Goal: Task Accomplishment & Management: Manage account settings

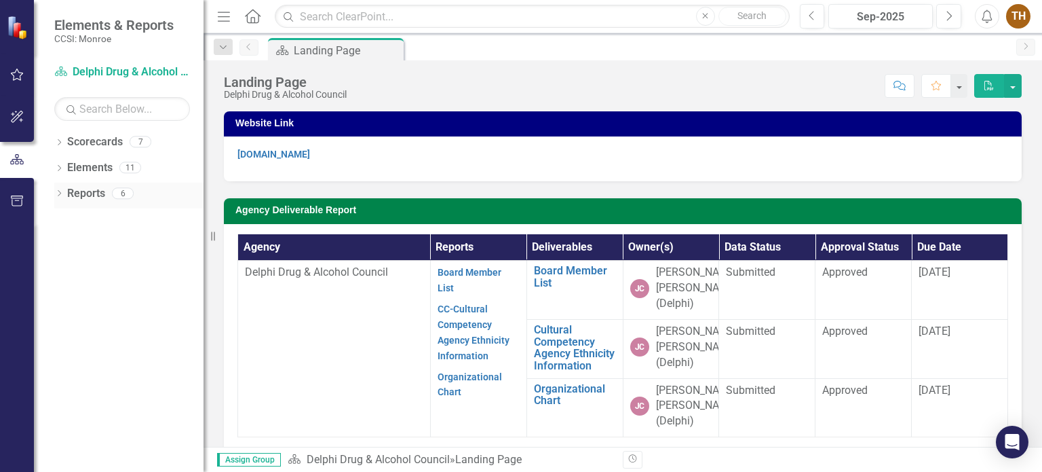
click at [79, 195] on link "Reports" at bounding box center [86, 194] width 38 height 16
click at [60, 194] on icon "Dropdown" at bounding box center [59, 194] width 10 height 7
click at [90, 242] on div "Landing Page" at bounding box center [138, 241] width 132 height 12
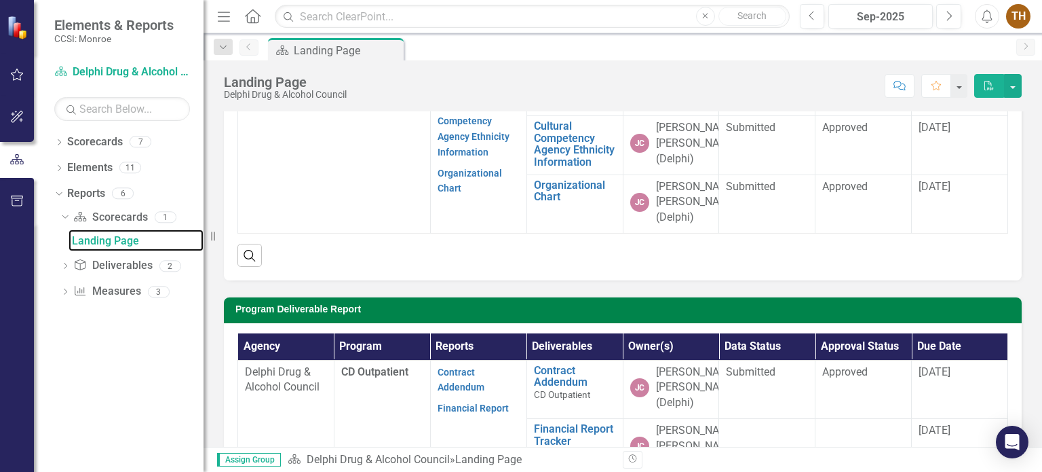
scroll to position [339, 0]
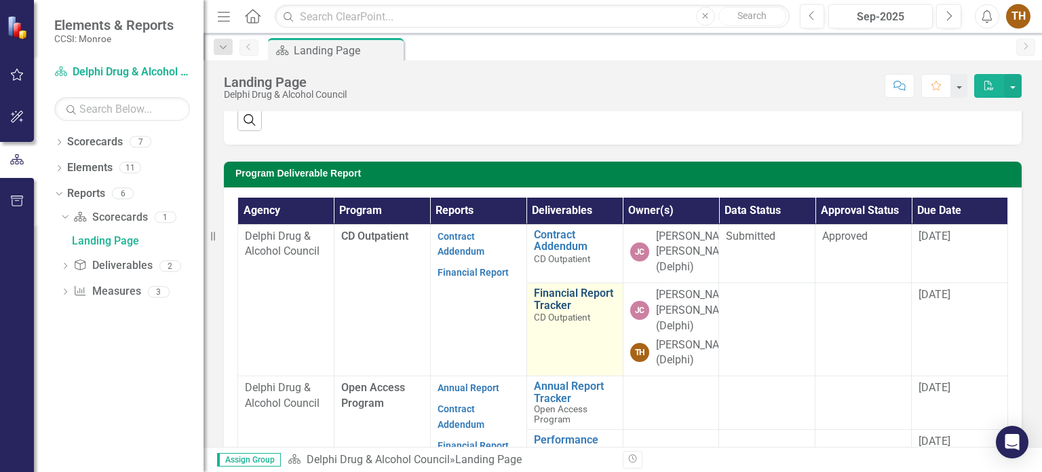
click at [572, 303] on link "Financial Report Tracker" at bounding box center [575, 299] width 82 height 24
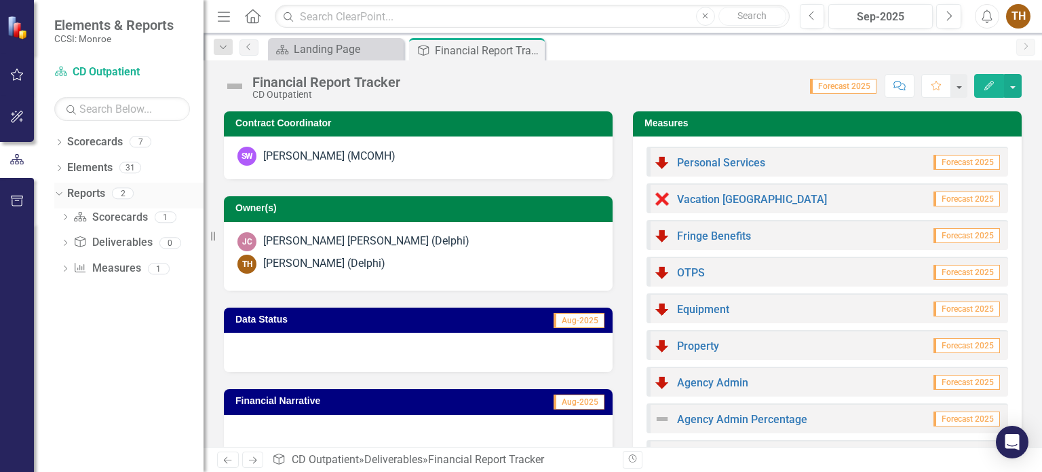
click at [83, 198] on link "Reports" at bounding box center [86, 194] width 38 height 16
click at [340, 44] on div "Landing Page" at bounding box center [339, 49] width 90 height 17
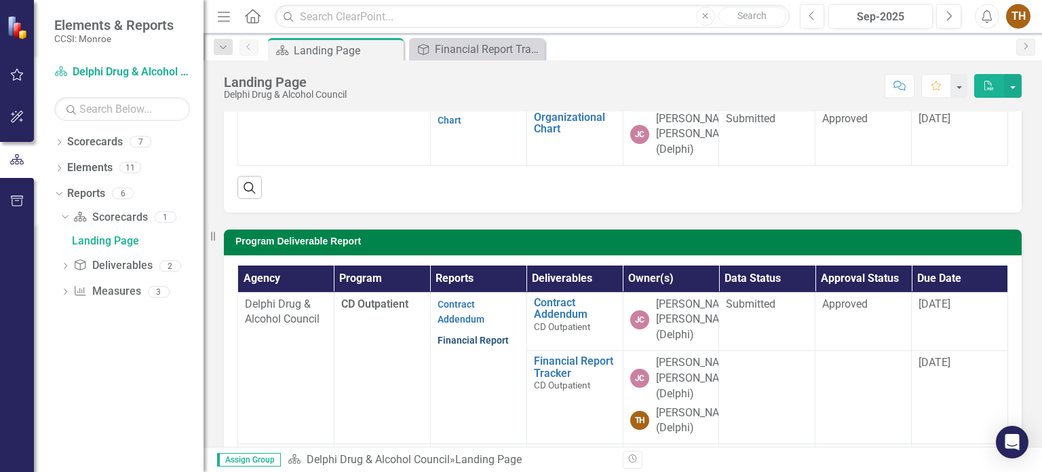
click at [476, 345] on link "Financial Report" at bounding box center [473, 340] width 71 height 11
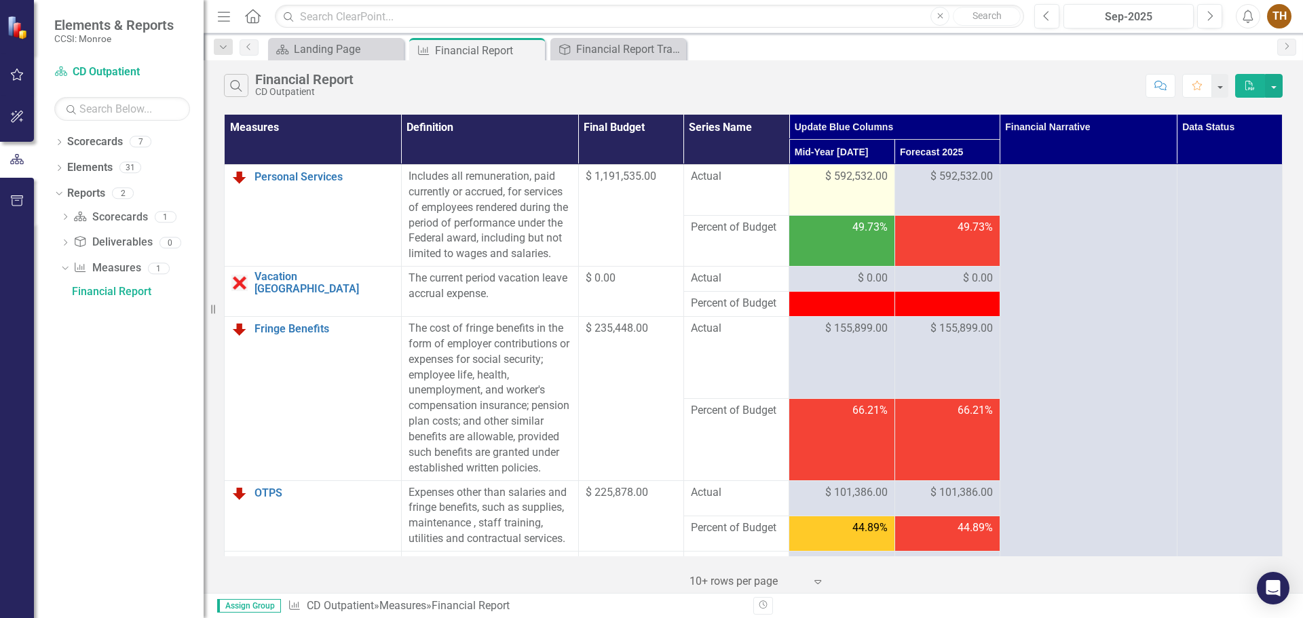
click at [791, 188] on td "$ 592,532.00" at bounding box center [841, 190] width 105 height 51
click at [802, 183] on div "$ 592,532.00" at bounding box center [841, 177] width 91 height 16
click at [825, 174] on span "$ 592,532.00" at bounding box center [856, 177] width 62 height 16
drag, startPoint x: 823, startPoint y: 174, endPoint x: 914, endPoint y: 176, distance: 91.0
click at [914, 176] on tr "Personal Services Link Open Element Includes all remuneration, paid currently o…" at bounding box center [754, 190] width 1058 height 51
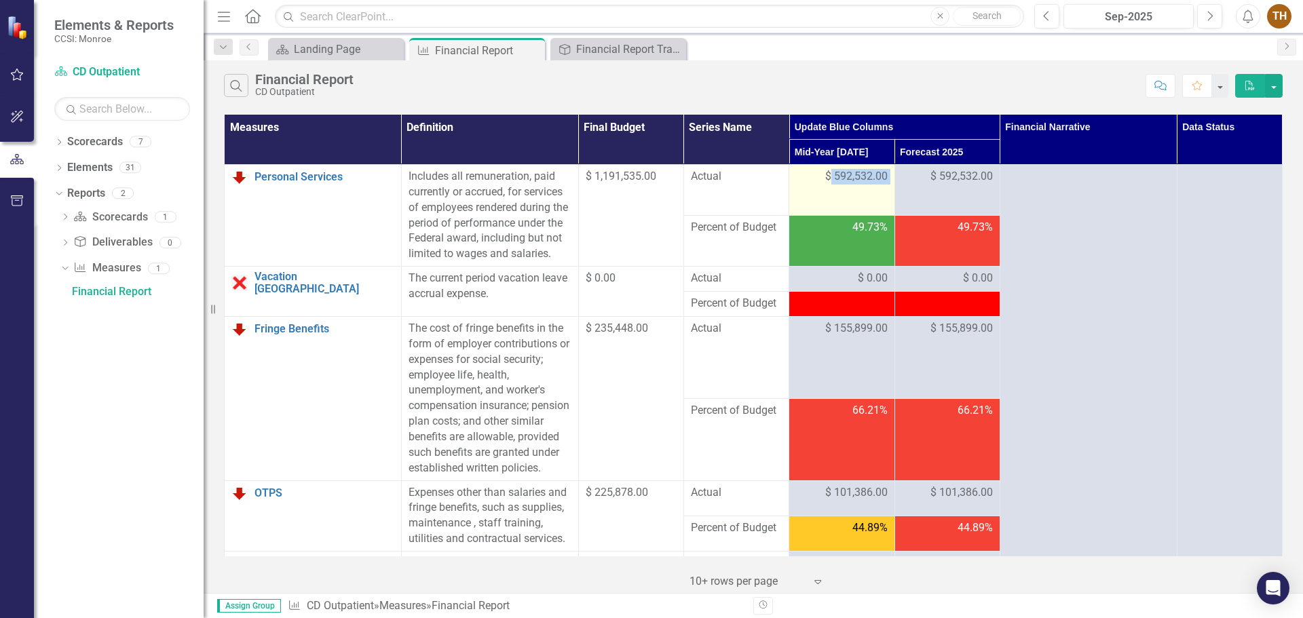
click at [824, 204] on td "$ 592,532.00" at bounding box center [841, 190] width 105 height 51
drag, startPoint x: 829, startPoint y: 177, endPoint x: 881, endPoint y: 184, distance: 52.7
click at [881, 184] on td "$ 592,532.00" at bounding box center [841, 190] width 105 height 51
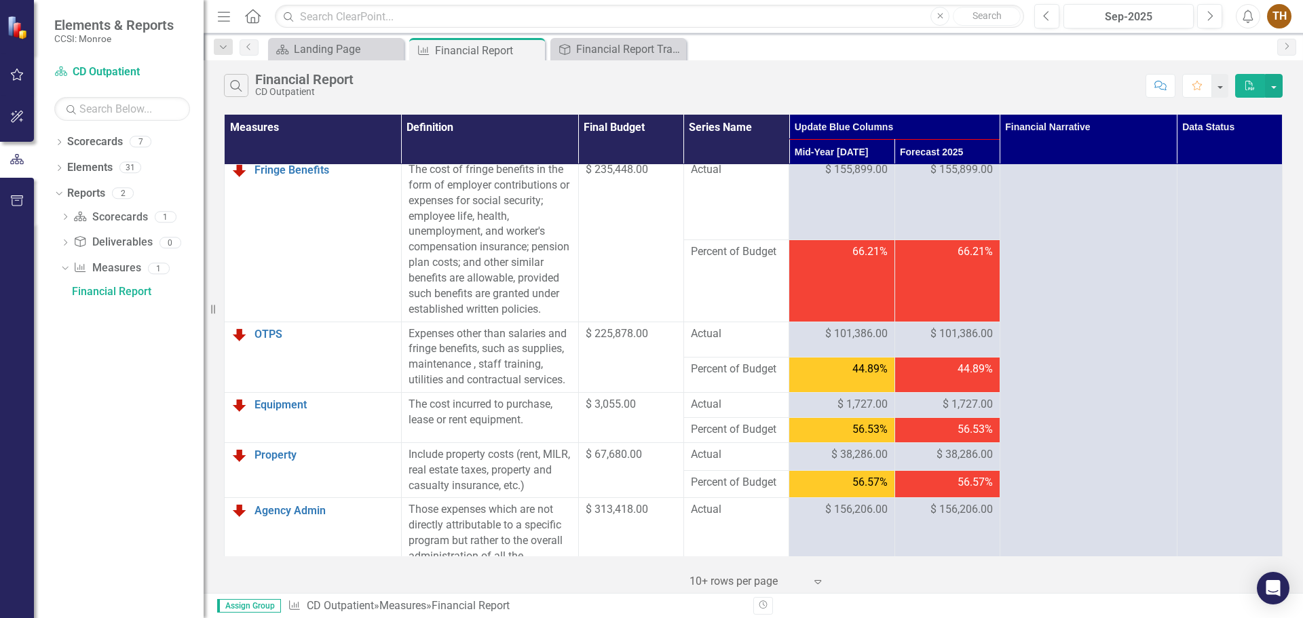
scroll to position [204, 0]
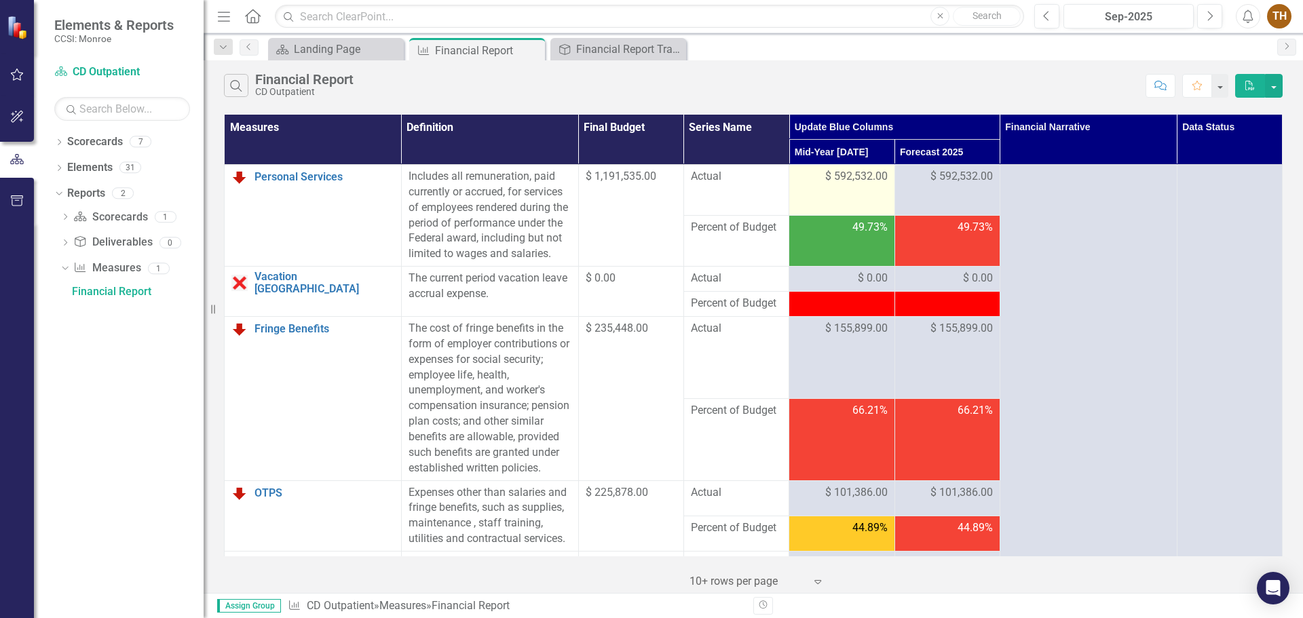
click at [818, 168] on td "$ 592,532.00" at bounding box center [841, 190] width 105 height 51
click at [827, 171] on span "$ 592,532.00" at bounding box center [856, 177] width 62 height 16
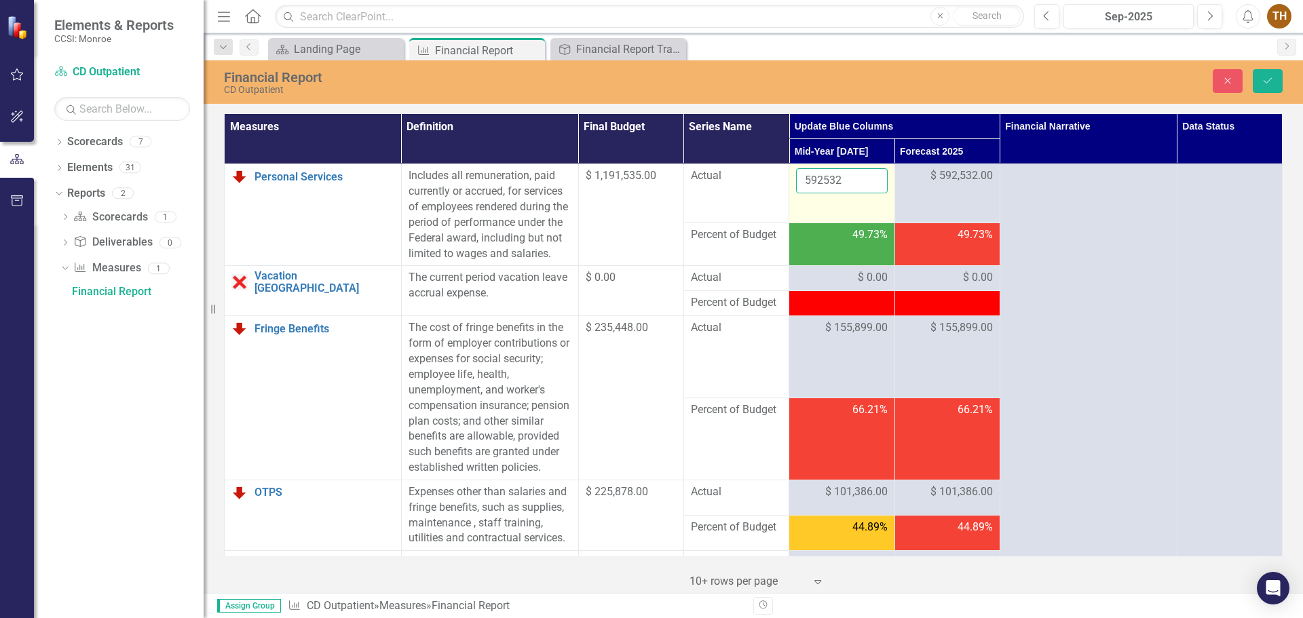
drag, startPoint x: 840, startPoint y: 178, endPoint x: 797, endPoint y: 178, distance: 43.4
click at [797, 178] on input "592532" at bounding box center [841, 180] width 91 height 25
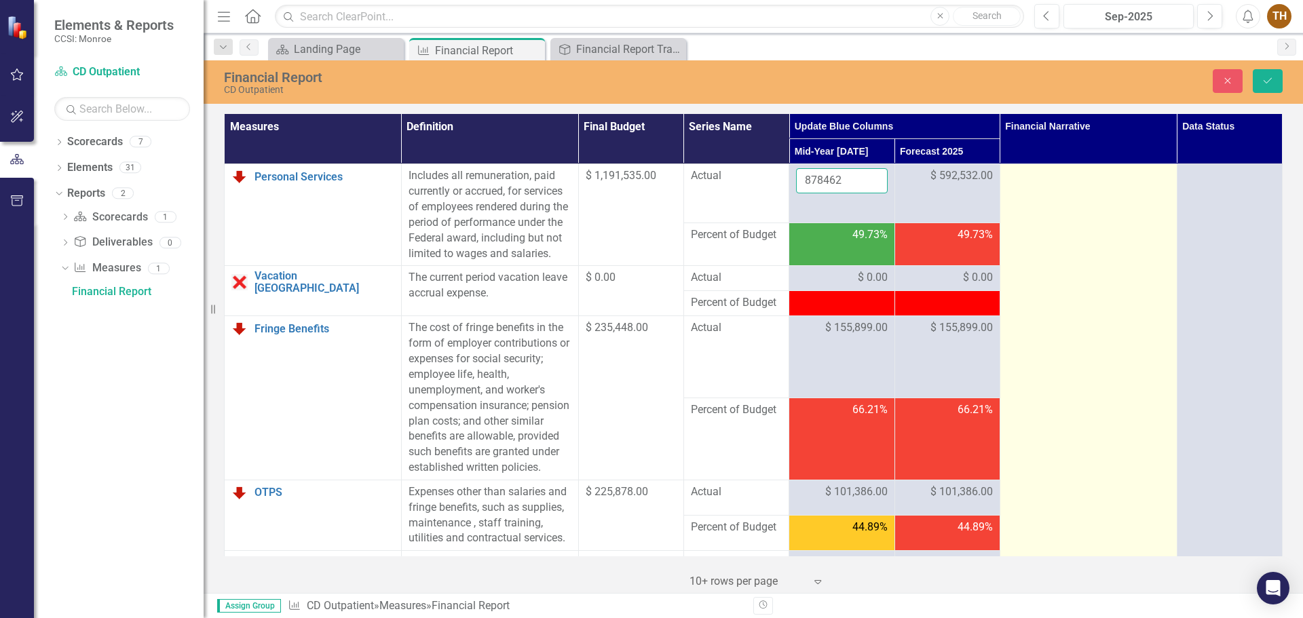
type input "878462"
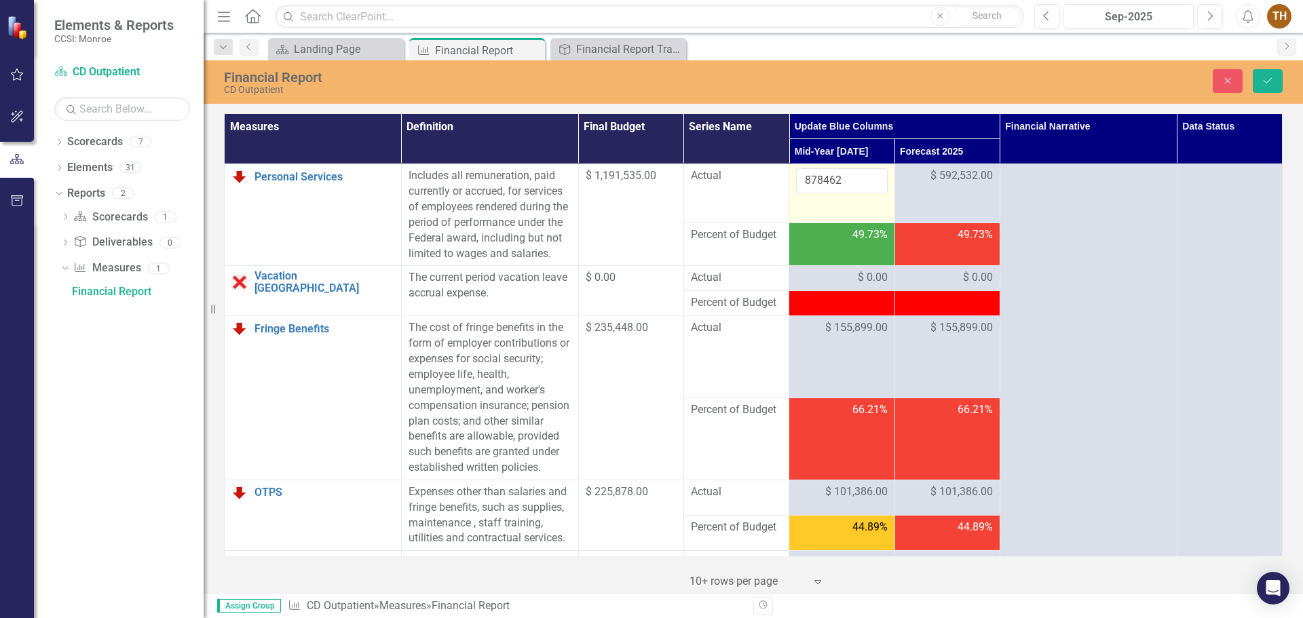
click at [826, 211] on td "878462" at bounding box center [841, 193] width 105 height 58
click at [828, 219] on td "878462" at bounding box center [841, 193] width 105 height 58
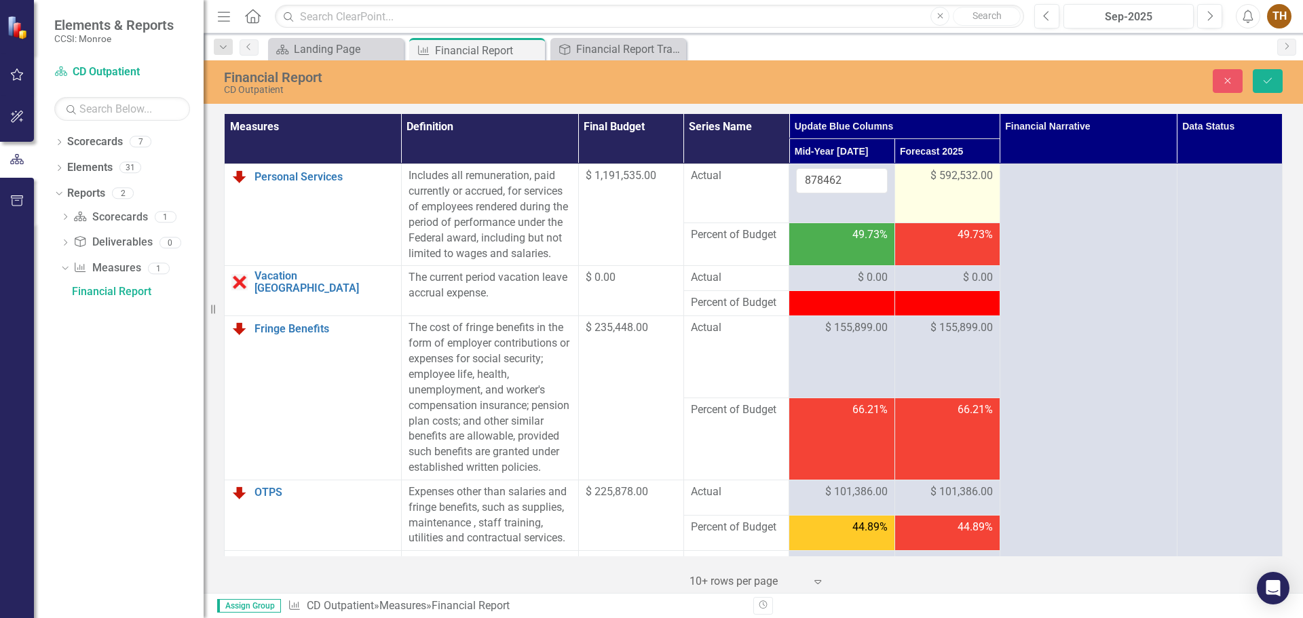
click at [912, 201] on td "$ 592,532.00" at bounding box center [946, 193] width 105 height 58
click at [949, 184] on span "$ 592,532.00" at bounding box center [961, 176] width 62 height 16
click at [846, 179] on input "878462" at bounding box center [841, 180] width 91 height 25
click at [854, 253] on td "49.73%" at bounding box center [841, 244] width 105 height 43
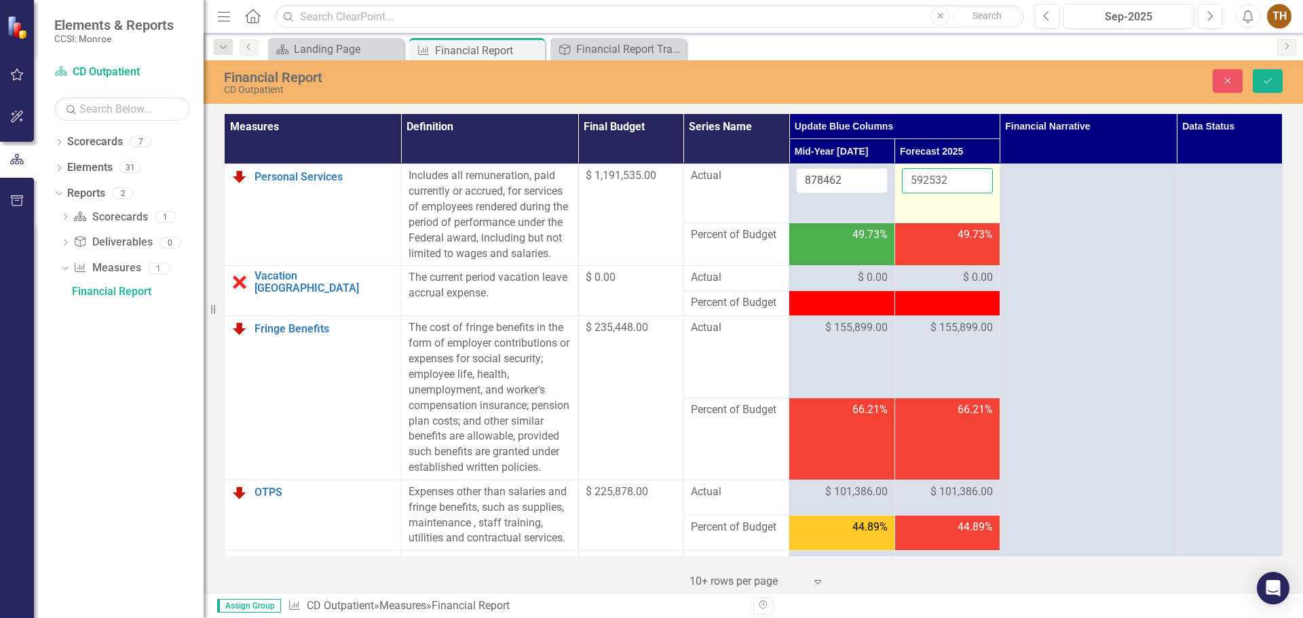
click at [930, 187] on input "592532" at bounding box center [947, 180] width 91 height 25
drag, startPoint x: 940, startPoint y: 183, endPoint x: 899, endPoint y: 187, distance: 40.9
click at [902, 187] on input "592532" at bounding box center [947, 180] width 91 height 25
click at [943, 176] on input "592532" at bounding box center [947, 180] width 91 height 25
drag, startPoint x: 943, startPoint y: 176, endPoint x: 900, endPoint y: 178, distance: 43.5
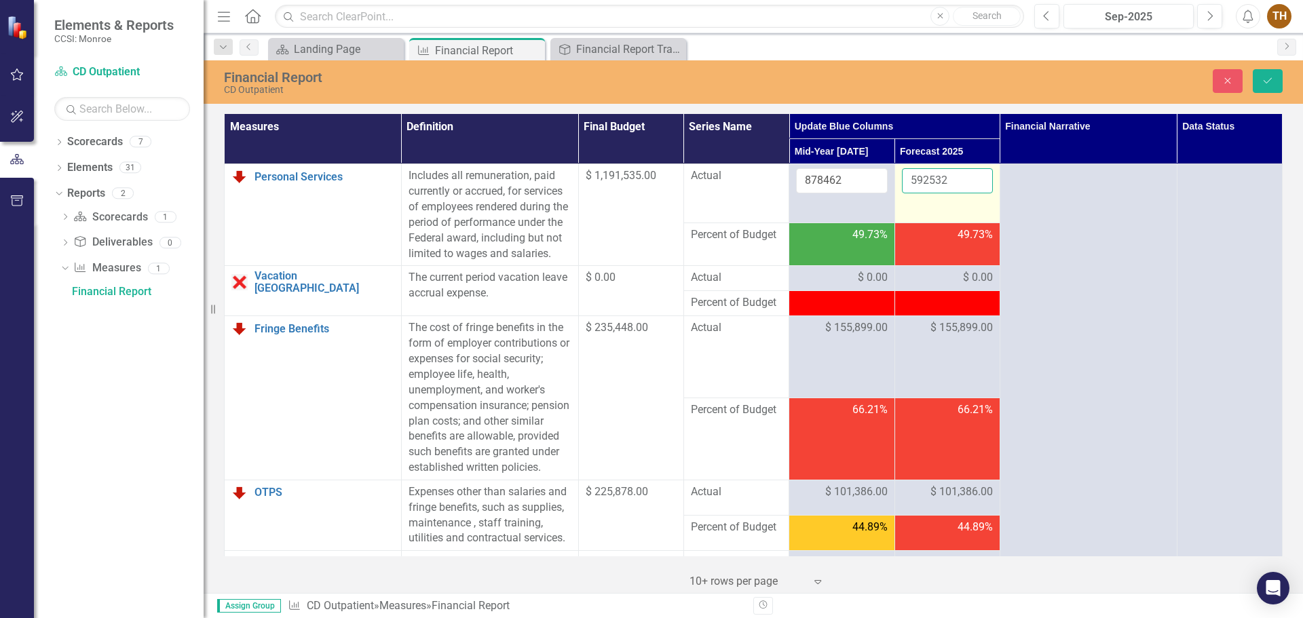
click at [902, 178] on input "592532" at bounding box center [947, 180] width 91 height 25
type input "313073"
click at [881, 266] on td "49.73%" at bounding box center [841, 244] width 105 height 43
click at [796, 286] on div "$ 0.00" at bounding box center [841, 278] width 91 height 16
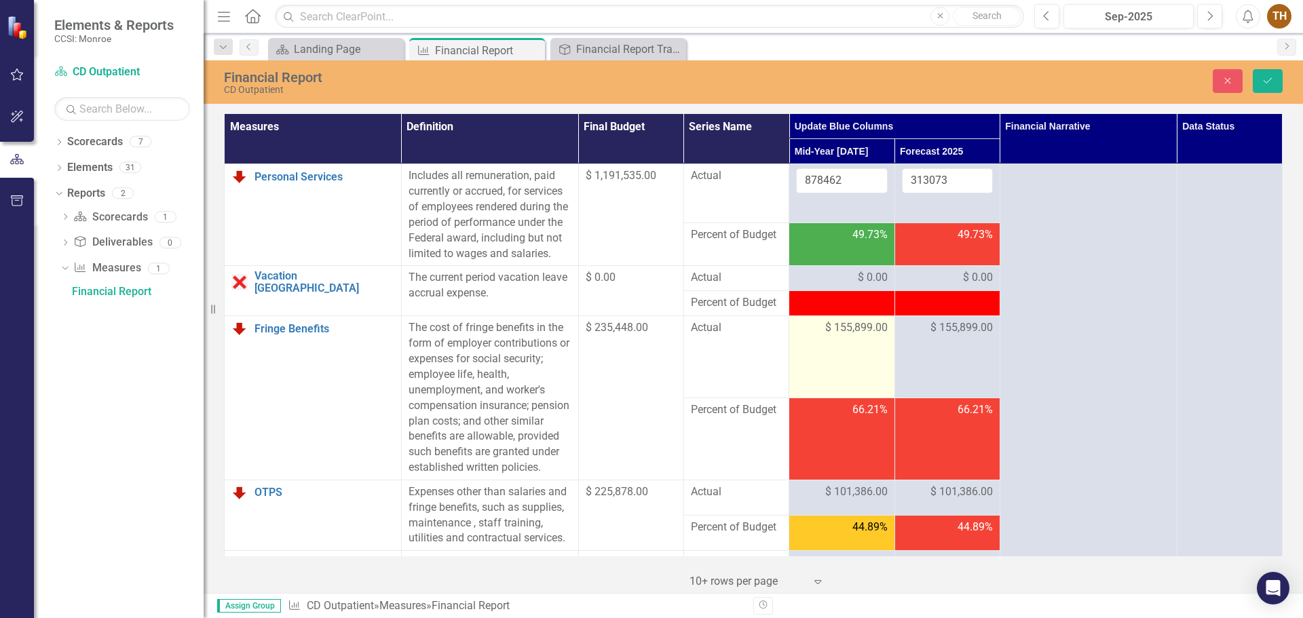
click at [835, 336] on span "$ 155,899.00" at bounding box center [856, 328] width 62 height 16
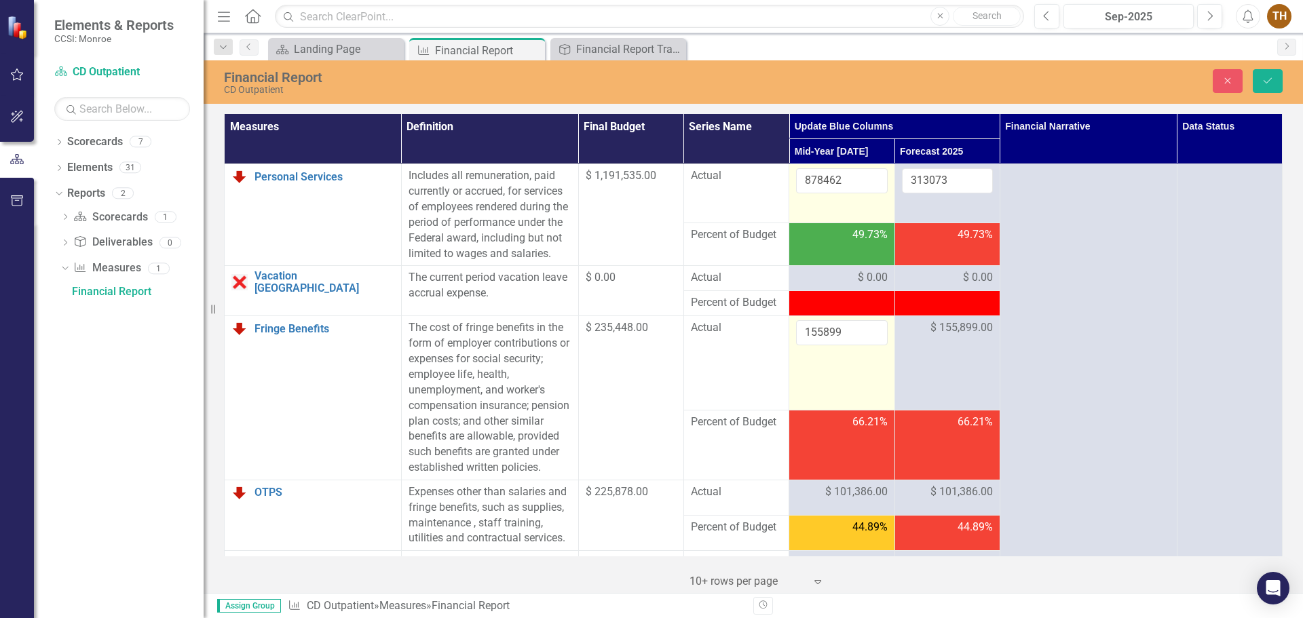
click at [829, 214] on td "878462" at bounding box center [841, 193] width 105 height 58
click at [1042, 76] on icon "Save" at bounding box center [1268, 81] width 12 height 10
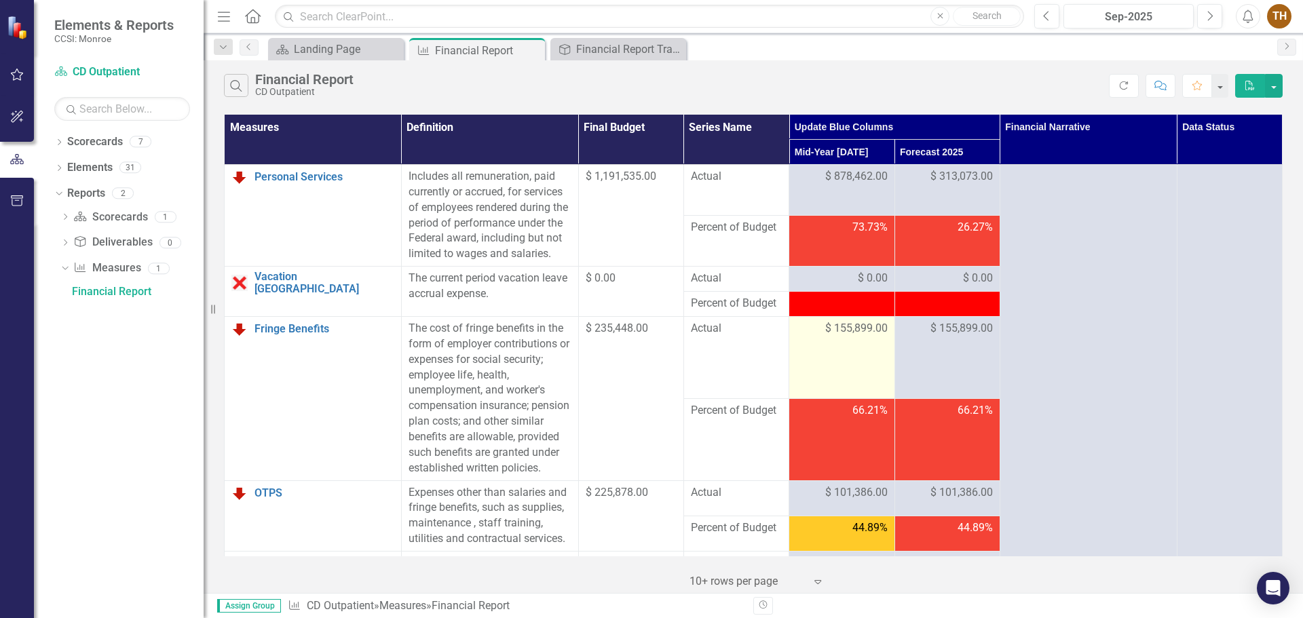
click at [838, 337] on span "$ 155,899.00" at bounding box center [856, 329] width 62 height 16
click at [825, 337] on span "$ 155,899.00" at bounding box center [856, 329] width 62 height 16
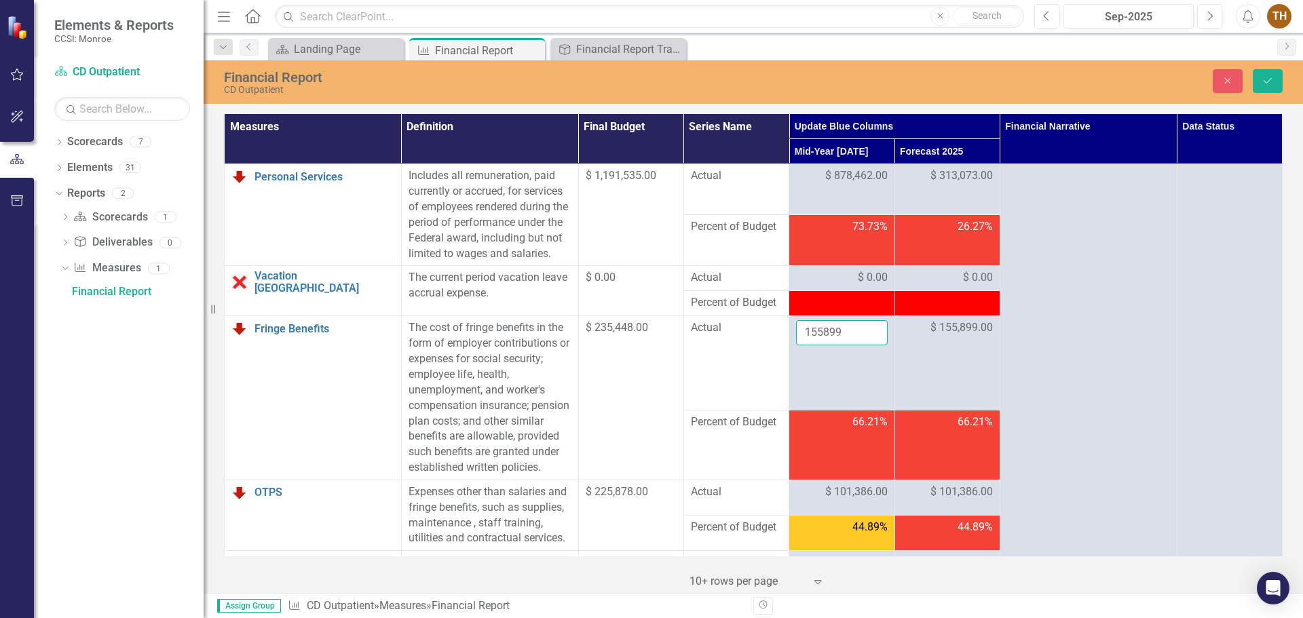
drag, startPoint x: 841, startPoint y: 347, endPoint x: 780, endPoint y: 347, distance: 61.8
click at [780, 347] on tr "Fringe Benefits Link Open Element The cost of fringe benefits in the form of em…" at bounding box center [754, 363] width 1058 height 94
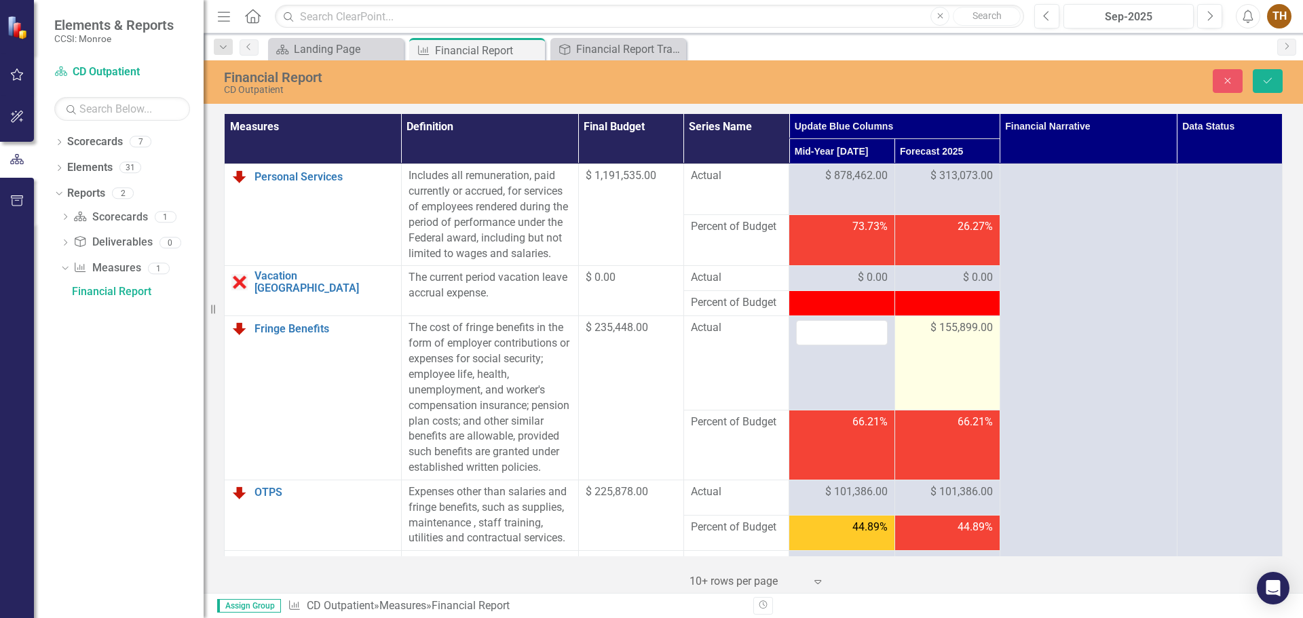
click at [970, 354] on td "$ 155,899.00" at bounding box center [946, 363] width 105 height 94
click at [971, 336] on span "$ 155,899.00" at bounding box center [961, 328] width 62 height 16
drag, startPoint x: 971, startPoint y: 344, endPoint x: 962, endPoint y: 345, distance: 9.5
type input "155900"
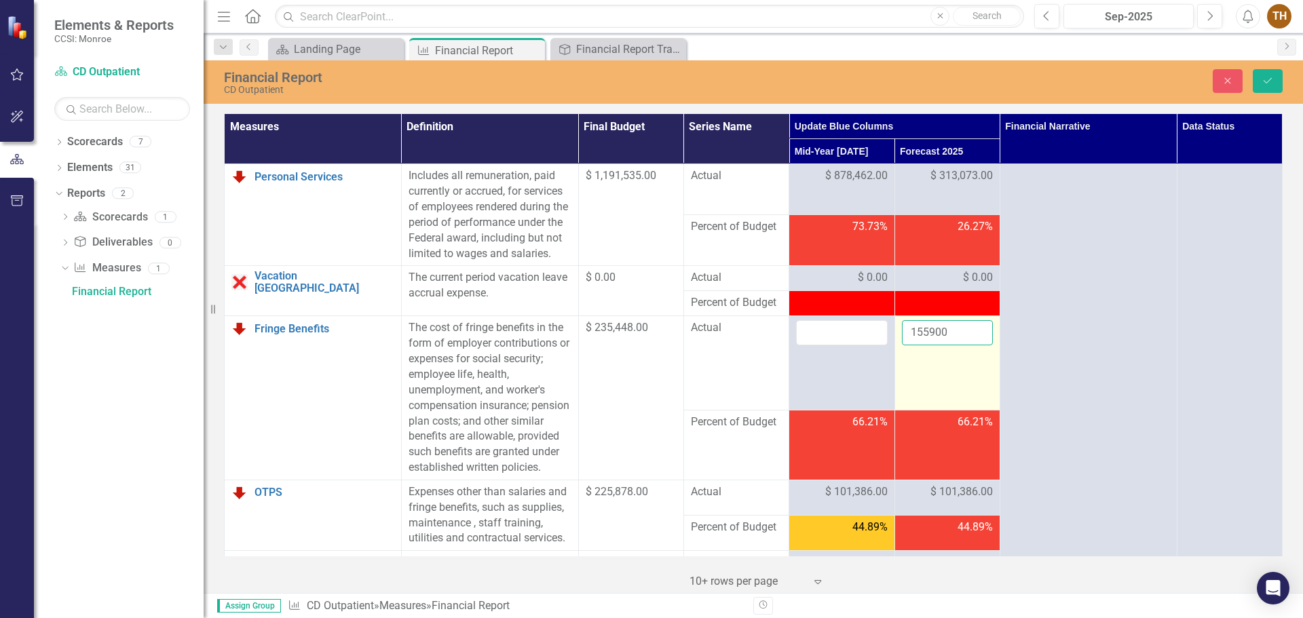
click at [963, 345] on input "155900" at bounding box center [947, 332] width 91 height 25
drag, startPoint x: 953, startPoint y: 345, endPoint x: 897, endPoint y: 350, distance: 56.5
click at [902, 345] on input "155900" at bounding box center [947, 332] width 91 height 25
click at [932, 383] on td at bounding box center [946, 363] width 105 height 94
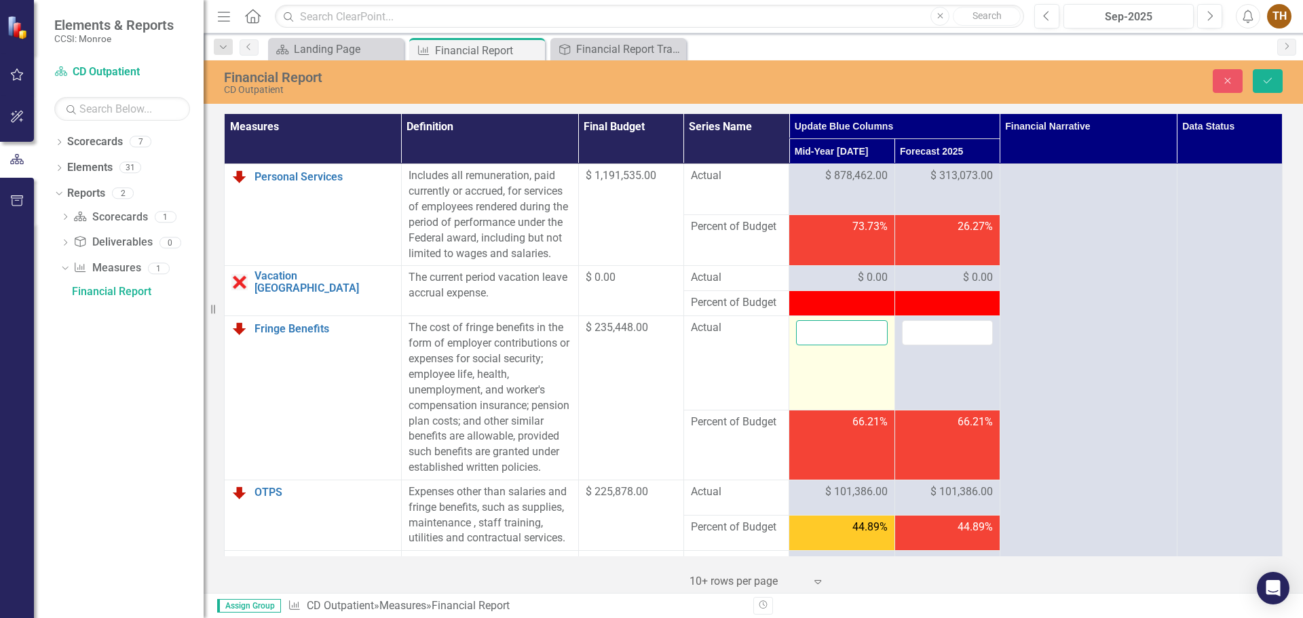
click at [818, 345] on input "number" at bounding box center [841, 332] width 91 height 25
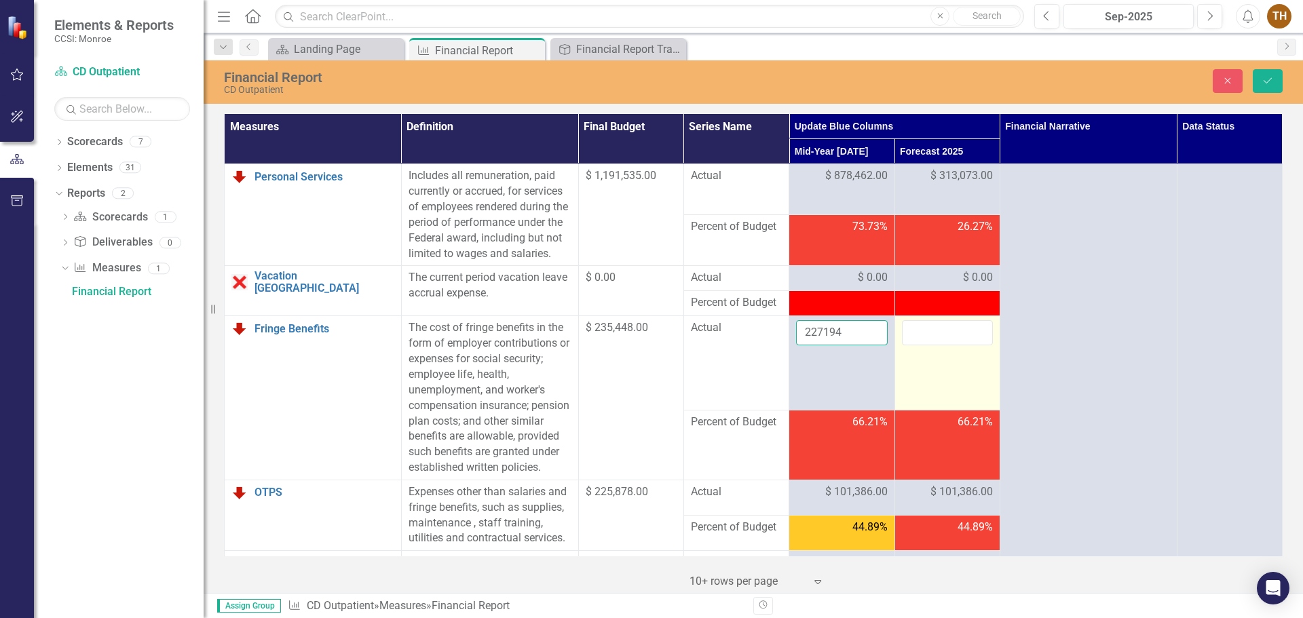
type input "227194"
click at [916, 345] on input "number" at bounding box center [947, 332] width 91 height 25
click at [1042, 74] on button "Save" at bounding box center [1268, 81] width 30 height 24
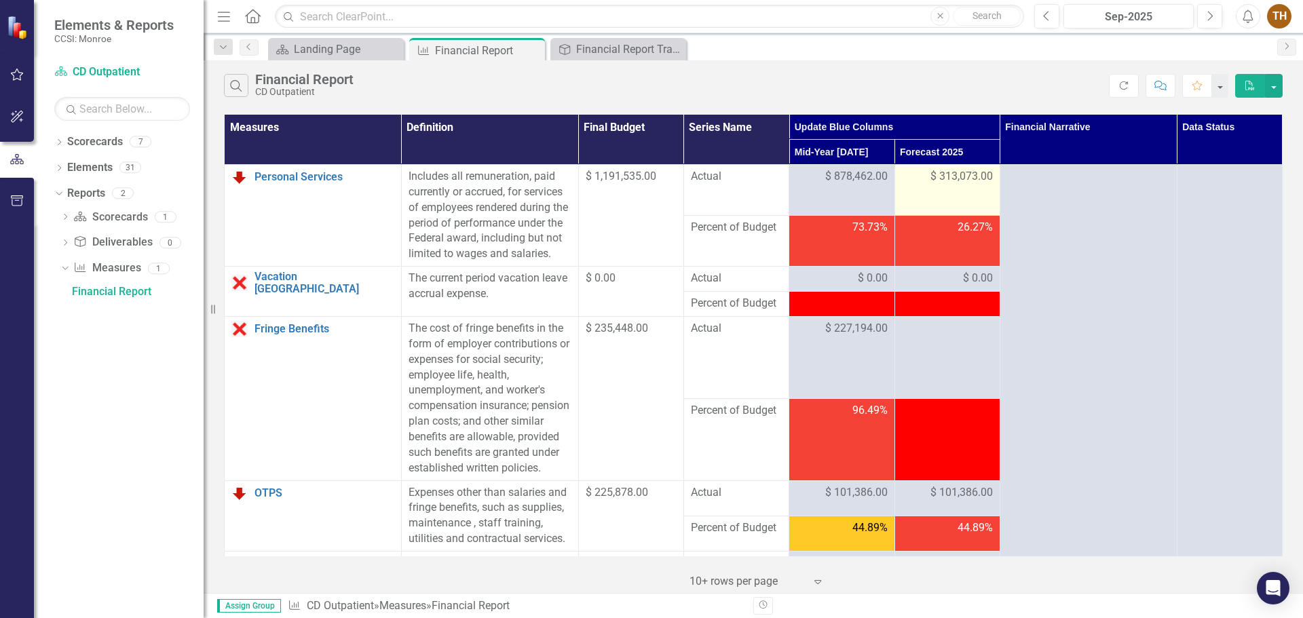
click at [930, 178] on span "$ 313,073.00" at bounding box center [961, 177] width 62 height 16
click at [930, 174] on span "$ 313,073.00" at bounding box center [961, 177] width 62 height 16
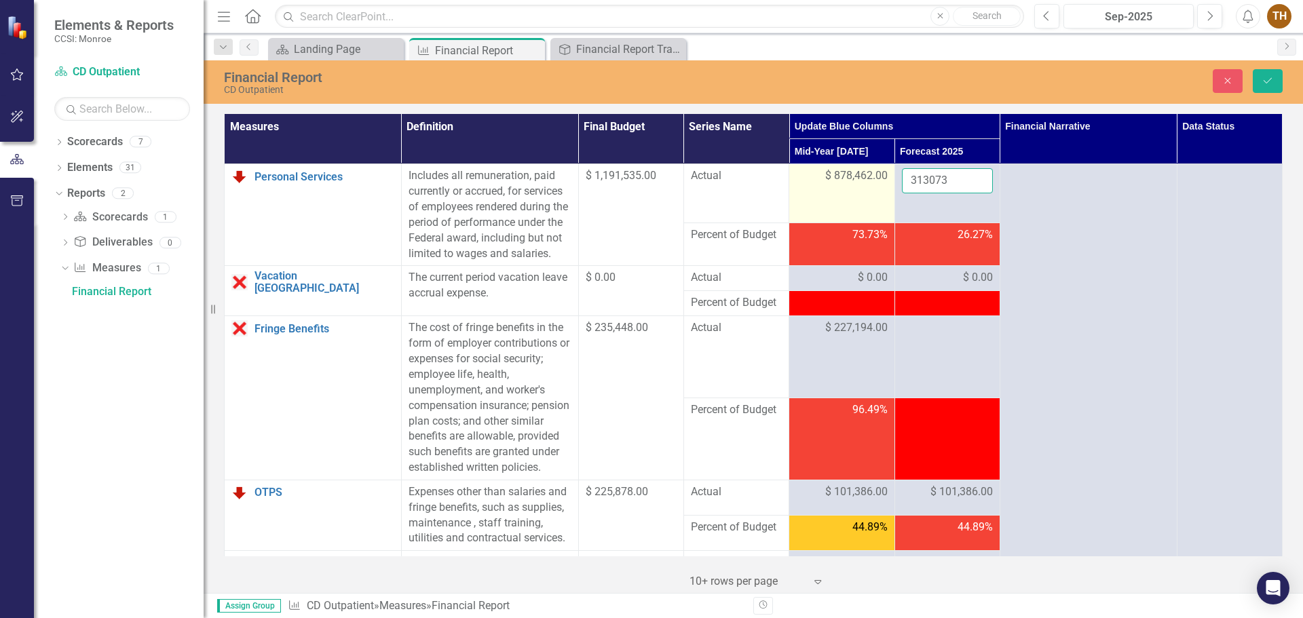
drag, startPoint x: 941, startPoint y: 175, endPoint x: 877, endPoint y: 176, distance: 63.1
click at [877, 176] on tr "Personal Services Link Open Element Includes all remuneration, paid currently o…" at bounding box center [754, 193] width 1058 height 58
type input "292821"
click at [1042, 82] on icon "Save" at bounding box center [1268, 81] width 12 height 10
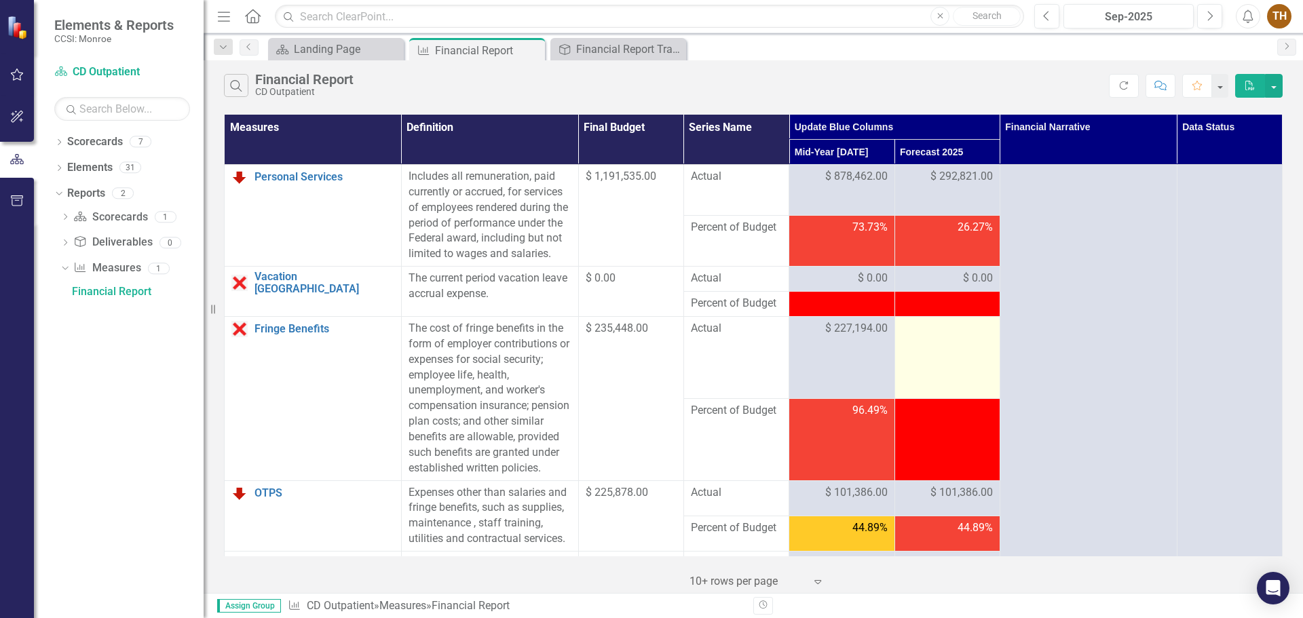
click at [913, 337] on div at bounding box center [947, 329] width 91 height 16
click at [941, 337] on div at bounding box center [947, 329] width 91 height 16
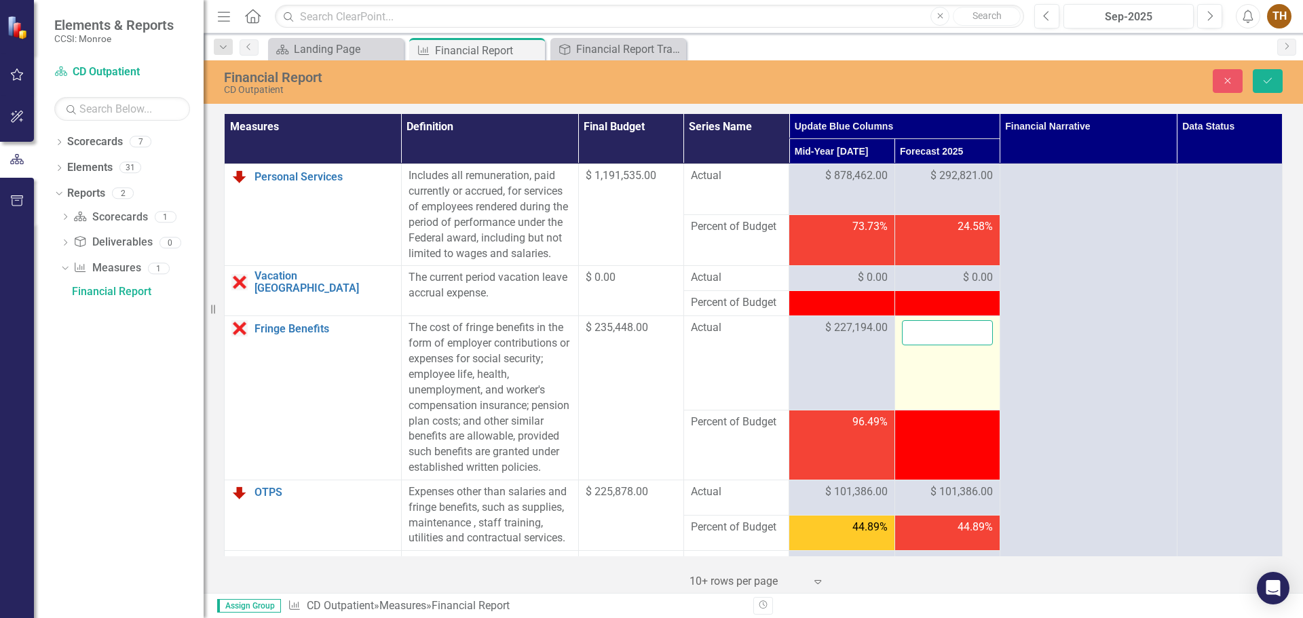
click at [941, 345] on input "number" at bounding box center [947, 332] width 91 height 25
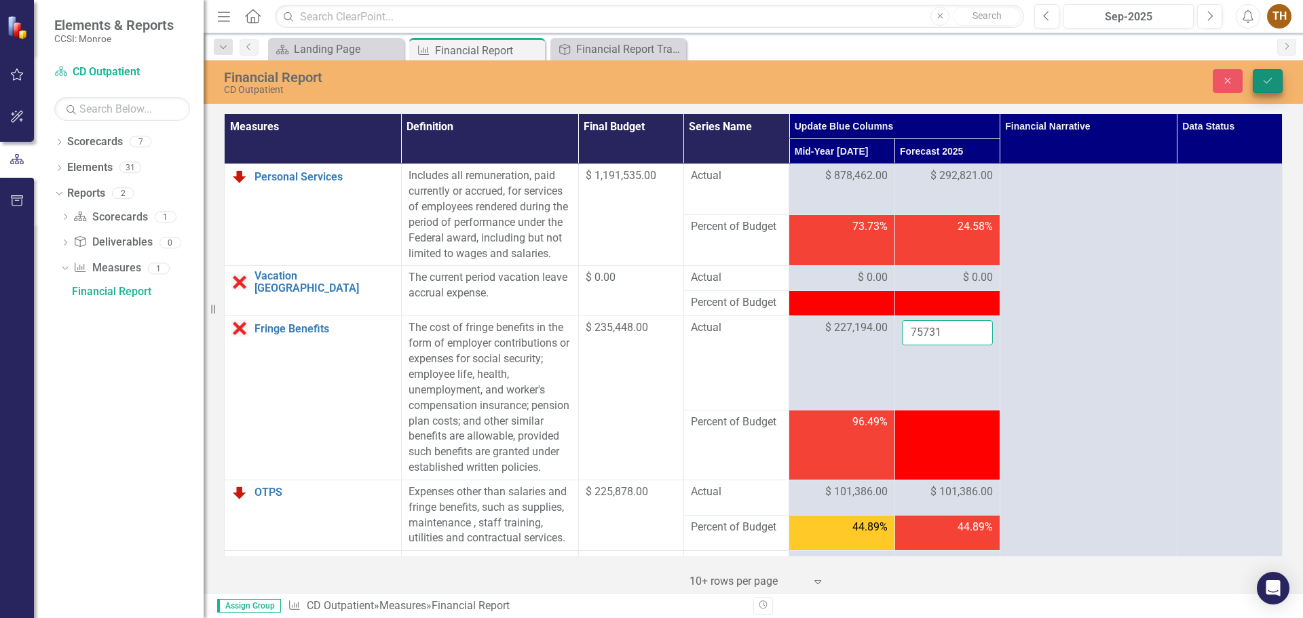
type input "75731"
click at [1042, 76] on icon "Save" at bounding box center [1268, 81] width 12 height 10
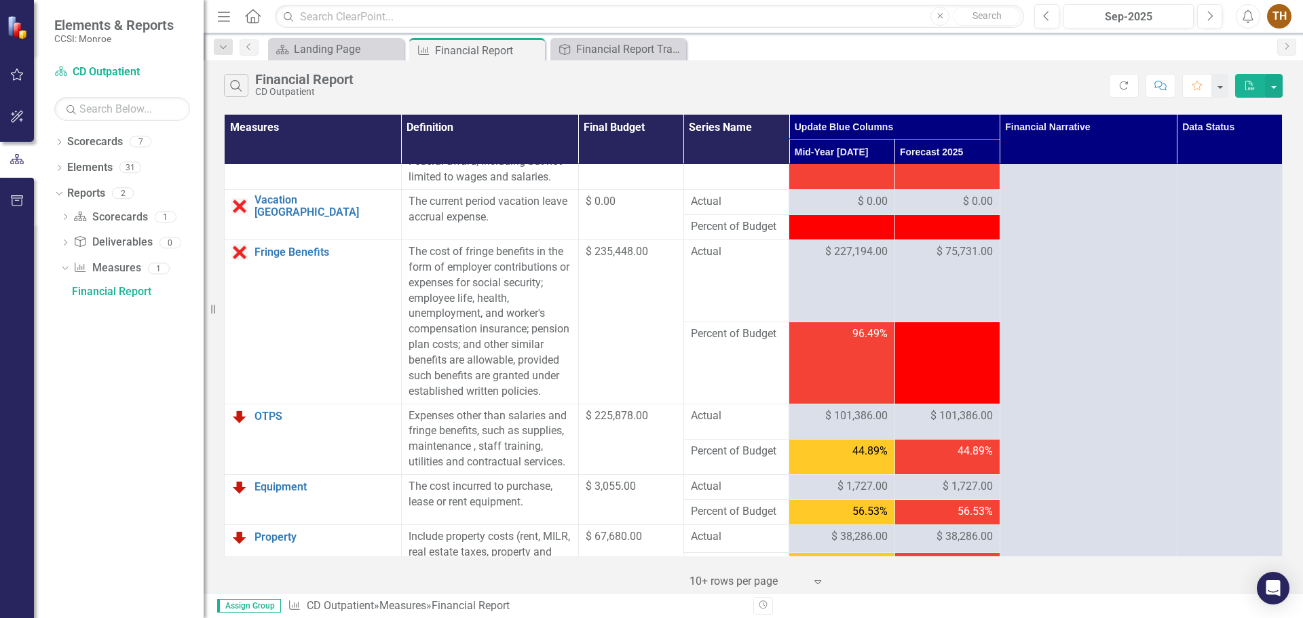
scroll to position [204, 0]
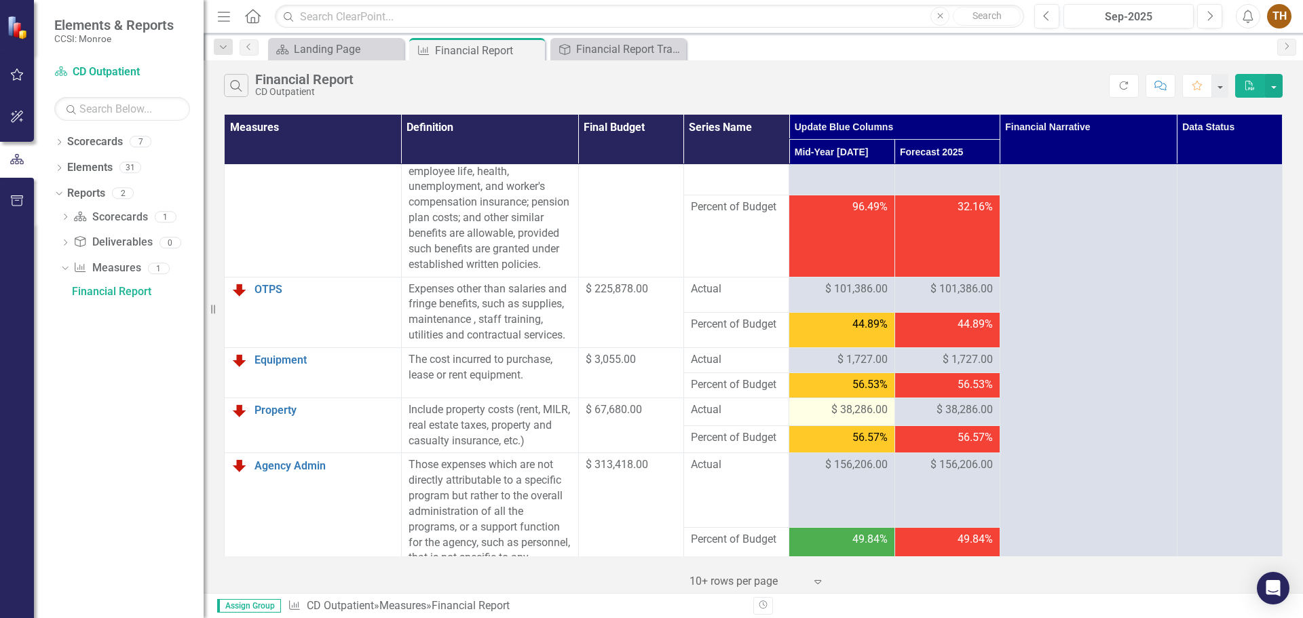
click at [818, 418] on div "$ 38,286.00" at bounding box center [841, 410] width 91 height 16
click at [835, 418] on span "$ 38,286.00" at bounding box center [859, 410] width 56 height 16
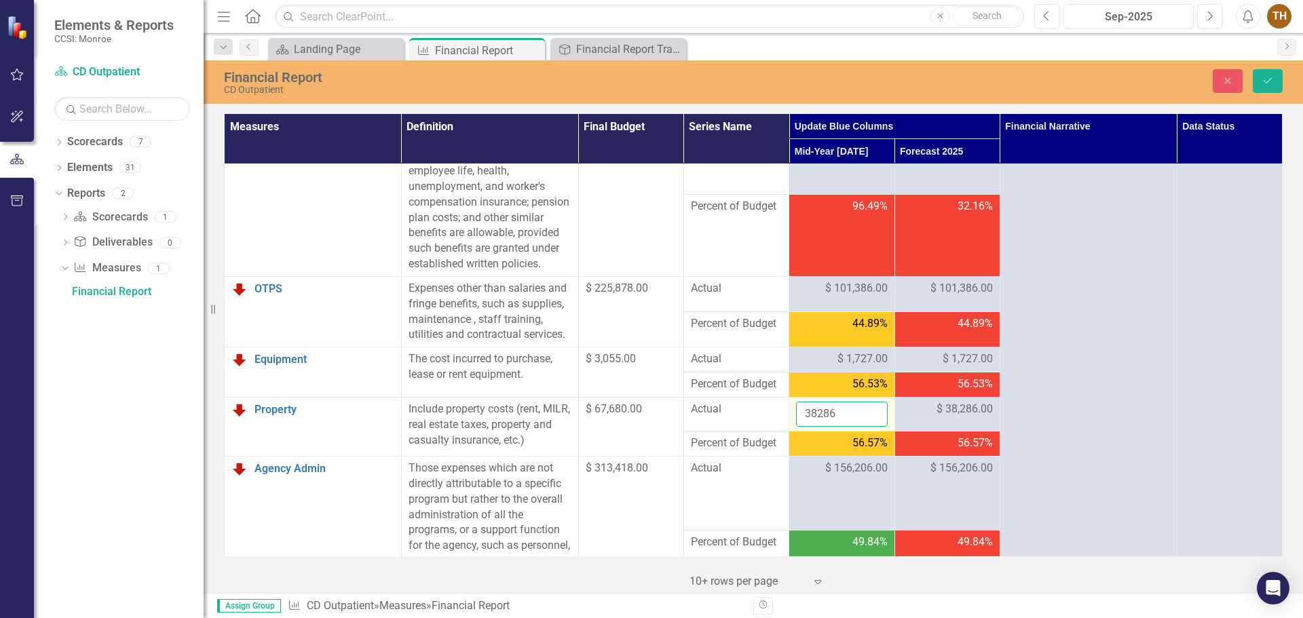
drag, startPoint x: 835, startPoint y: 439, endPoint x: 791, endPoint y: 444, distance: 44.4
click at [796, 427] on input "38286" at bounding box center [841, 414] width 91 height 25
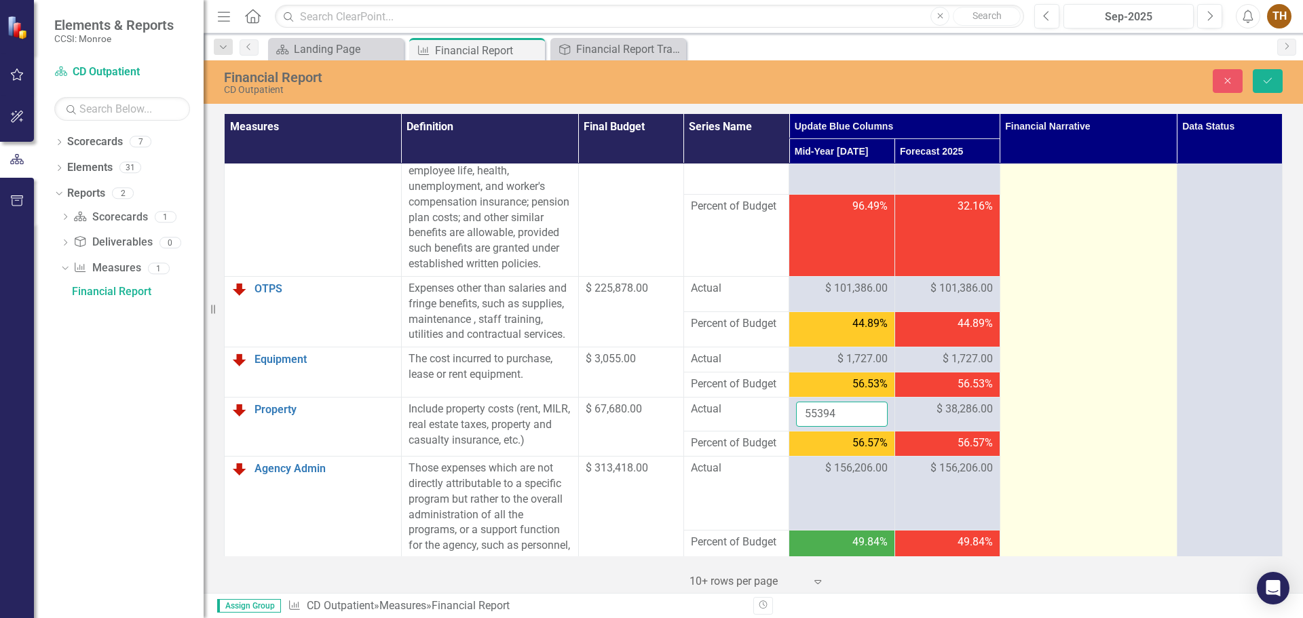
type input "55394"
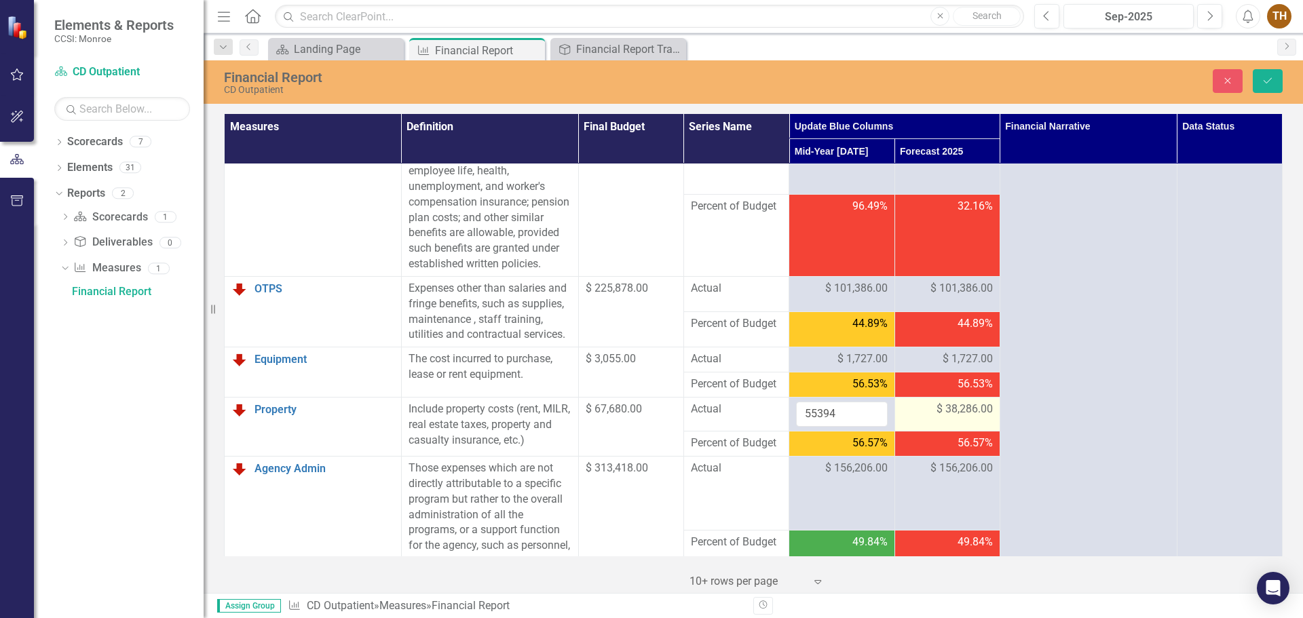
click at [938, 417] on span "$ 38,286.00" at bounding box center [964, 410] width 56 height 16
drag, startPoint x: 938, startPoint y: 442, endPoint x: 898, endPoint y: 447, distance: 41.0
click at [902, 427] on input "38286" at bounding box center [947, 414] width 91 height 25
type input "18465"
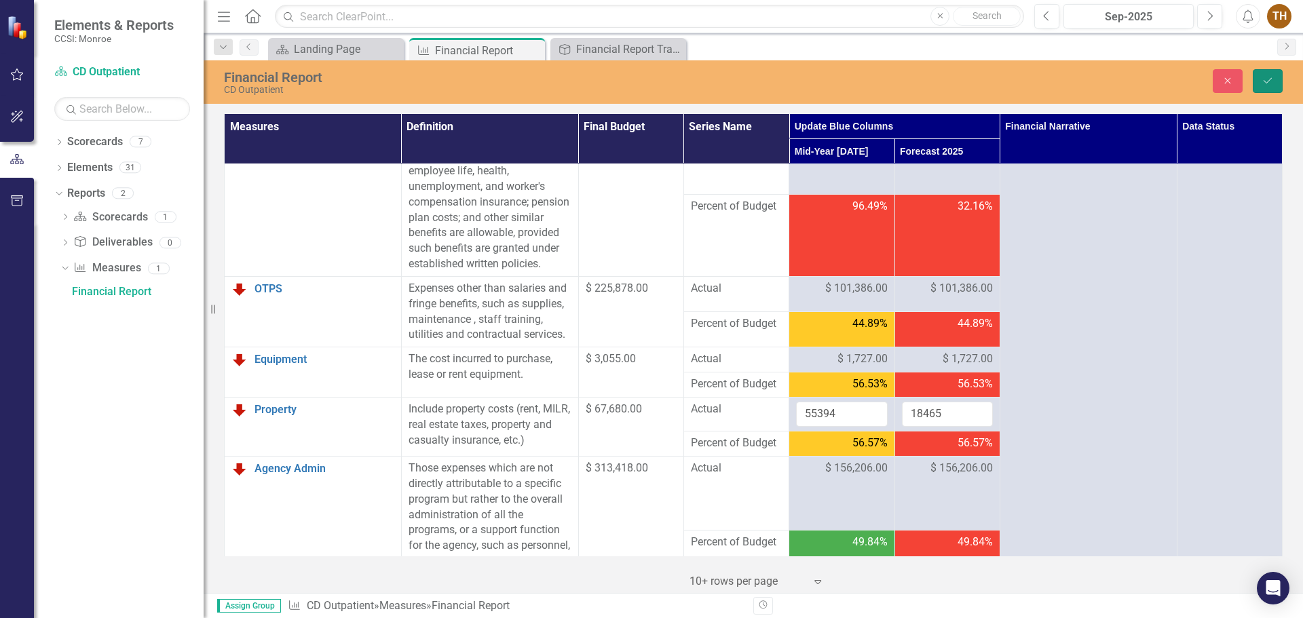
click at [1042, 79] on icon "Save" at bounding box center [1268, 81] width 12 height 10
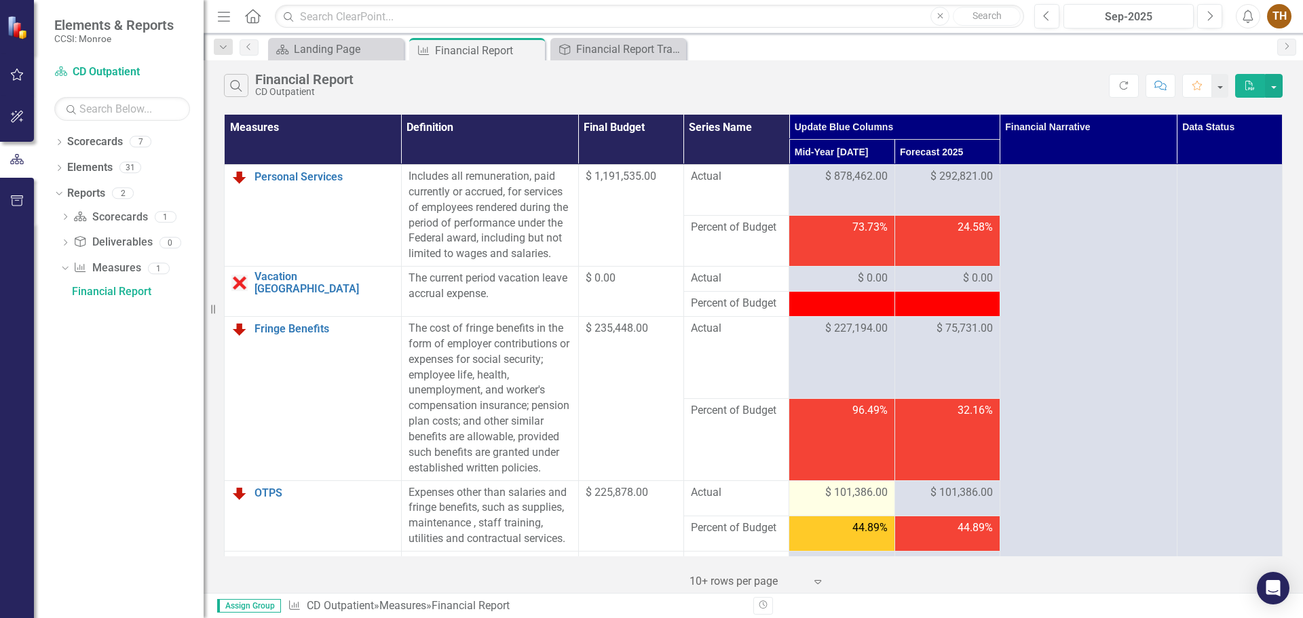
click at [855, 471] on span "$ 101,386.00" at bounding box center [856, 493] width 62 height 16
click at [825, 471] on span "$ 101,386.00" at bounding box center [856, 493] width 62 height 16
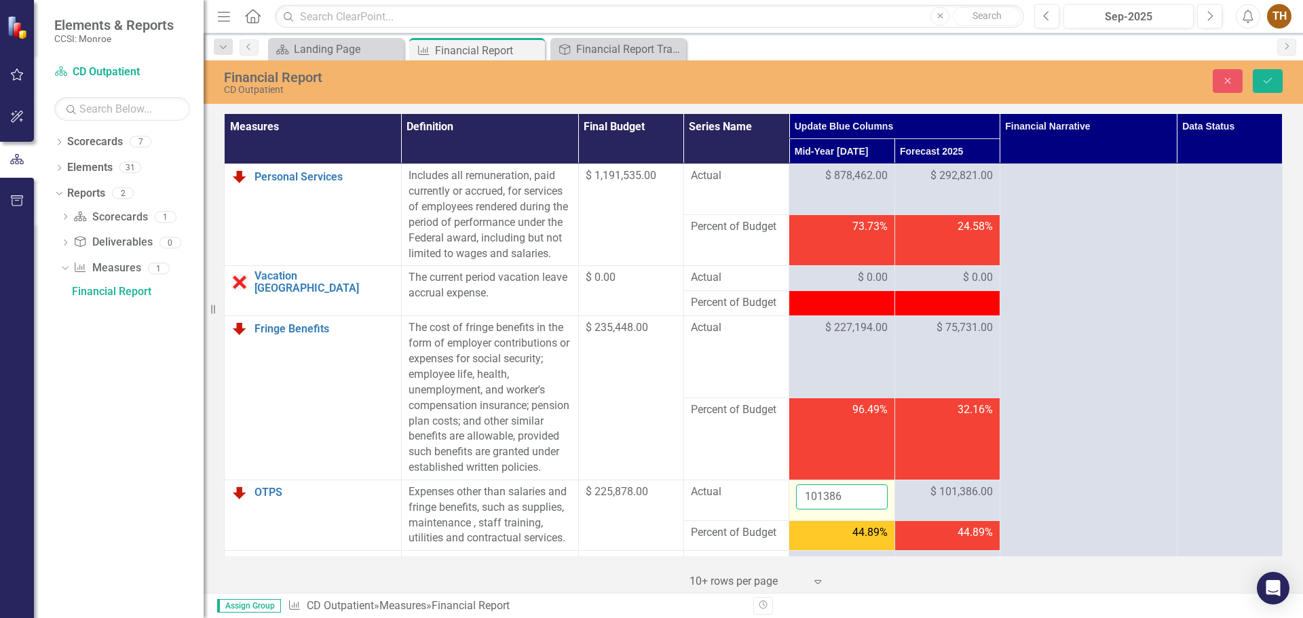
drag, startPoint x: 841, startPoint y: 526, endPoint x: 789, endPoint y: 531, distance: 51.8
click at [789, 471] on td "101386" at bounding box center [841, 500] width 105 height 41
type input "164359"
click at [967, 471] on td "$ 101,386.00" at bounding box center [946, 500] width 105 height 41
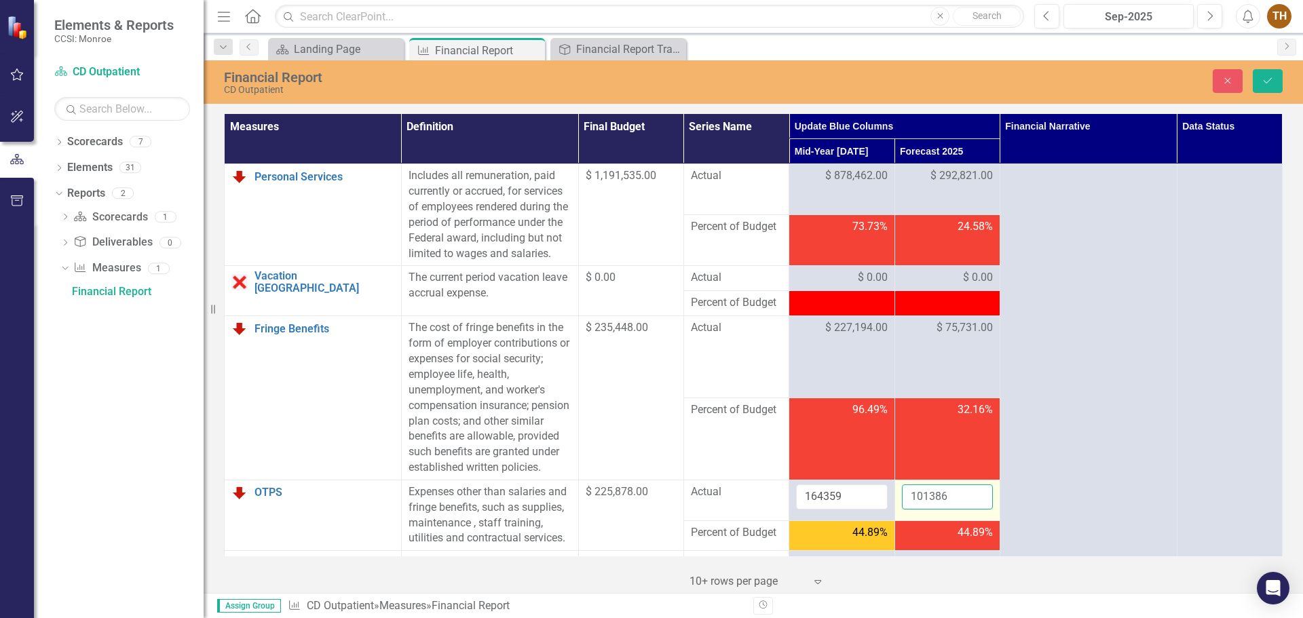
click at [943, 471] on input "101386" at bounding box center [947, 497] width 91 height 25
drag, startPoint x: 943, startPoint y: 521, endPoint x: 886, endPoint y: 521, distance: 57.0
click at [886, 471] on tr "OTPS Link Open Element Expenses other than salaries and fringe benefits, such a…" at bounding box center [754, 500] width 1058 height 41
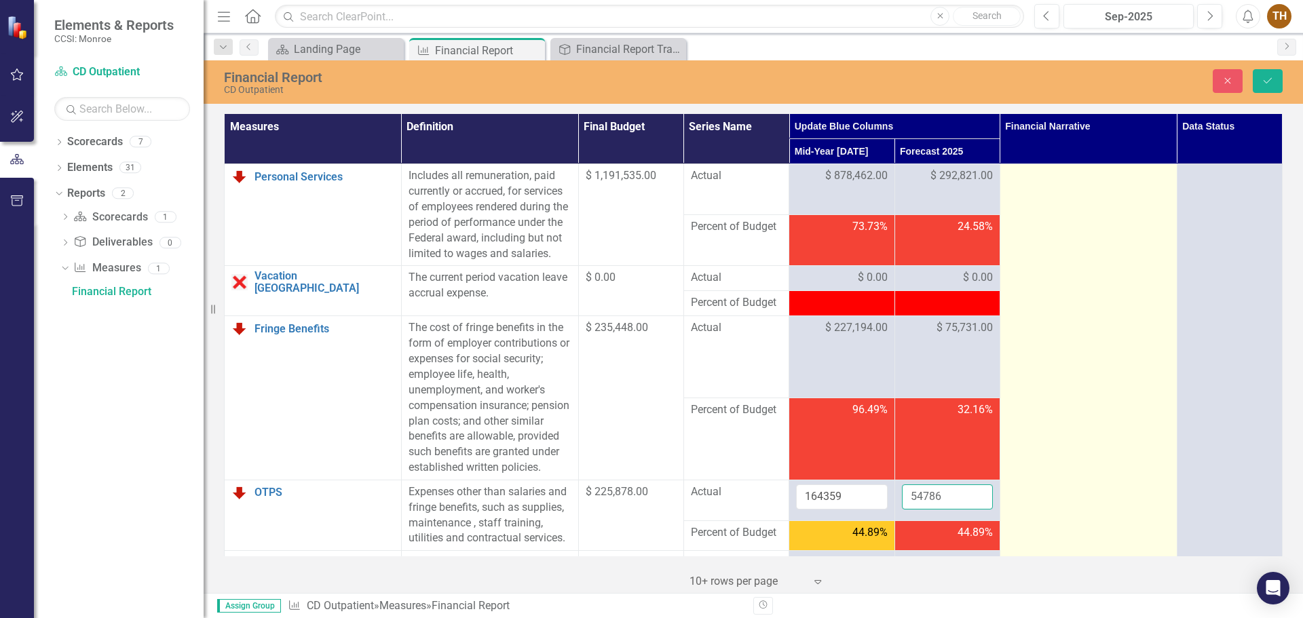
type input "54786"
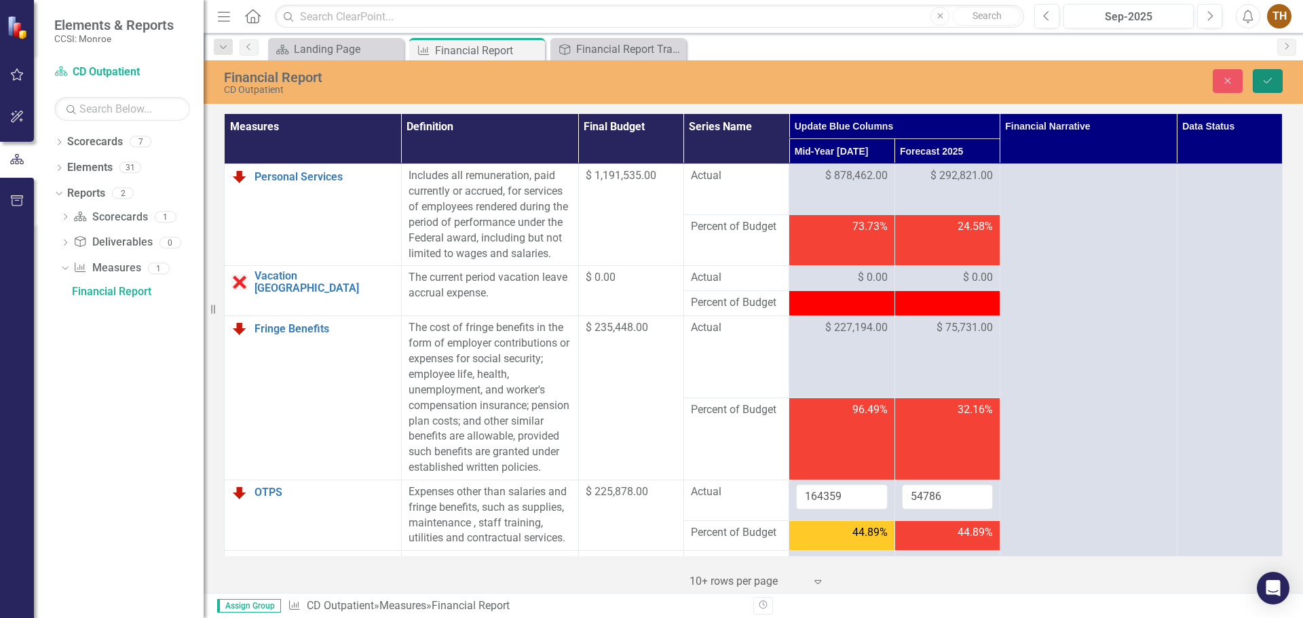
click at [1042, 86] on button "Save" at bounding box center [1268, 81] width 30 height 24
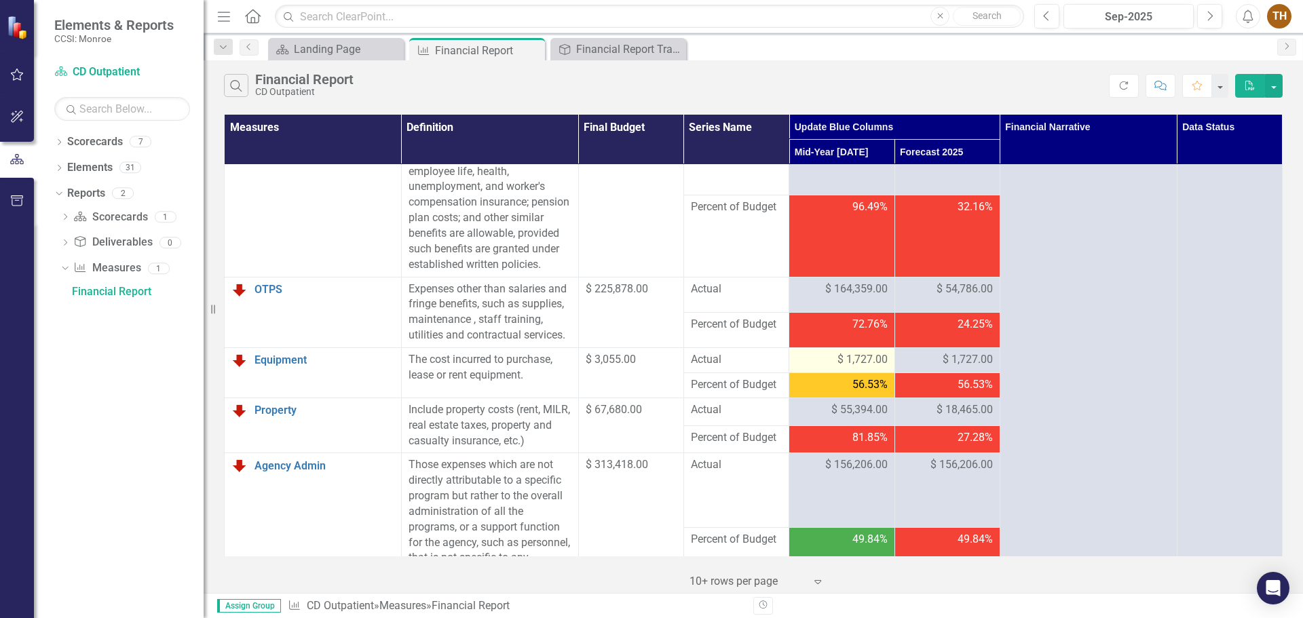
click at [875, 368] on span "$ 1,727.00" at bounding box center [862, 360] width 50 height 16
click at [873, 368] on span "$ 1,727.00" at bounding box center [862, 360] width 50 height 16
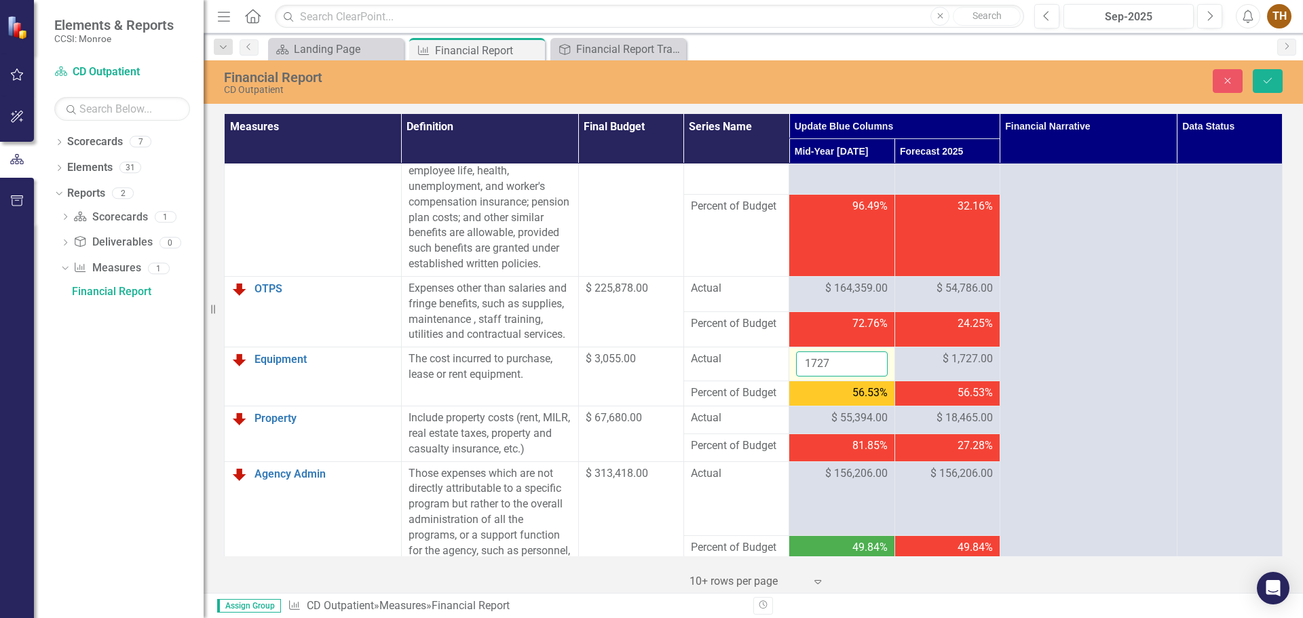
drag, startPoint x: 836, startPoint y: 392, endPoint x: 793, endPoint y: 390, distance: 43.5
click at [796, 377] on input "1727" at bounding box center [841, 364] width 91 height 25
type input "2604"
click at [972, 367] on span "$ 1,727.00" at bounding box center [968, 360] width 50 height 16
click at [948, 367] on span "$ 1,727.00" at bounding box center [968, 360] width 50 height 16
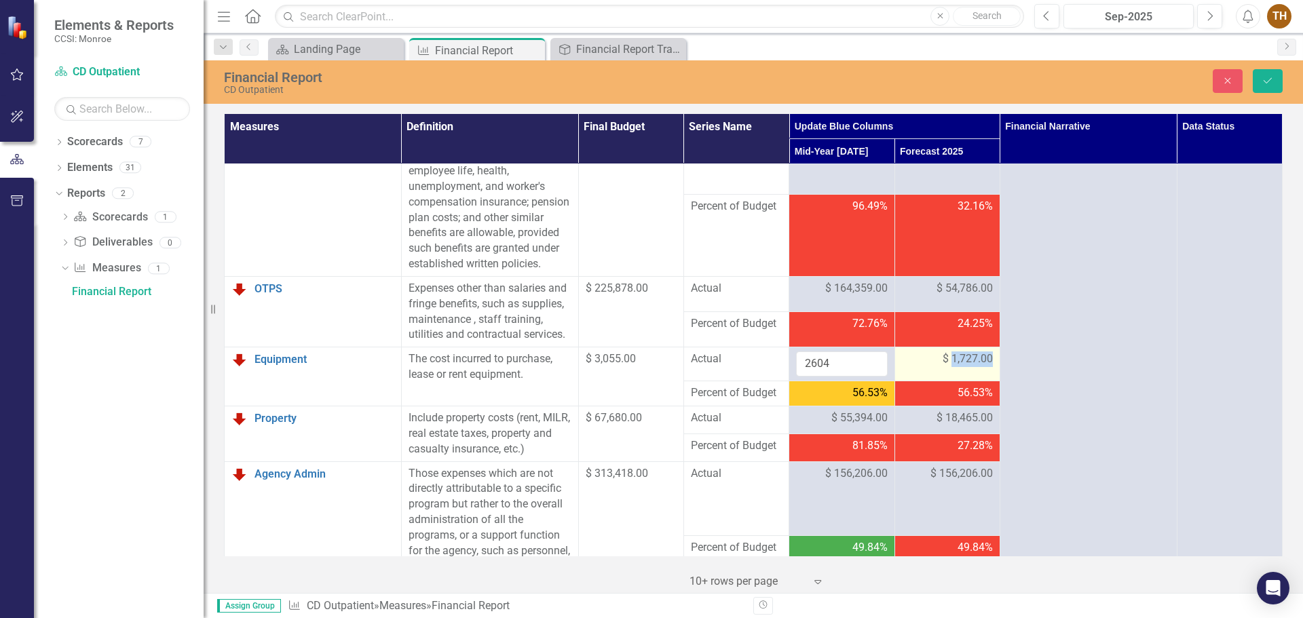
click at [948, 367] on span "$ 1,727.00" at bounding box center [968, 360] width 50 height 16
drag, startPoint x: 947, startPoint y: 387, endPoint x: 884, endPoint y: 398, distance: 63.3
click at [884, 381] on tr "Equipment Link Open Element The cost incurred to purchase, lease or rent equipm…" at bounding box center [754, 364] width 1058 height 34
type input "868"
click at [1042, 85] on icon "Save" at bounding box center [1268, 81] width 12 height 10
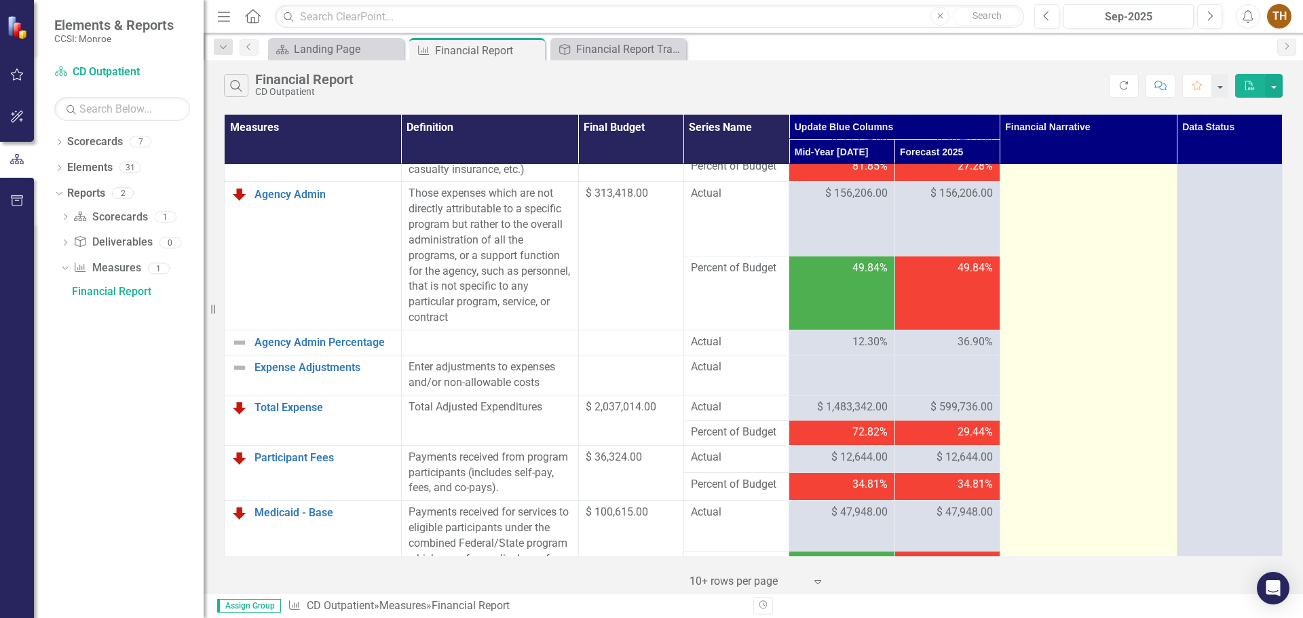
scroll to position [407, 0]
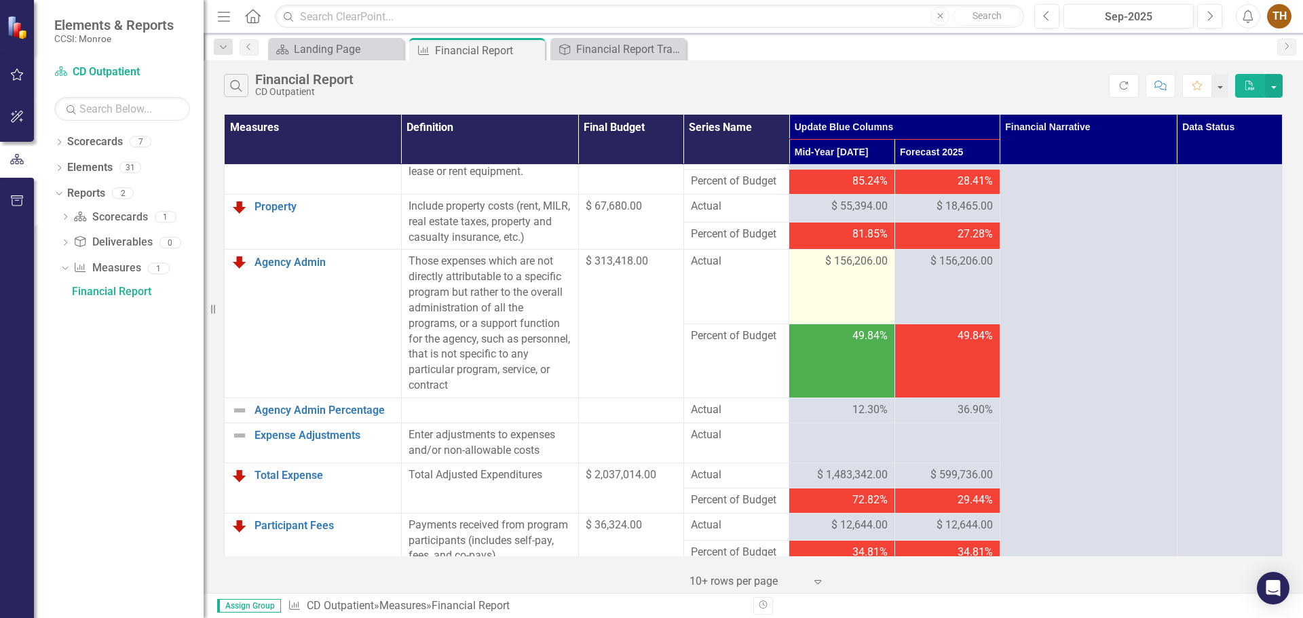
click at [851, 310] on td "$ 156,206.00" at bounding box center [841, 287] width 105 height 74
click at [840, 269] on span "$ 156,206.00" at bounding box center [856, 262] width 62 height 16
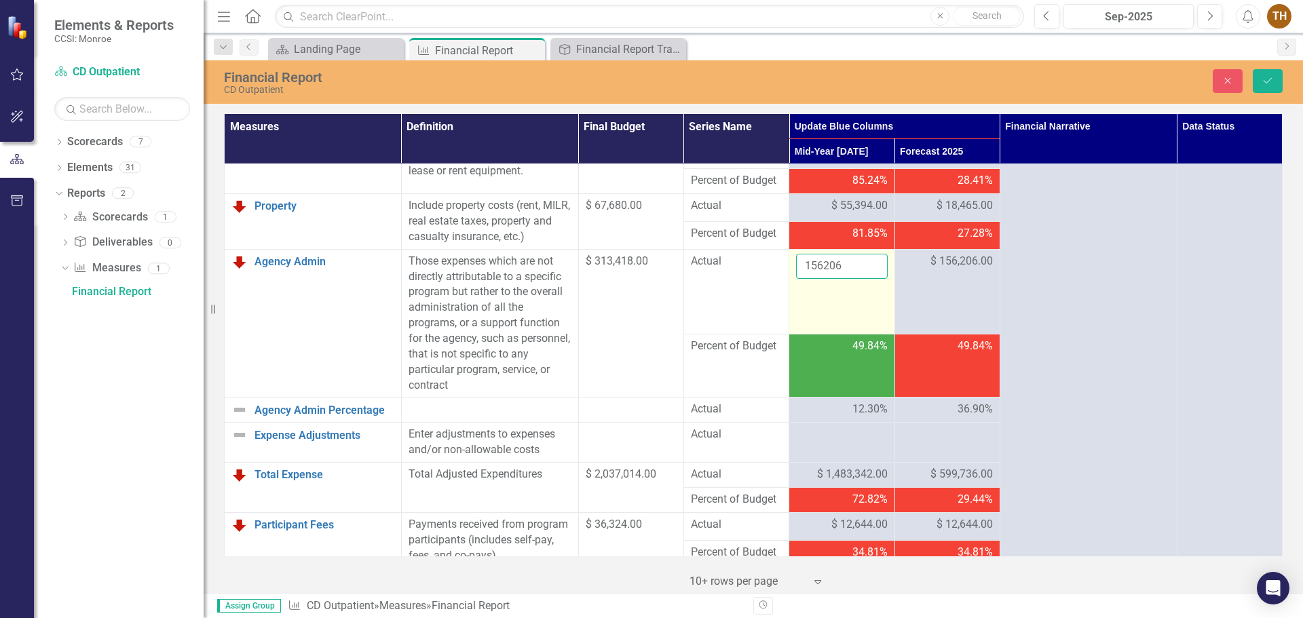
drag, startPoint x: 837, startPoint y: 292, endPoint x: 798, endPoint y: 296, distance: 38.8
click at [798, 279] on input "156206" at bounding box center [841, 266] width 91 height 25
type input "190011"
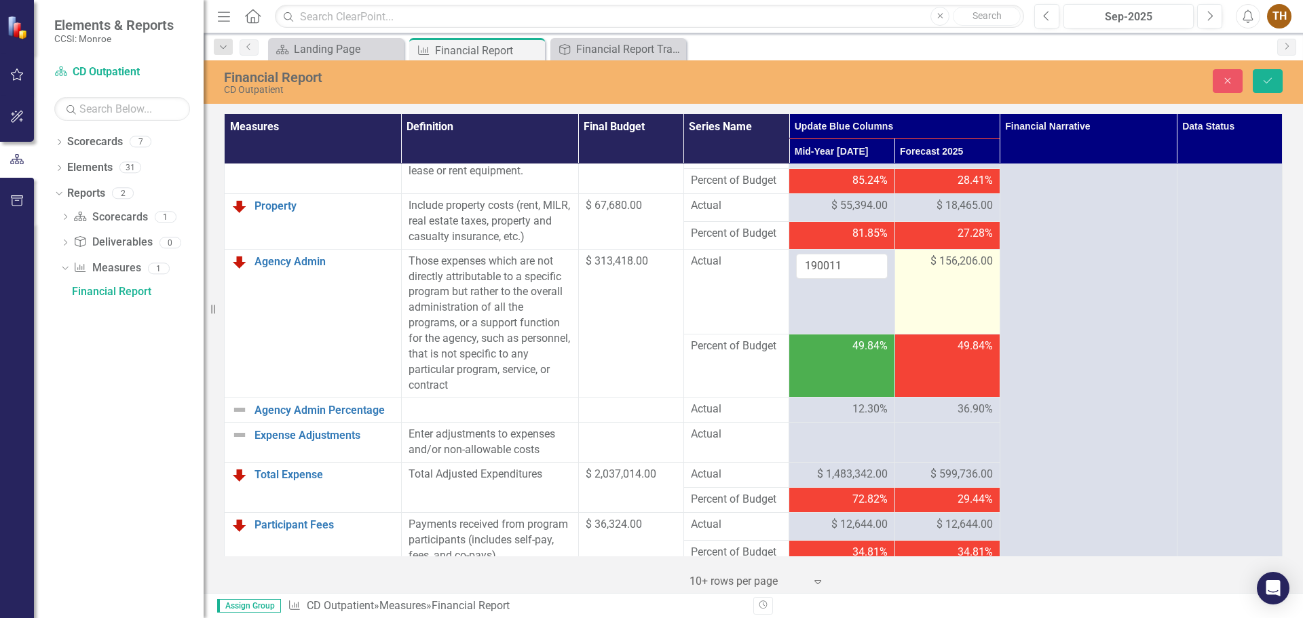
click at [936, 269] on span "$ 156,206.00" at bounding box center [961, 262] width 62 height 16
click at [932, 269] on span "$ 156,206.00" at bounding box center [961, 262] width 62 height 16
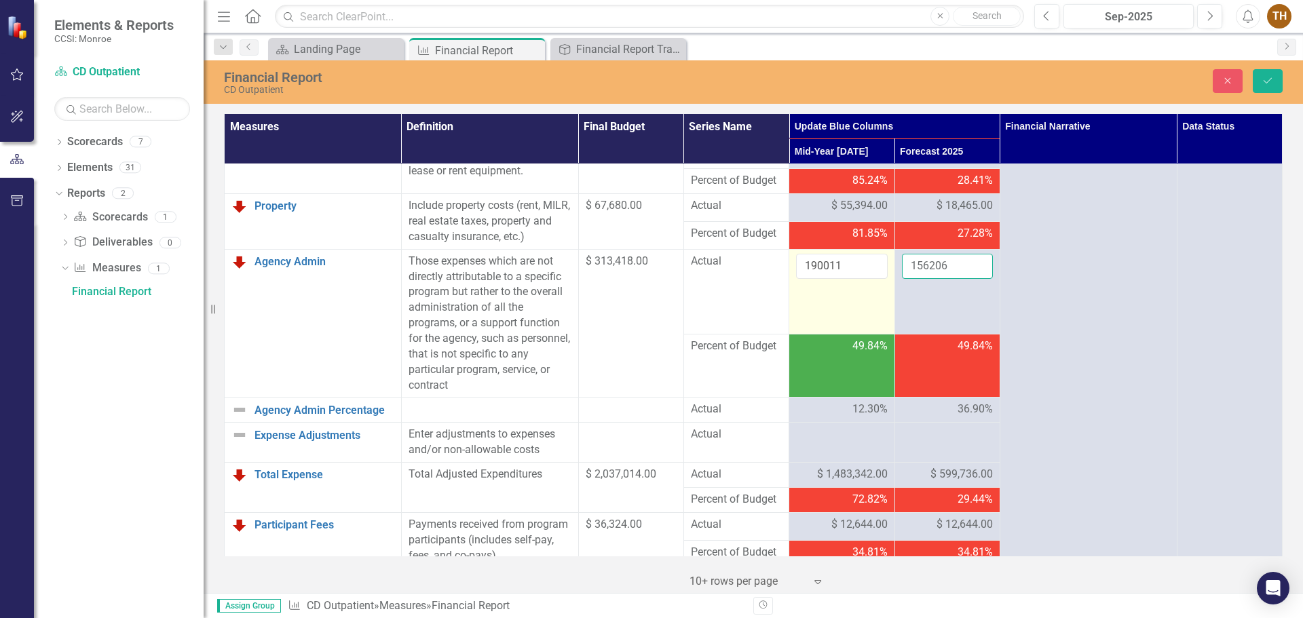
drag, startPoint x: 947, startPoint y: 297, endPoint x: 879, endPoint y: 295, distance: 67.2
click at [879, 295] on tr "Agency Admin Link Open Element Those expenses which are not directly attributab…" at bounding box center [754, 291] width 1058 height 85
type input "63337"
click at [1042, 82] on icon "Save" at bounding box center [1268, 81] width 12 height 10
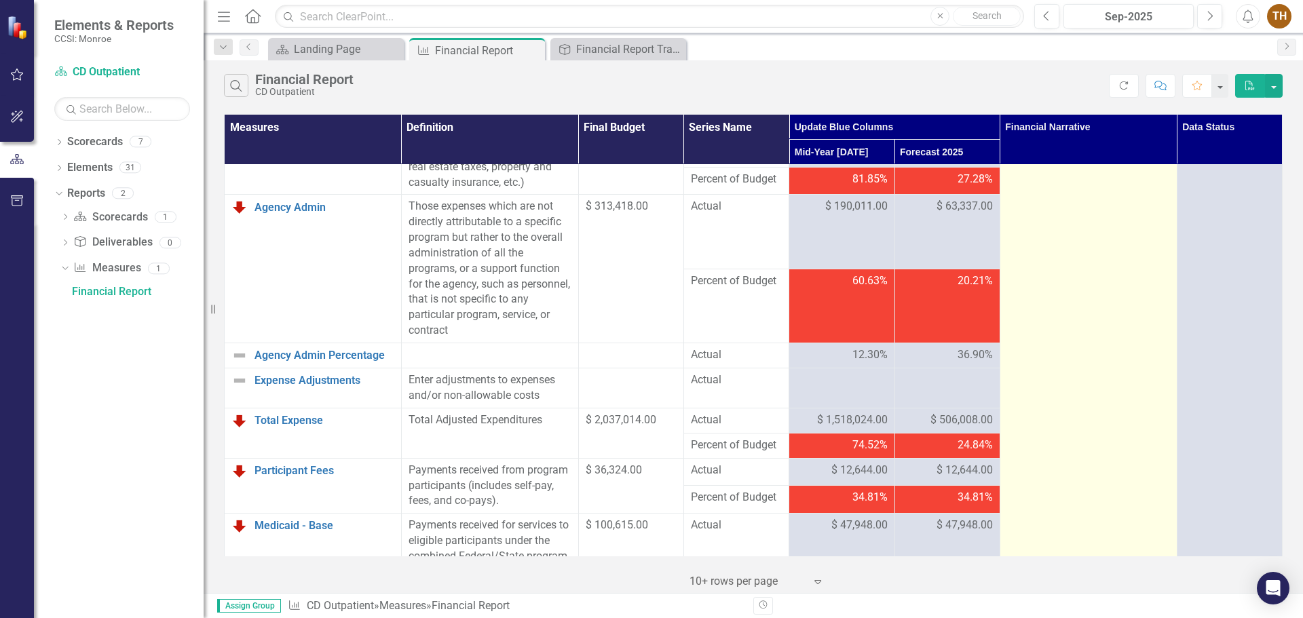
scroll to position [475, 0]
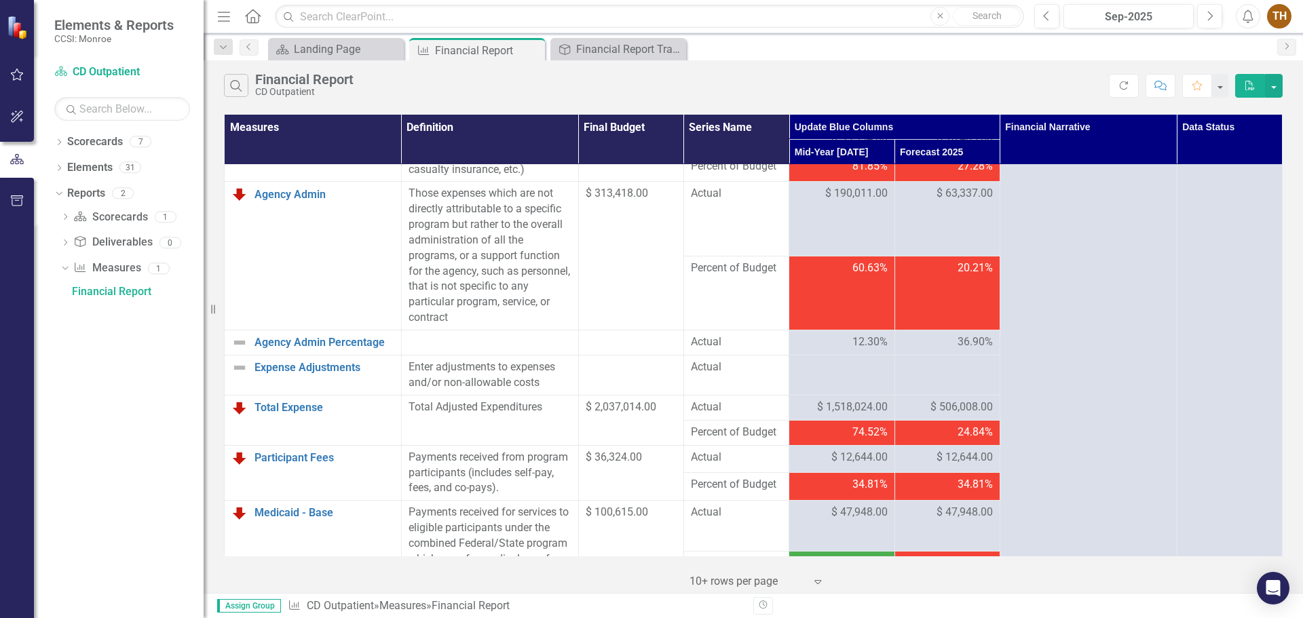
click at [826, 330] on td "60.63%" at bounding box center [841, 293] width 105 height 74
click at [979, 202] on span "$ 63,337.00" at bounding box center [964, 194] width 56 height 16
click at [942, 202] on span "$ 63,337.00" at bounding box center [964, 194] width 56 height 16
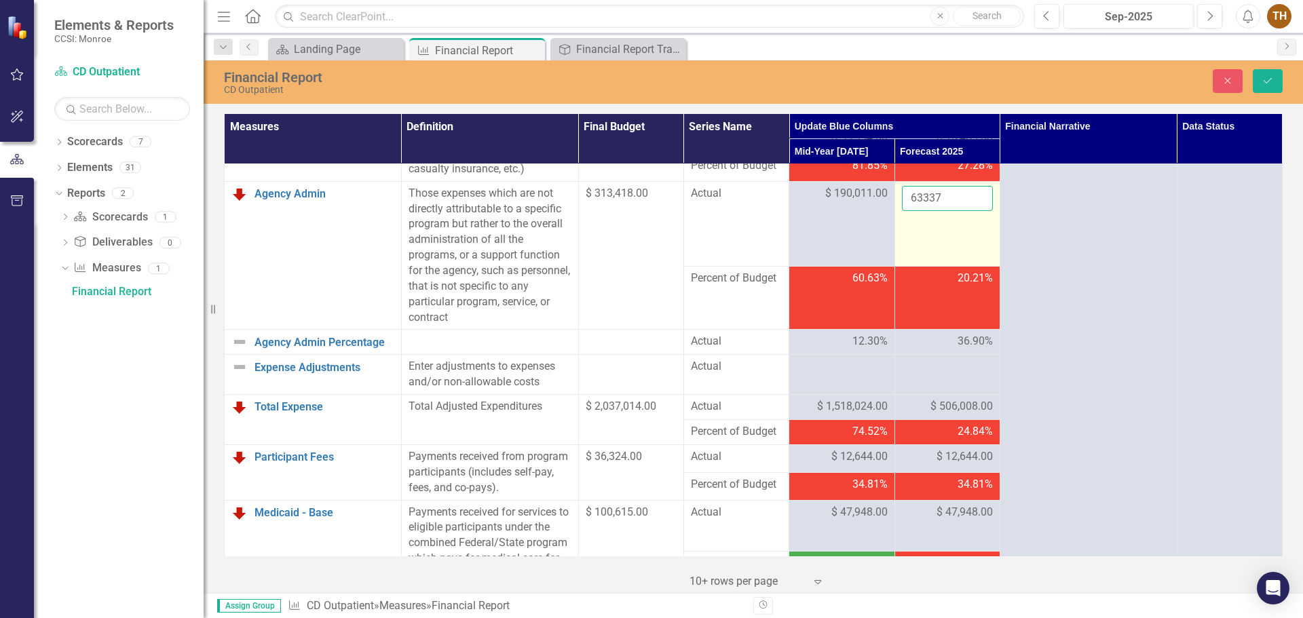
drag, startPoint x: 942, startPoint y: 223, endPoint x: 901, endPoint y: 229, distance: 41.2
click at [902, 211] on input "63337" at bounding box center [947, 198] width 91 height 25
click at [1042, 78] on button "Save" at bounding box center [1268, 81] width 30 height 24
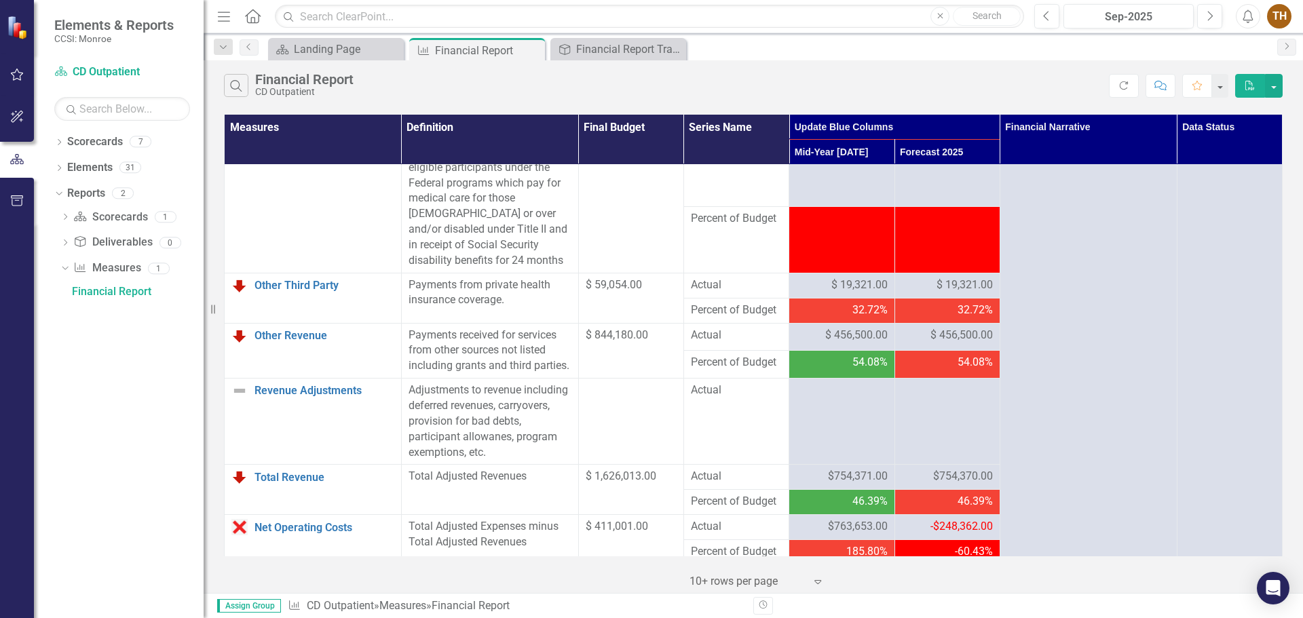
scroll to position [1221, 0]
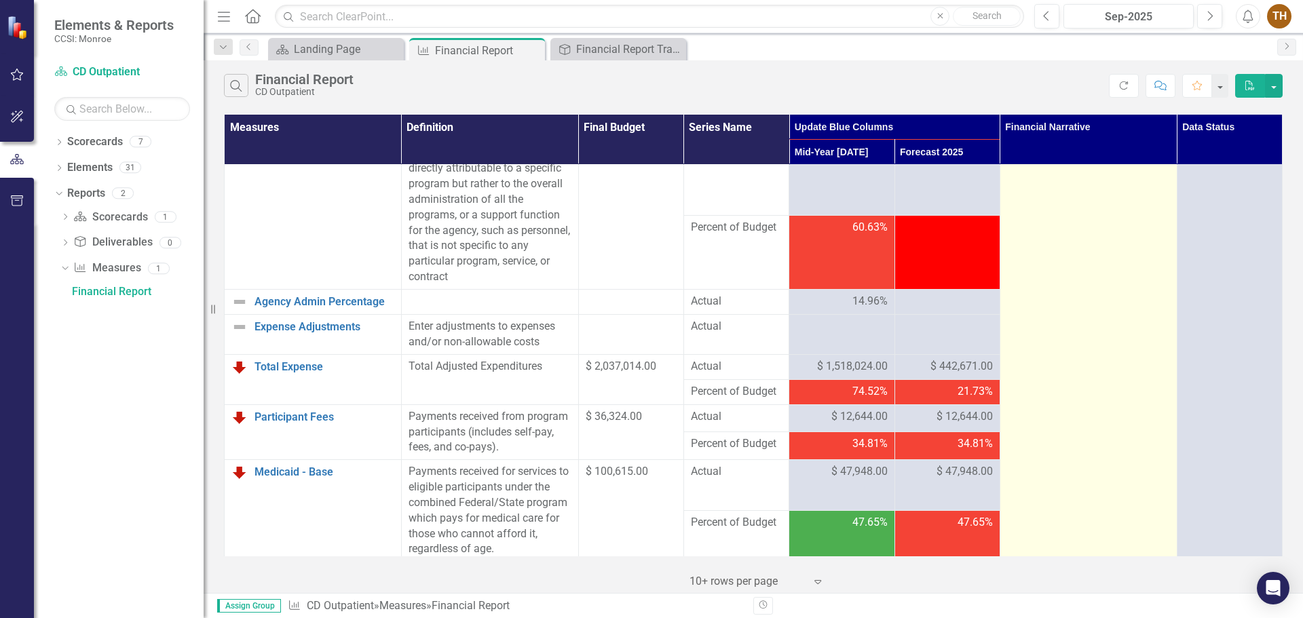
scroll to position [475, 0]
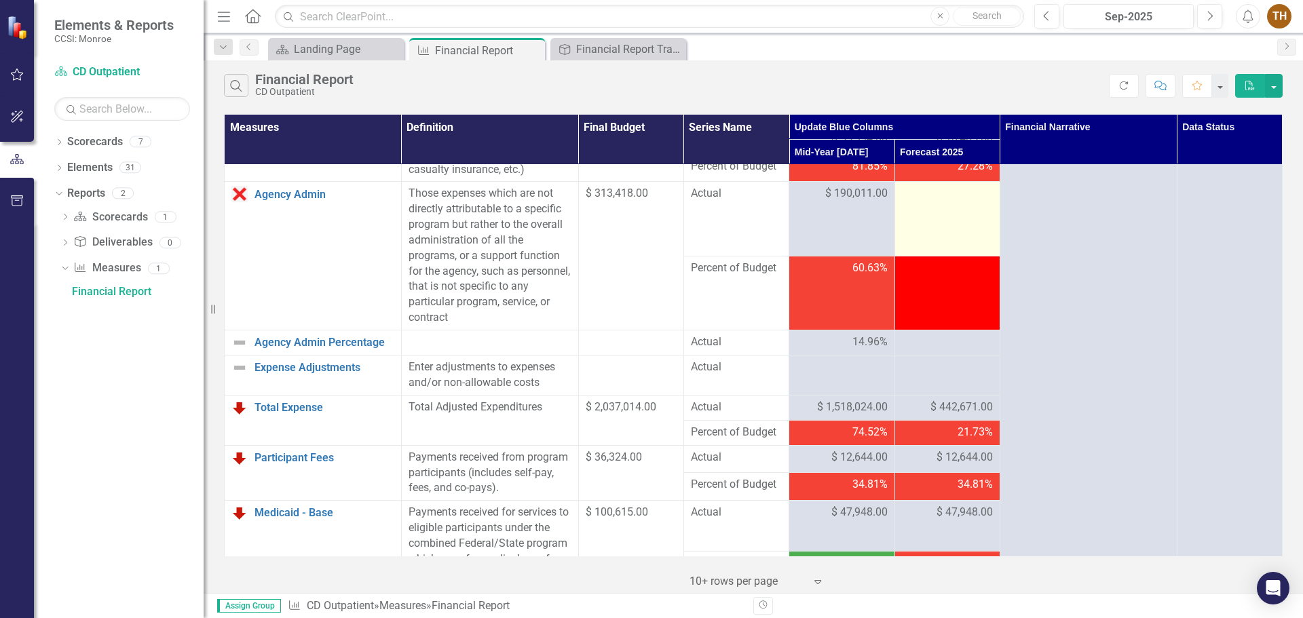
click at [936, 182] on td "27.28%" at bounding box center [946, 168] width 105 height 28
click at [935, 202] on div at bounding box center [947, 194] width 91 height 16
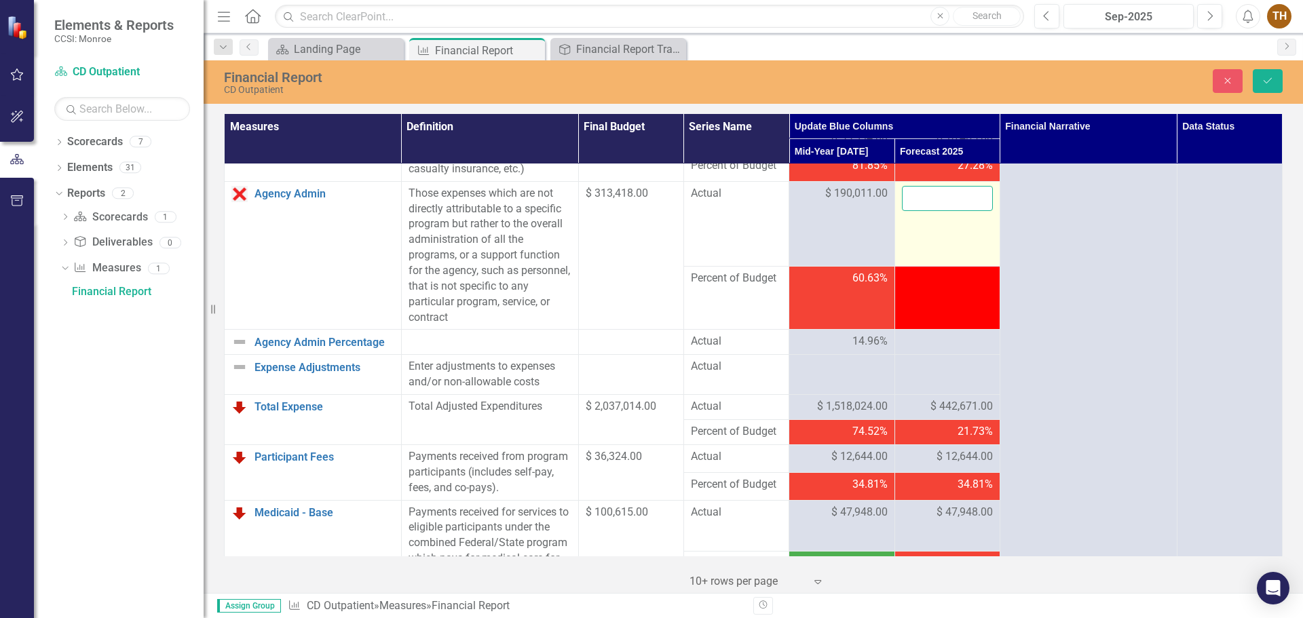
click at [935, 211] on input "number" at bounding box center [947, 198] width 91 height 25
type input "63337"
click at [1042, 80] on icon "Save" at bounding box center [1268, 81] width 12 height 10
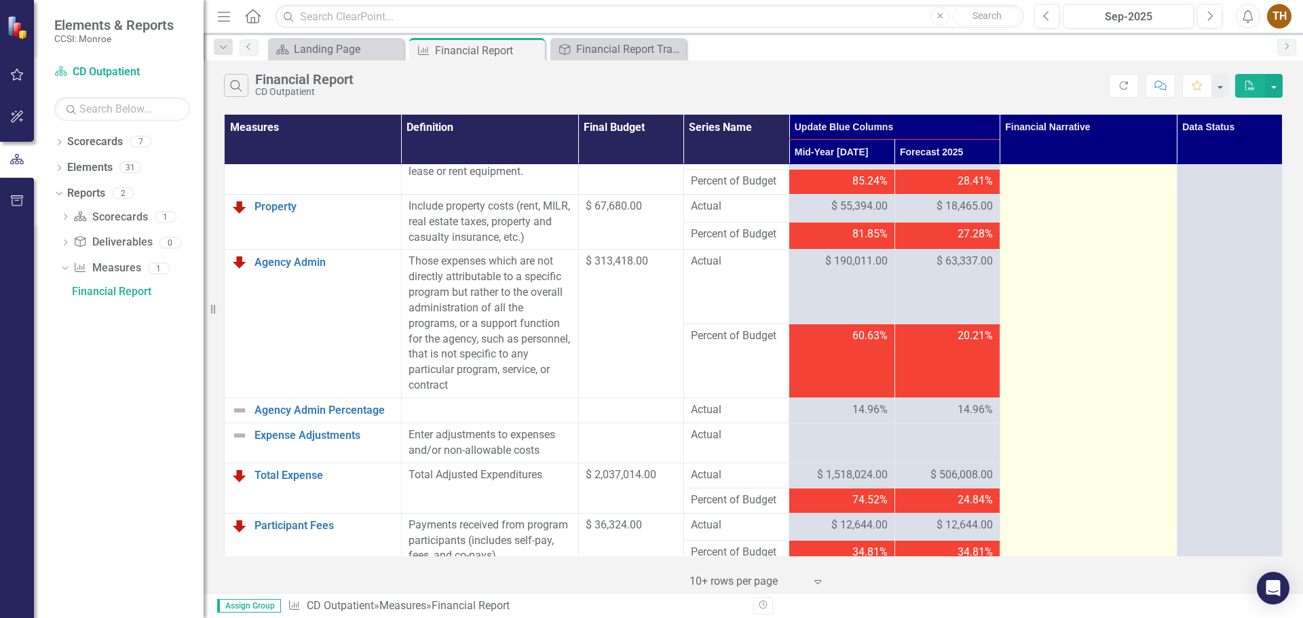
scroll to position [543, 0]
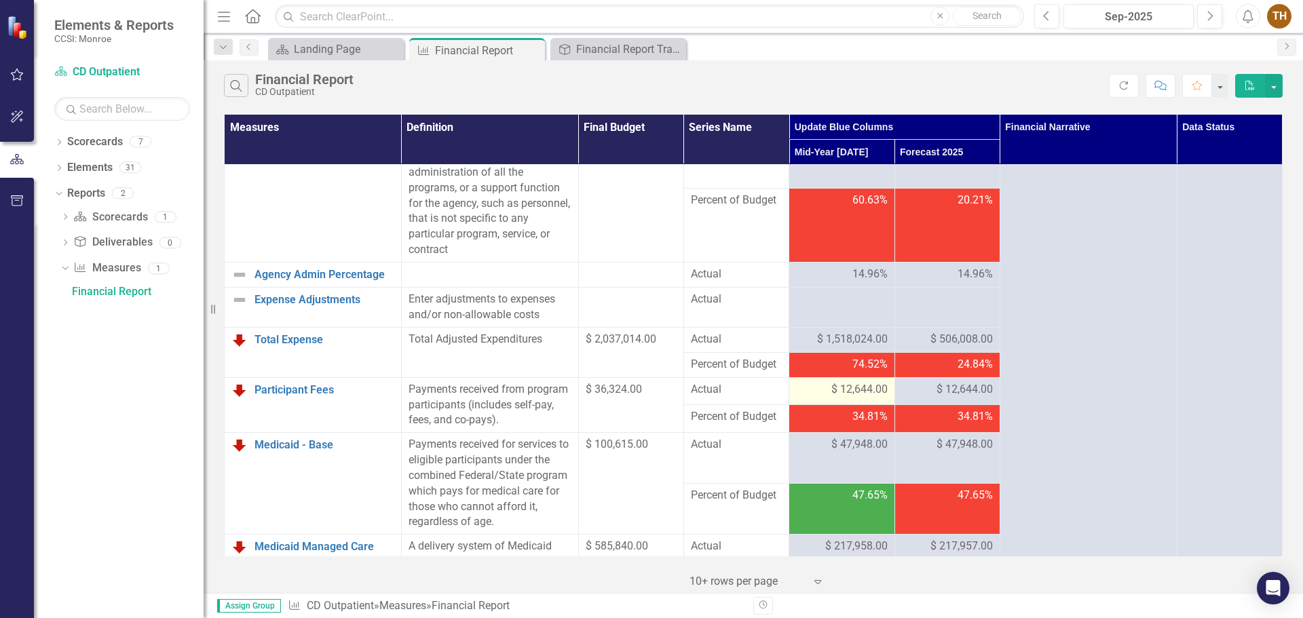
click at [836, 398] on span "$ 12,644.00" at bounding box center [859, 390] width 56 height 16
click at [845, 453] on span "$ 47,948.00" at bounding box center [859, 445] width 56 height 16
click at [835, 453] on span "$ 47,948.00" at bounding box center [859, 445] width 56 height 16
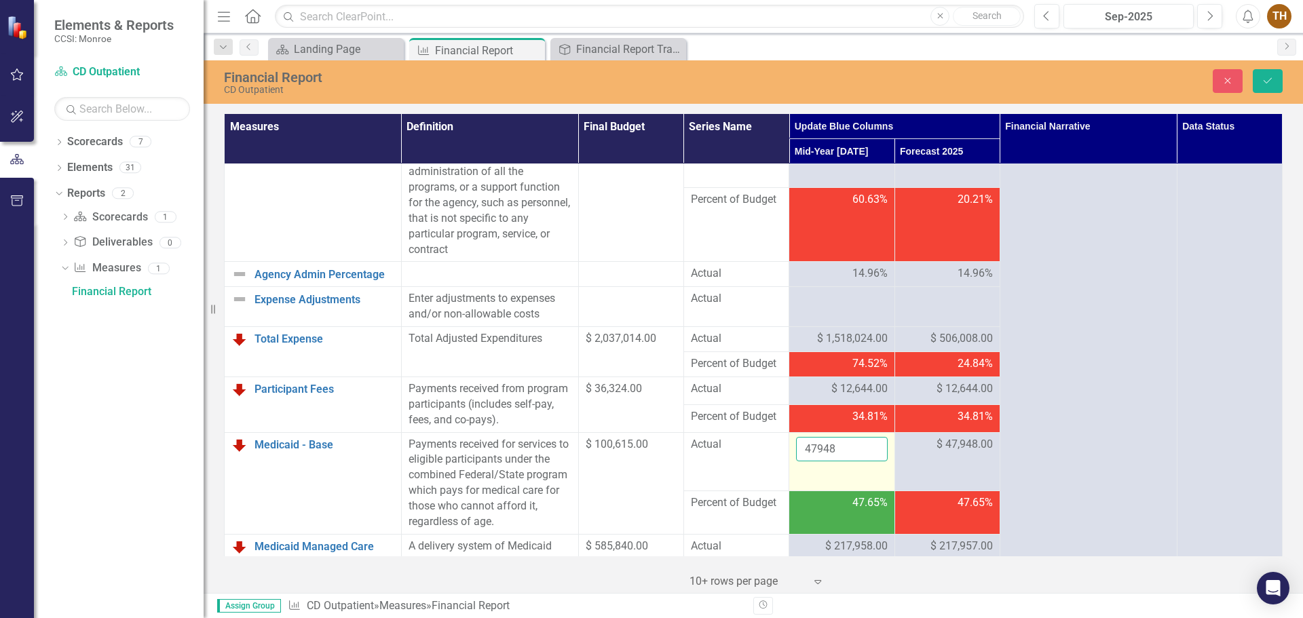
click at [835, 462] on input "47948" at bounding box center [841, 449] width 91 height 25
drag, startPoint x: 835, startPoint y: 473, endPoint x: 781, endPoint y: 482, distance: 55.0
click at [781, 471] on tr "Medicaid - Base Link Open Element Payments received for services to eligible pa…" at bounding box center [754, 461] width 1058 height 58
type input "73072"
click at [967, 453] on span "$ 47,948.00" at bounding box center [964, 445] width 56 height 16
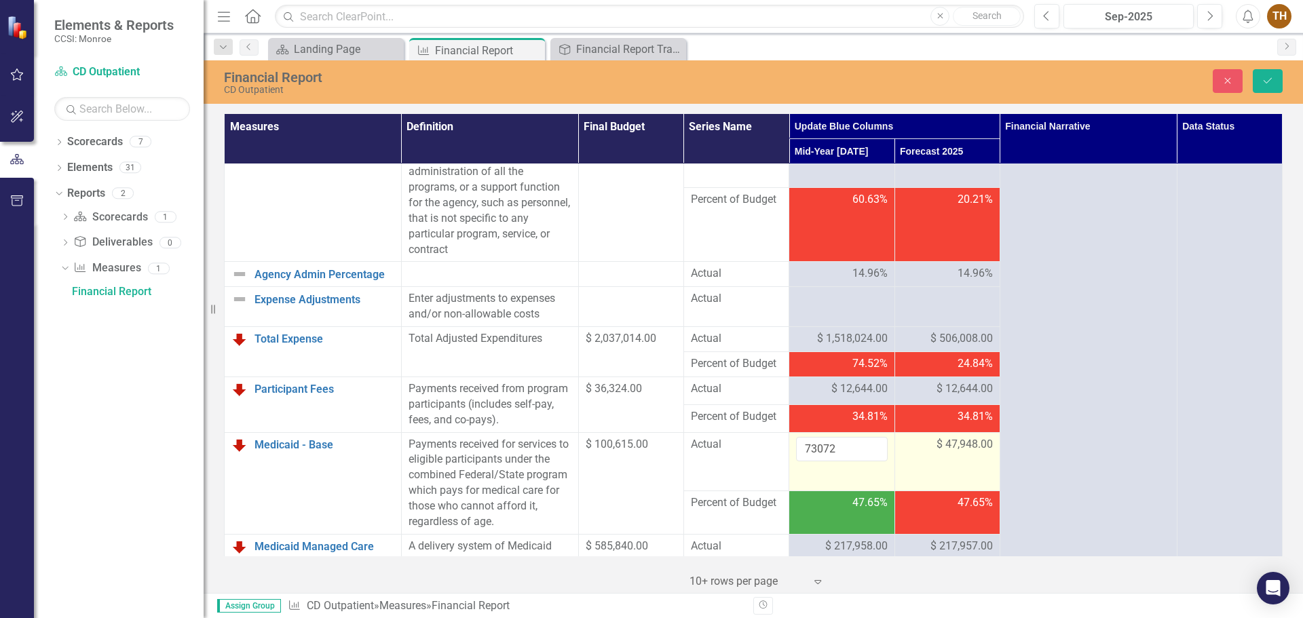
click at [966, 453] on span "$ 47,948.00" at bounding box center [964, 445] width 56 height 16
click at [930, 462] on input "47948" at bounding box center [947, 449] width 91 height 25
drag, startPoint x: 941, startPoint y: 479, endPoint x: 903, endPoint y: 480, distance: 37.3
click at [903, 462] on input "47948" at bounding box center [947, 449] width 91 height 25
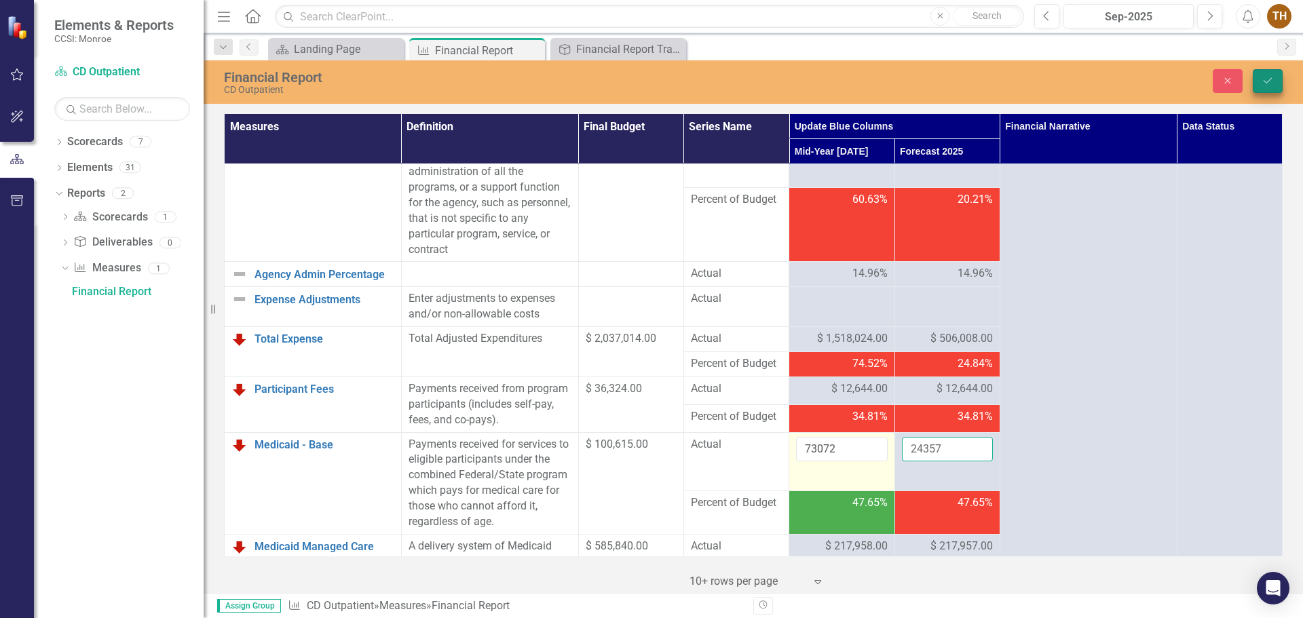
type input "24357"
click at [1042, 82] on icon "Save" at bounding box center [1268, 81] width 12 height 10
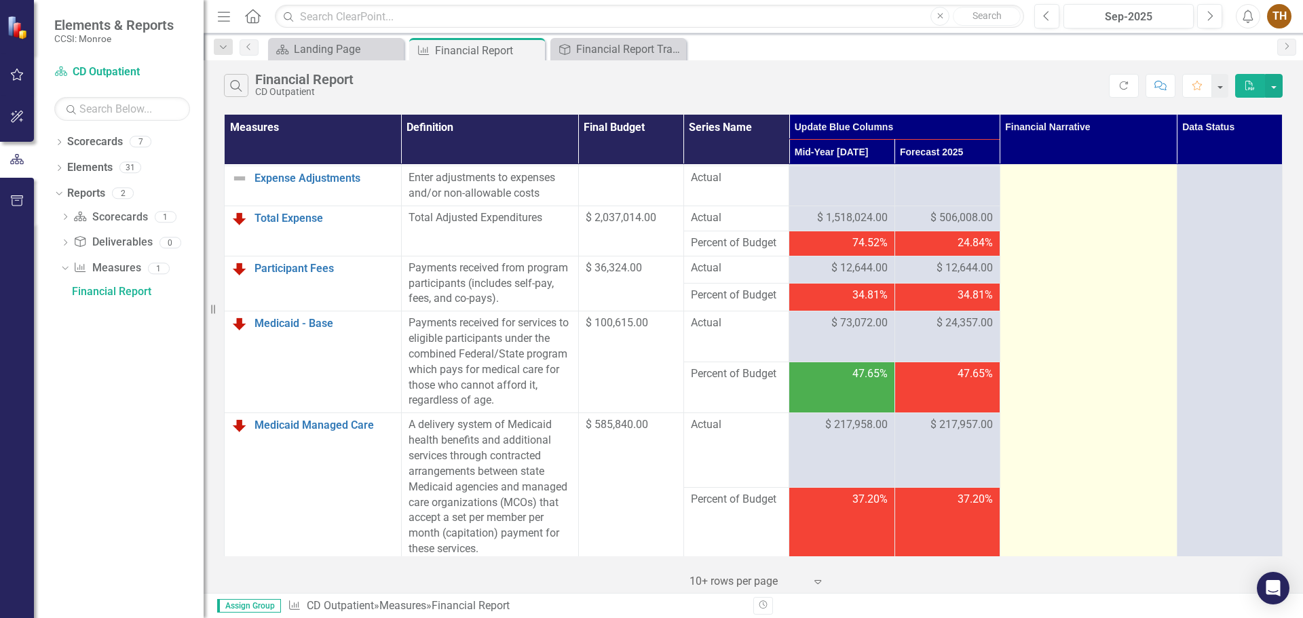
scroll to position [679, 0]
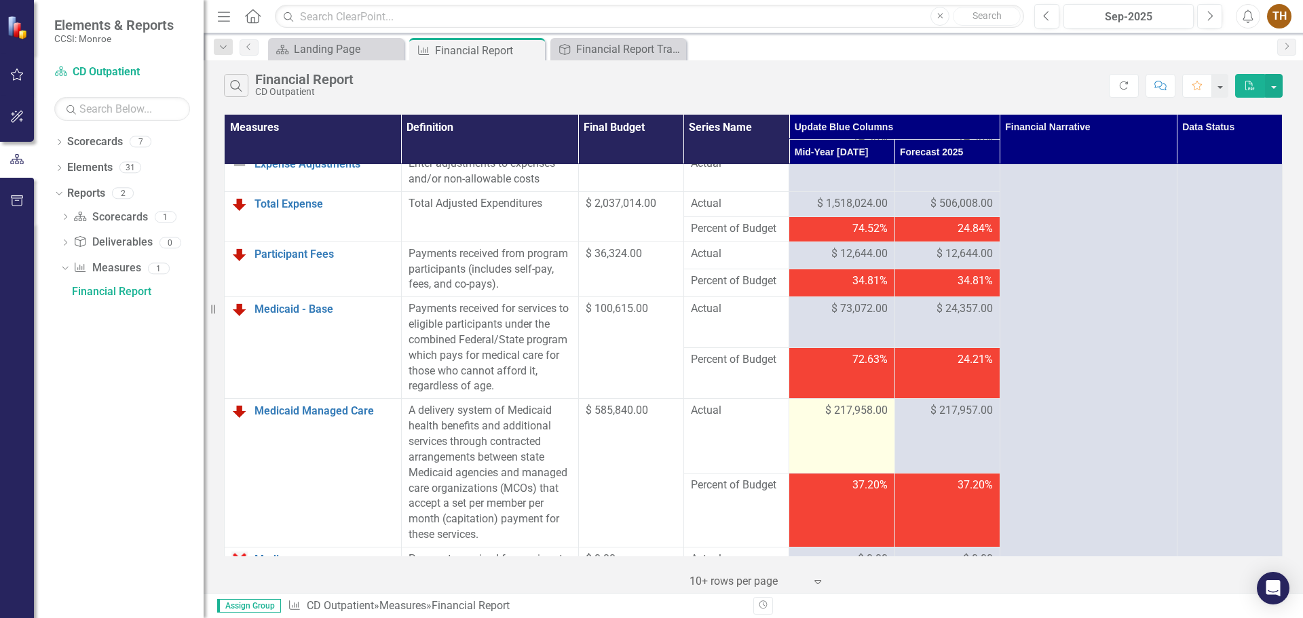
click at [877, 419] on span "$ 217,958.00" at bounding box center [856, 411] width 62 height 16
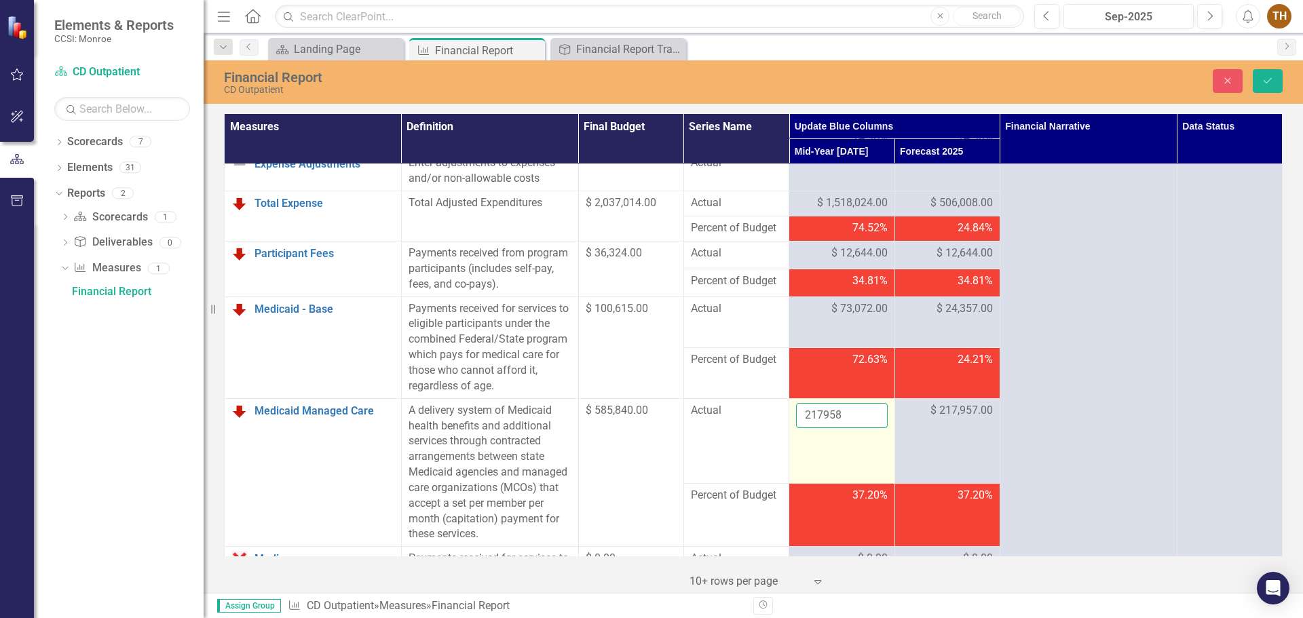
drag, startPoint x: 844, startPoint y: 445, endPoint x: 797, endPoint y: 446, distance: 47.5
click at [797, 428] on input "217958" at bounding box center [841, 415] width 91 height 25
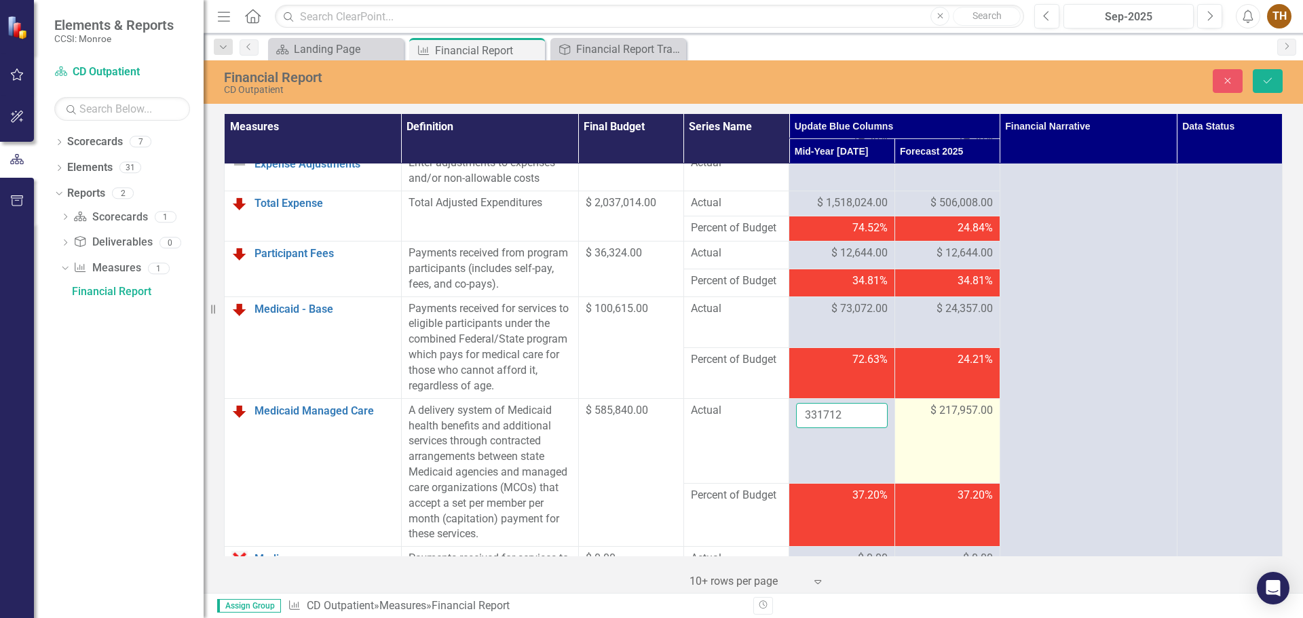
type input "331712"
click at [908, 419] on div "$ 217,957.00" at bounding box center [947, 411] width 91 height 16
click at [934, 419] on span "$ 217,957.00" at bounding box center [961, 411] width 62 height 16
drag, startPoint x: 943, startPoint y: 444, endPoint x: 905, endPoint y: 446, distance: 38.1
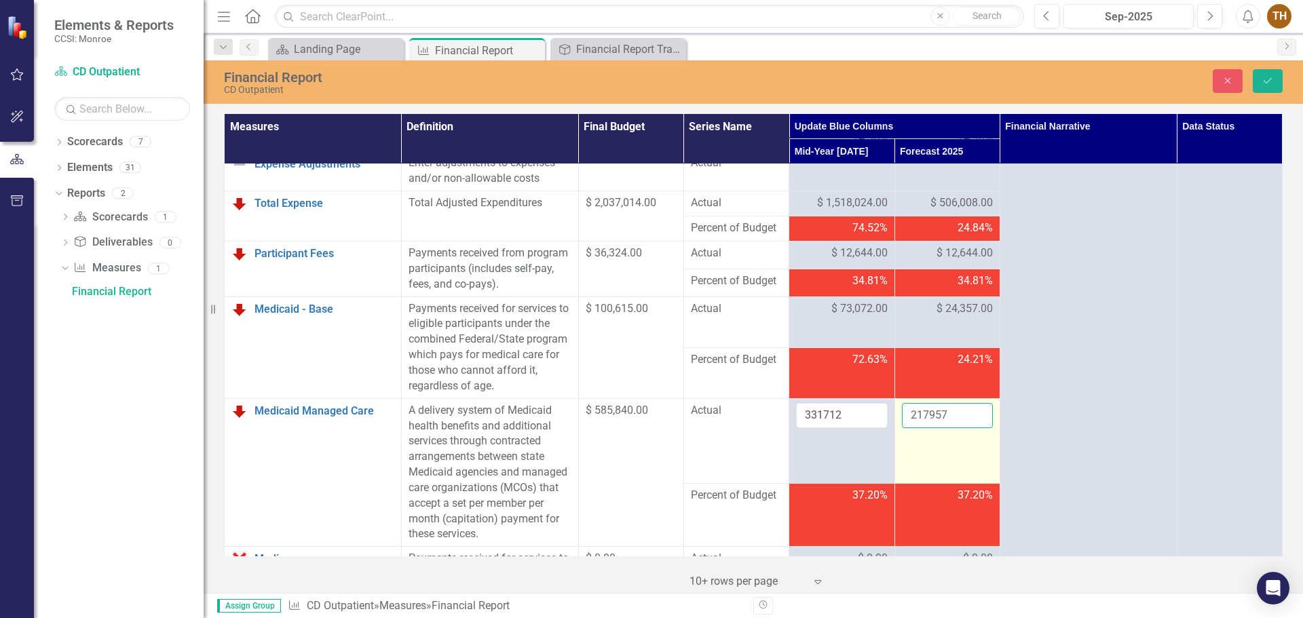
click at [905, 428] on input "217957" at bounding box center [947, 415] width 91 height 25
type input "110571"
click at [1042, 83] on icon "Save" at bounding box center [1268, 81] width 12 height 10
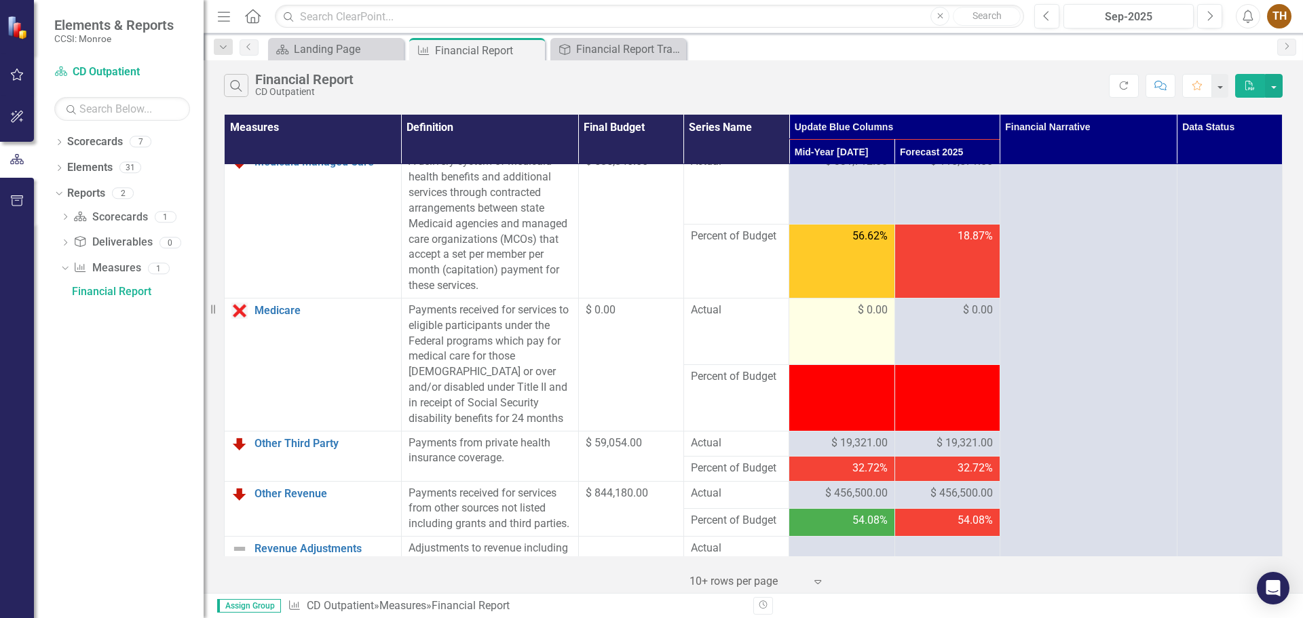
scroll to position [950, 0]
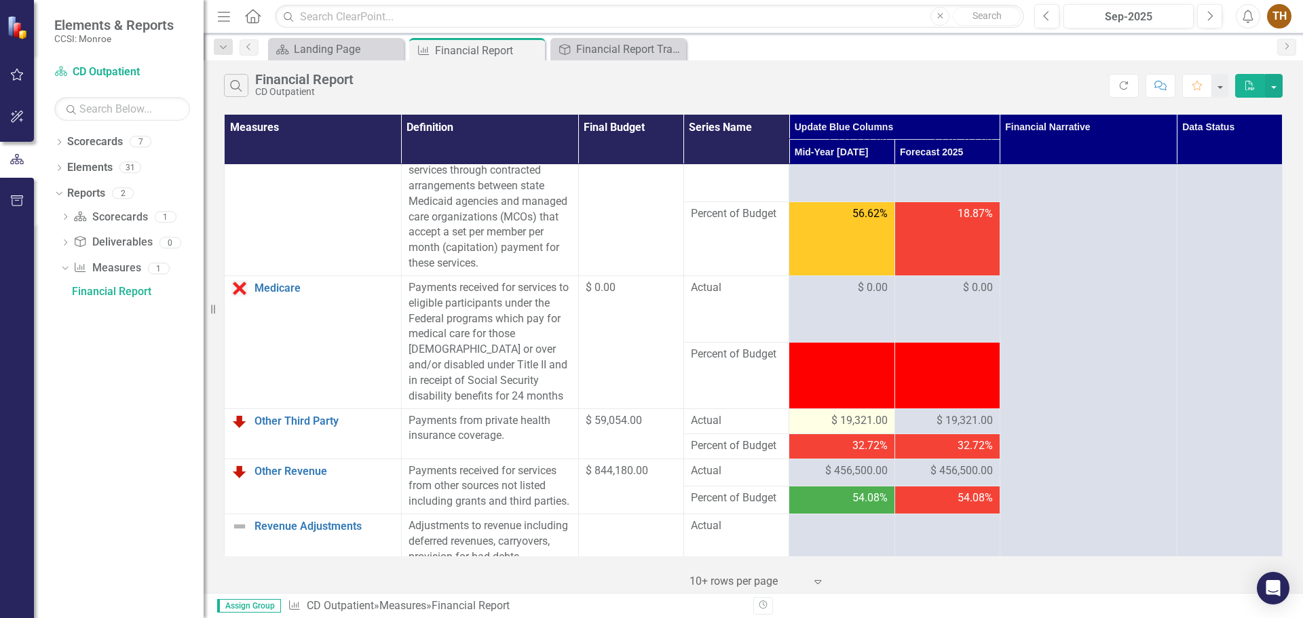
click at [875, 429] on span "$ 19,321.00" at bounding box center [859, 421] width 56 height 16
click at [873, 429] on span "$ 19,321.00" at bounding box center [859, 421] width 56 height 16
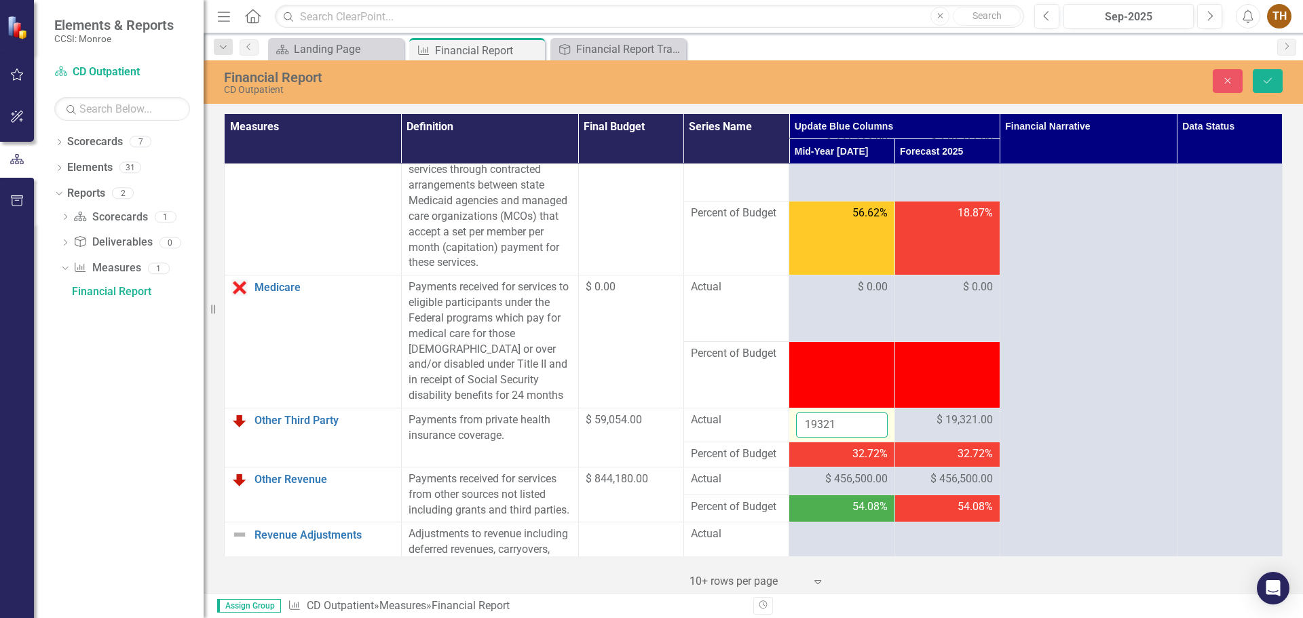
drag, startPoint x: 839, startPoint y: 456, endPoint x: 793, endPoint y: 457, distance: 46.1
click at [796, 438] on input "19321" at bounding box center [841, 425] width 91 height 25
type input "24033"
click at [960, 428] on span "$ 19,321.00" at bounding box center [964, 421] width 56 height 16
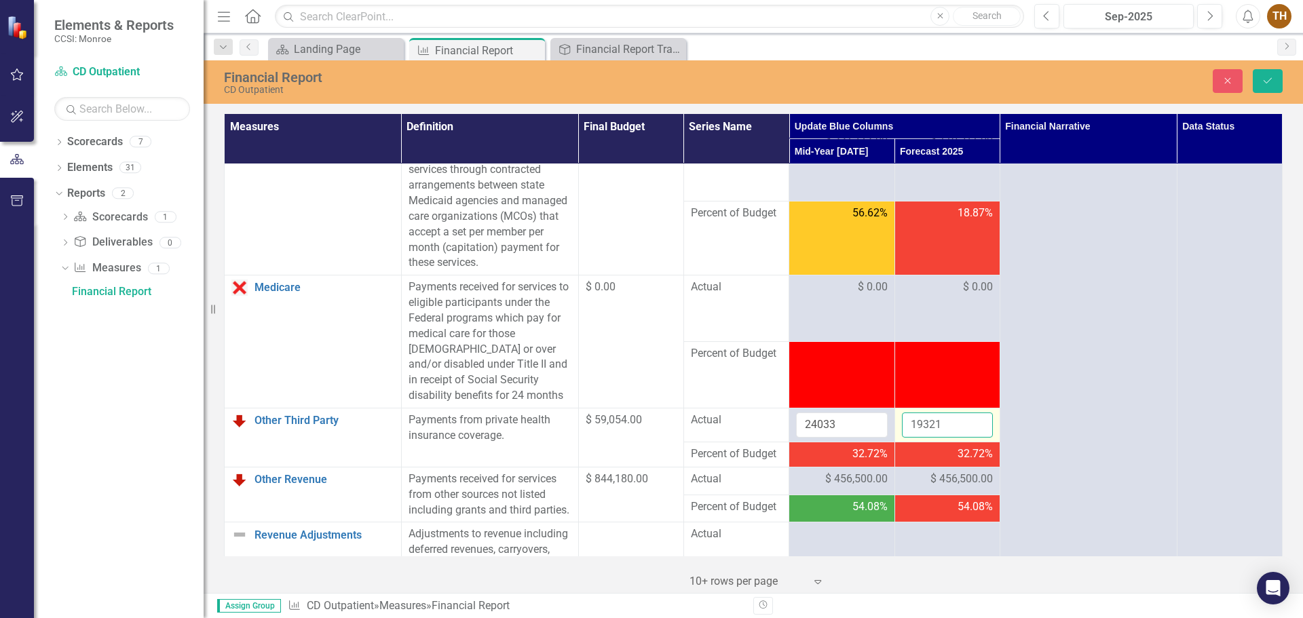
drag, startPoint x: 947, startPoint y: 454, endPoint x: 899, endPoint y: 457, distance: 47.6
click at [902, 438] on input "19321" at bounding box center [947, 425] width 91 height 25
type input "8011"
click at [1042, 80] on icon "Save" at bounding box center [1268, 81] width 12 height 10
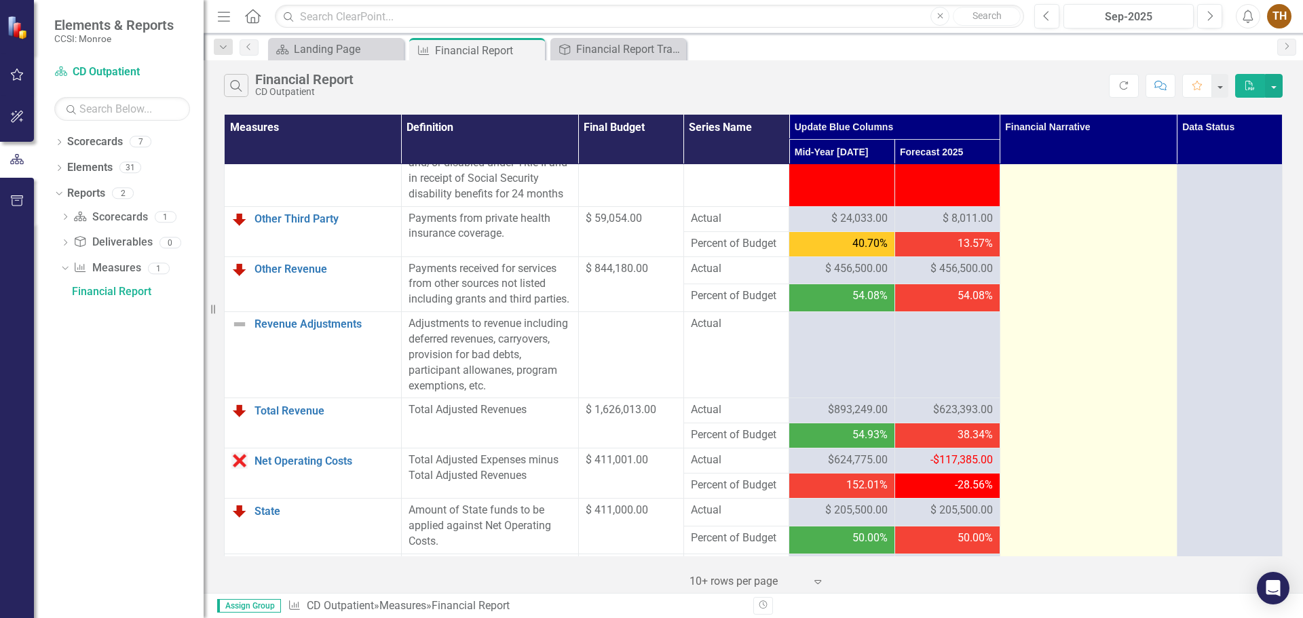
scroll to position [1154, 0]
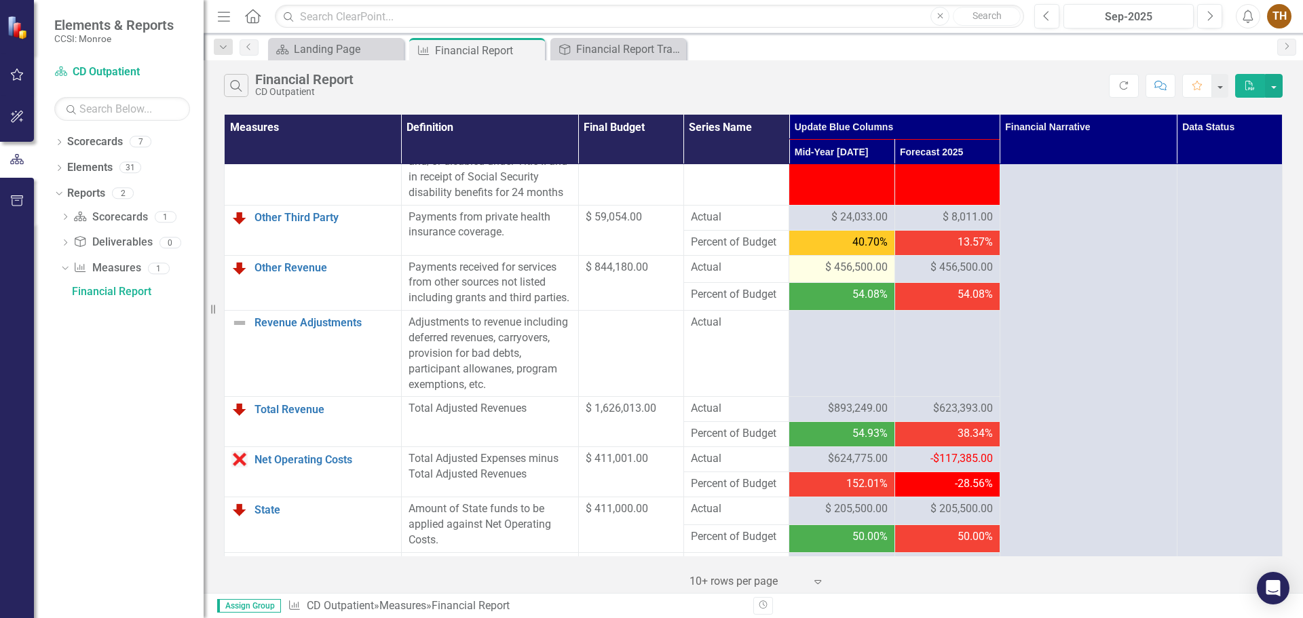
click at [849, 283] on td "$ 456,500.00" at bounding box center [841, 269] width 105 height 28
click at [852, 276] on span "$ 456,500.00" at bounding box center [856, 268] width 62 height 16
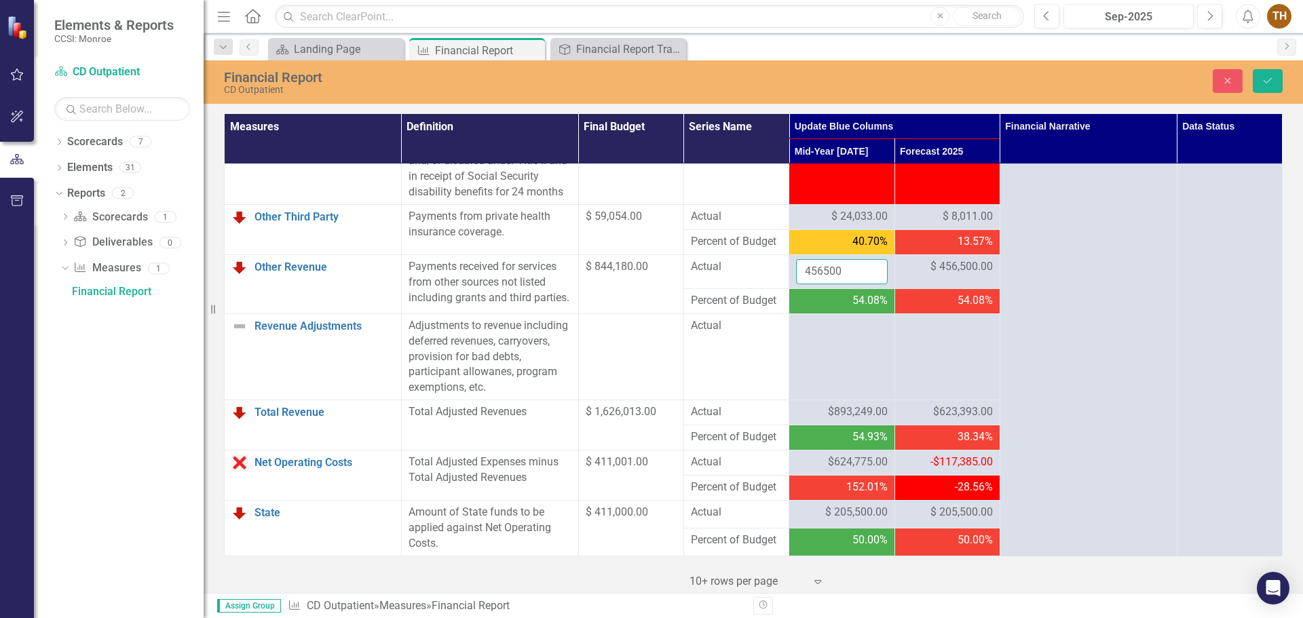
drag, startPoint x: 845, startPoint y: 304, endPoint x: 776, endPoint y: 297, distance: 68.9
click at [776, 289] on tr "Other Revenue Link Open Element Payments received for services from other sourc…" at bounding box center [754, 272] width 1058 height 34
type input "640956"
click at [936, 289] on td "$ 456,500.00" at bounding box center [946, 272] width 105 height 34
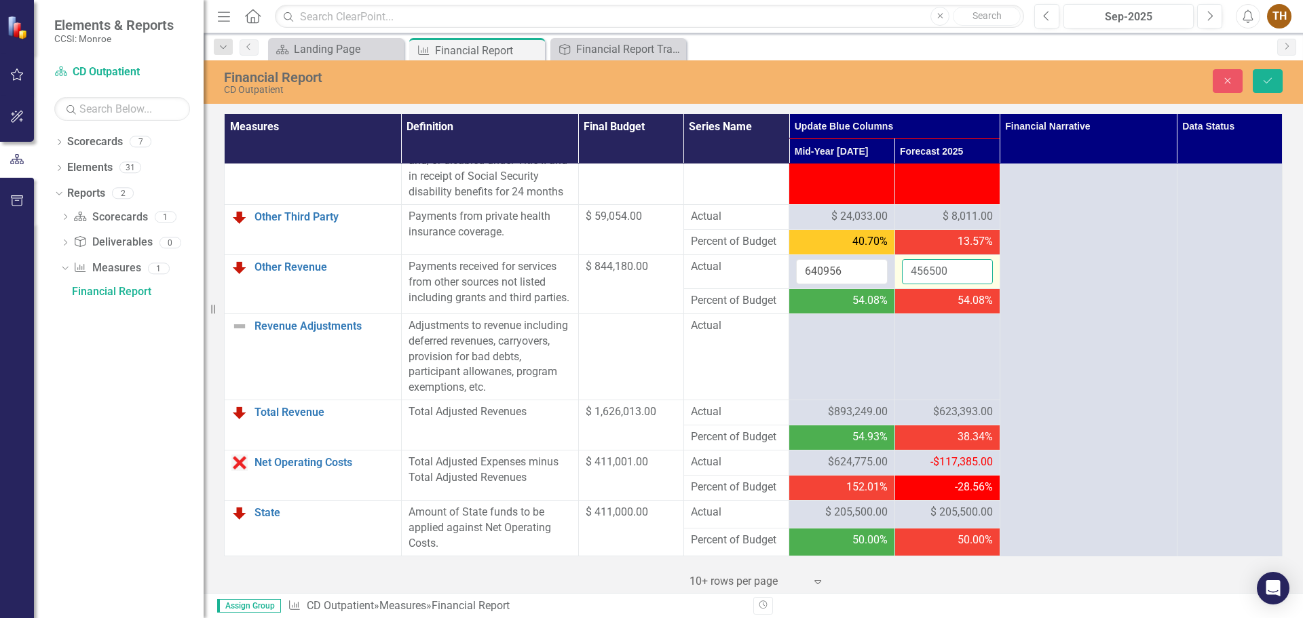
drag, startPoint x: 941, startPoint y: 301, endPoint x: 903, endPoint y: 301, distance: 38.7
click at [903, 284] on input "456500" at bounding box center [947, 271] width 91 height 25
type input "213652"
click at [1042, 86] on button "Save" at bounding box center [1268, 81] width 30 height 24
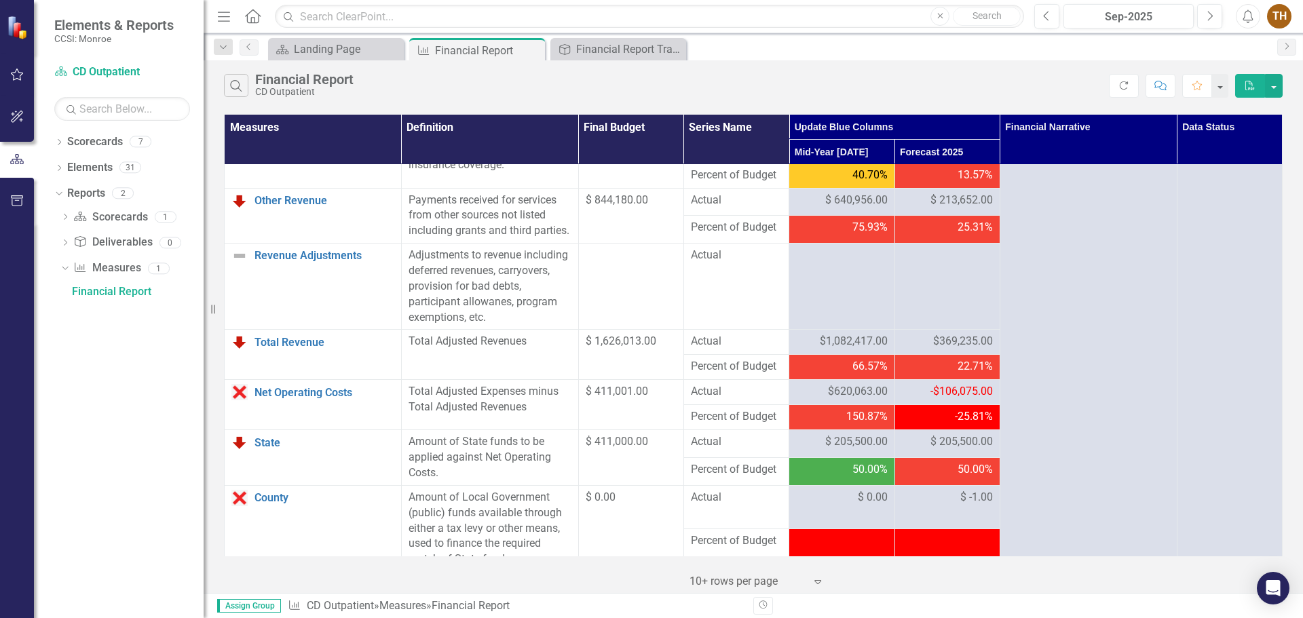
scroll to position [1221, 0]
click at [845, 449] on span "$ 205,500.00" at bounding box center [856, 442] width 62 height 16
click at [846, 449] on span "$ 205,500.00" at bounding box center [856, 442] width 62 height 16
click at [860, 449] on span "$ 205,500.00" at bounding box center [856, 442] width 62 height 16
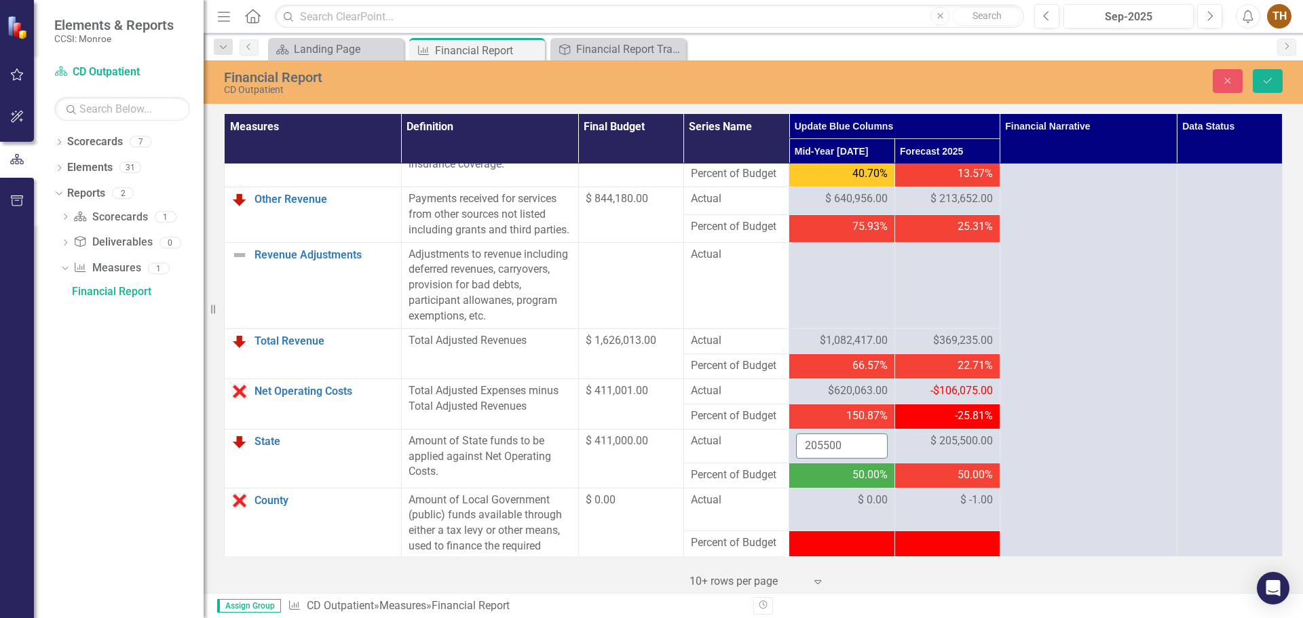
drag, startPoint x: 848, startPoint y: 484, endPoint x: 782, endPoint y: 482, distance: 66.5
click at [782, 463] on tr "State Link Open Element Amount of State funds to be applied against Net Operati…" at bounding box center [754, 446] width 1058 height 34
type input "308250"
click at [962, 463] on td "$ 205,500.00" at bounding box center [946, 446] width 105 height 34
click at [960, 449] on span "$ 205,500.00" at bounding box center [961, 442] width 62 height 16
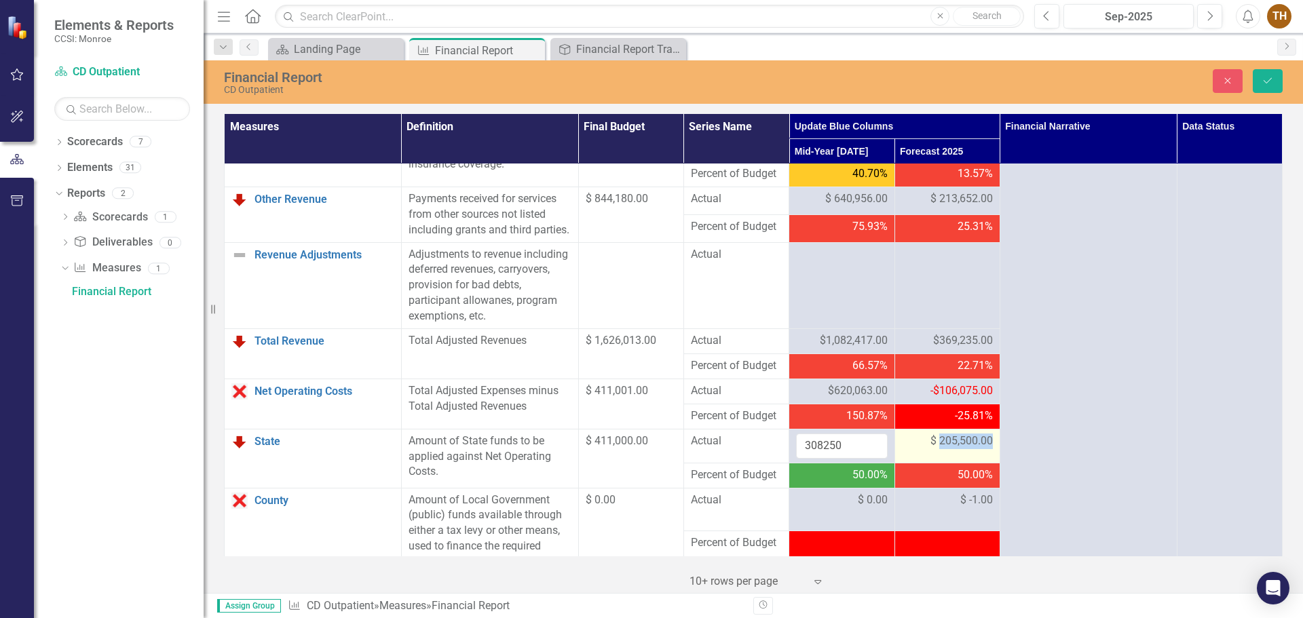
click at [960, 449] on span "$ 205,500.00" at bounding box center [961, 442] width 62 height 16
drag, startPoint x: 958, startPoint y: 487, endPoint x: 896, endPoint y: 495, distance: 62.2
click at [902, 459] on input "205500" at bounding box center [947, 446] width 91 height 25
type input "102750"
click at [1042, 82] on icon "Save" at bounding box center [1268, 81] width 12 height 10
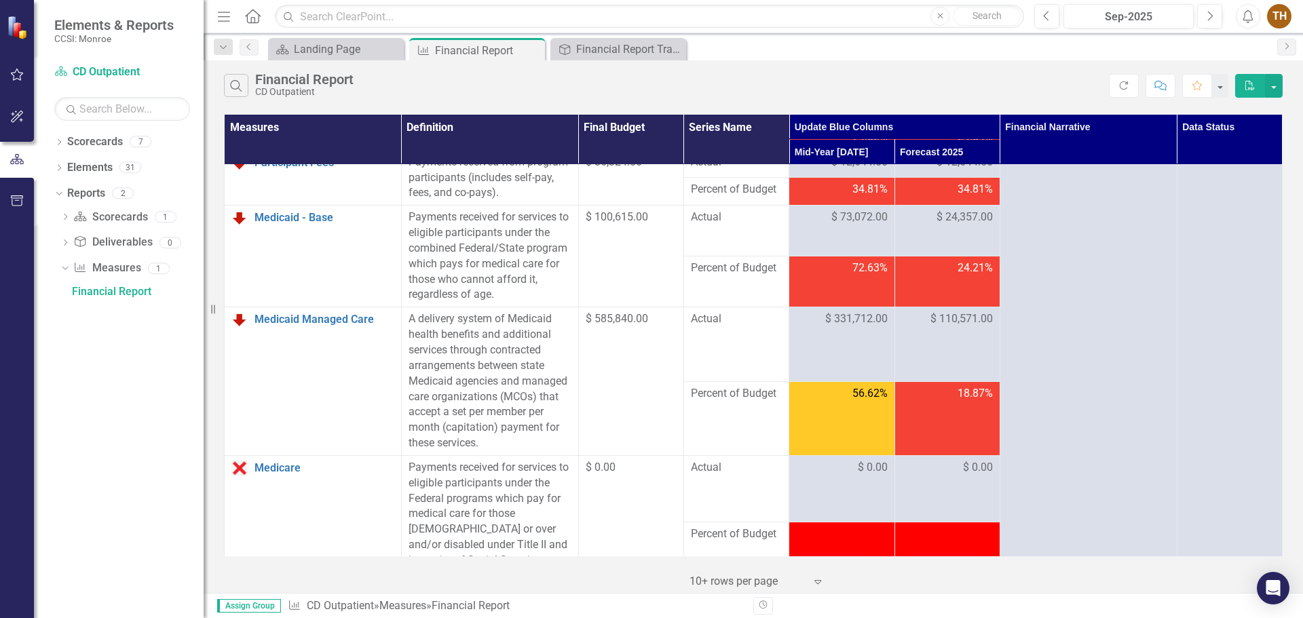
scroll to position [746, 0]
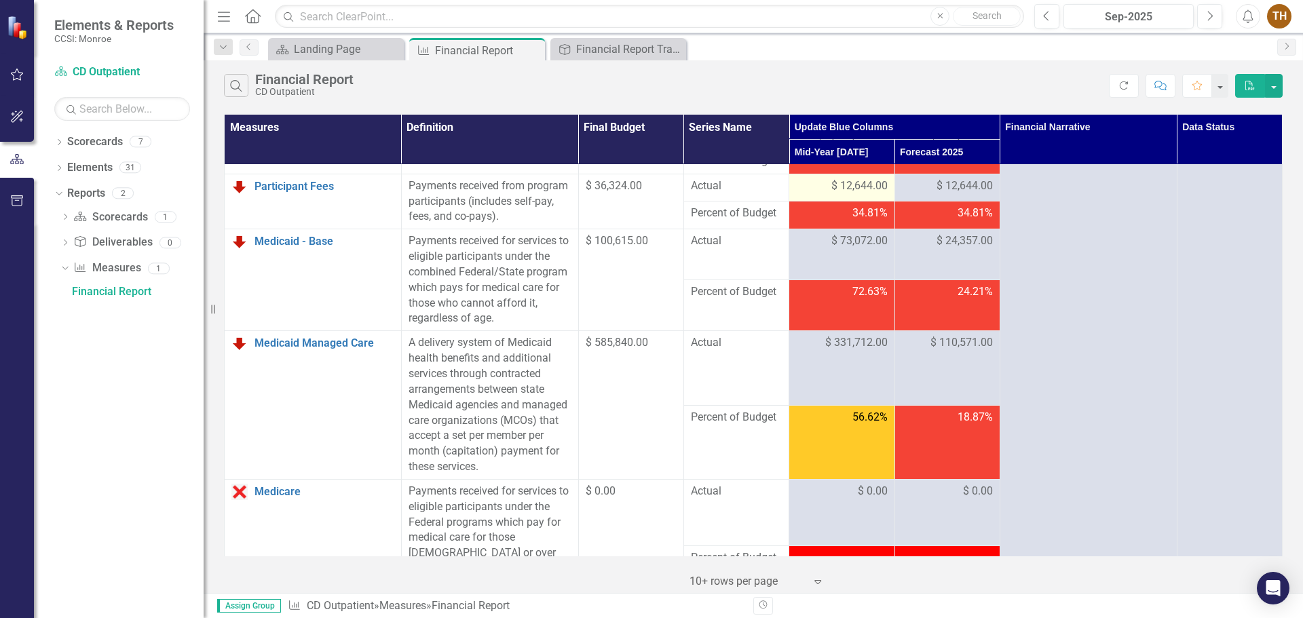
click at [803, 194] on div "$ 12,644.00" at bounding box center [841, 186] width 91 height 16
click at [840, 194] on span "$ 12,644.00" at bounding box center [859, 186] width 56 height 16
click at [834, 194] on span "$ 12,644.00" at bounding box center [859, 186] width 56 height 16
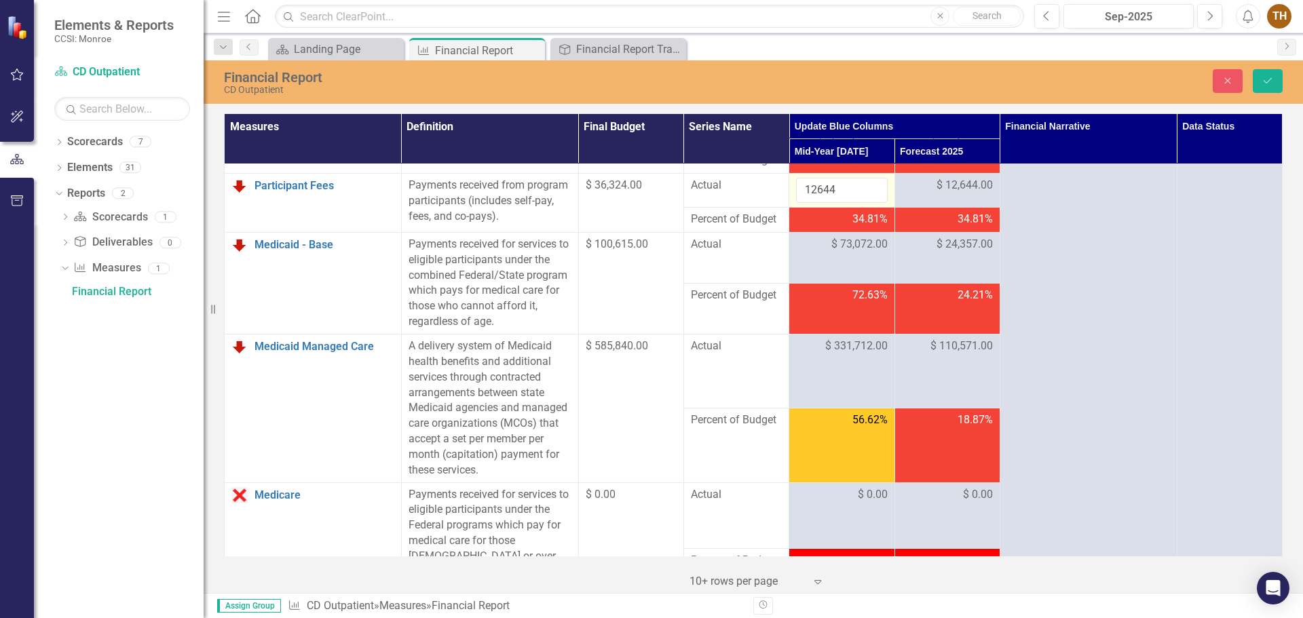
click at [796, 203] on input "12644" at bounding box center [841, 190] width 91 height 25
type input "24033"
click at [957, 193] on span "$ 12,644.00" at bounding box center [964, 186] width 56 height 16
drag, startPoint x: 957, startPoint y: 217, endPoint x: 886, endPoint y: 216, distance: 70.6
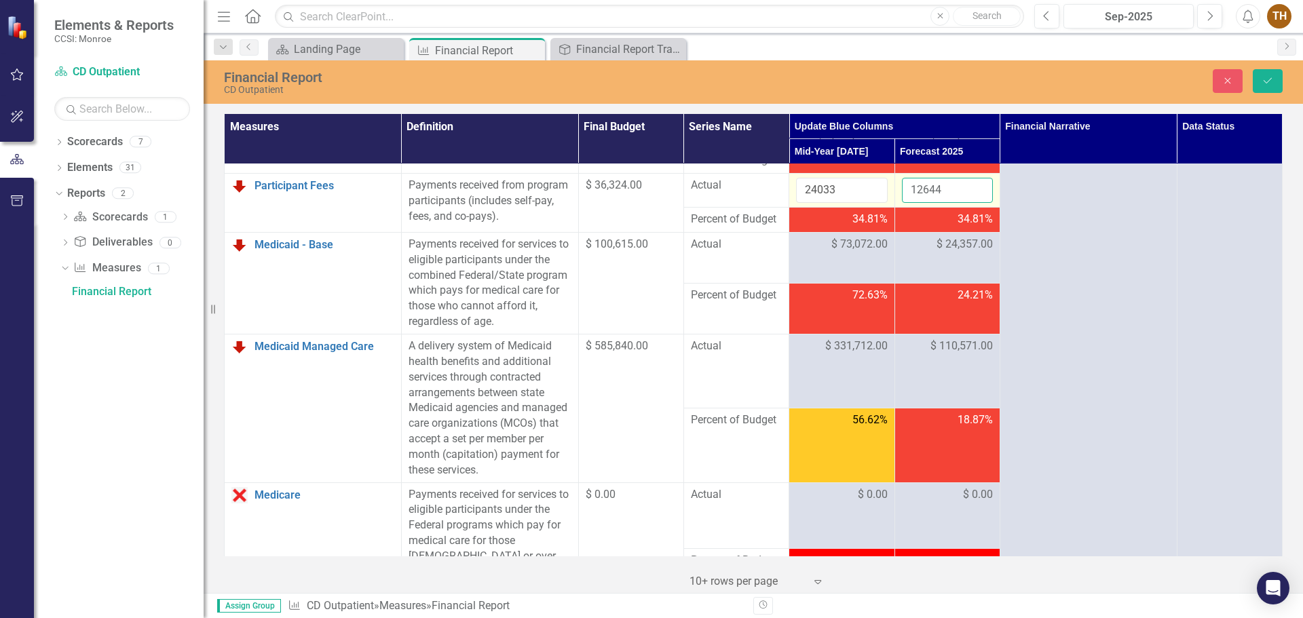
click at [886, 208] on tr "Participant Fees Link Open Element Payments received from program participants …" at bounding box center [754, 191] width 1058 height 34
type input "8011"
click at [1042, 76] on button "Save" at bounding box center [1268, 81] width 30 height 24
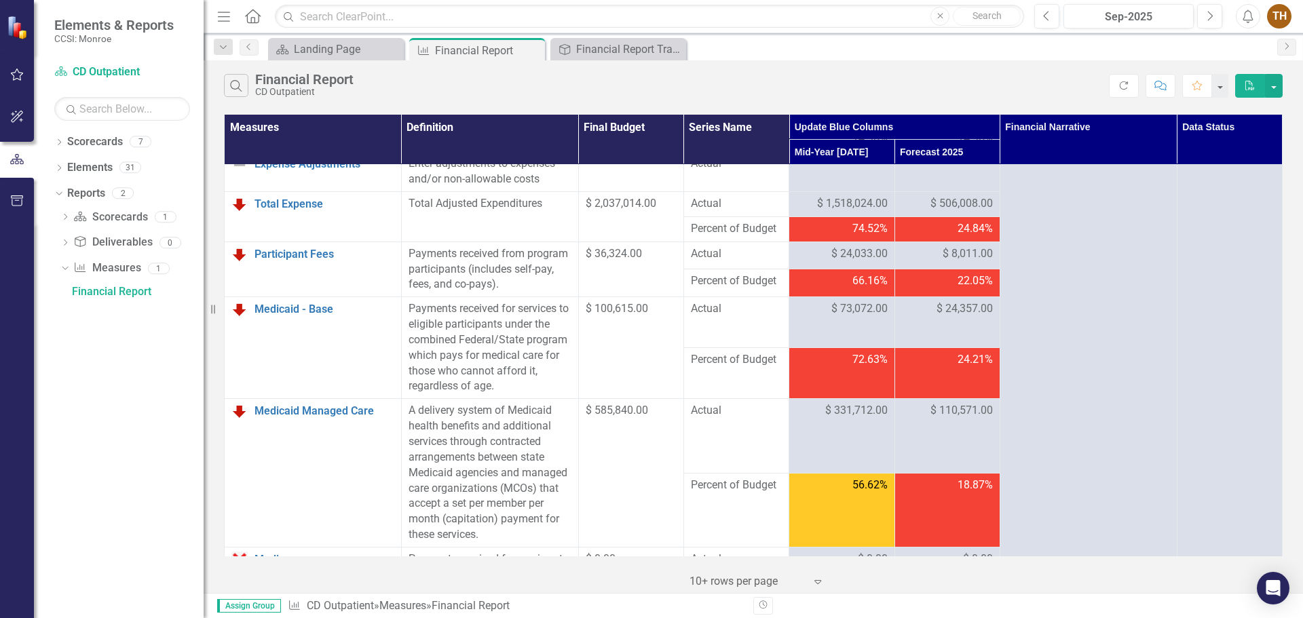
scroll to position [1018, 0]
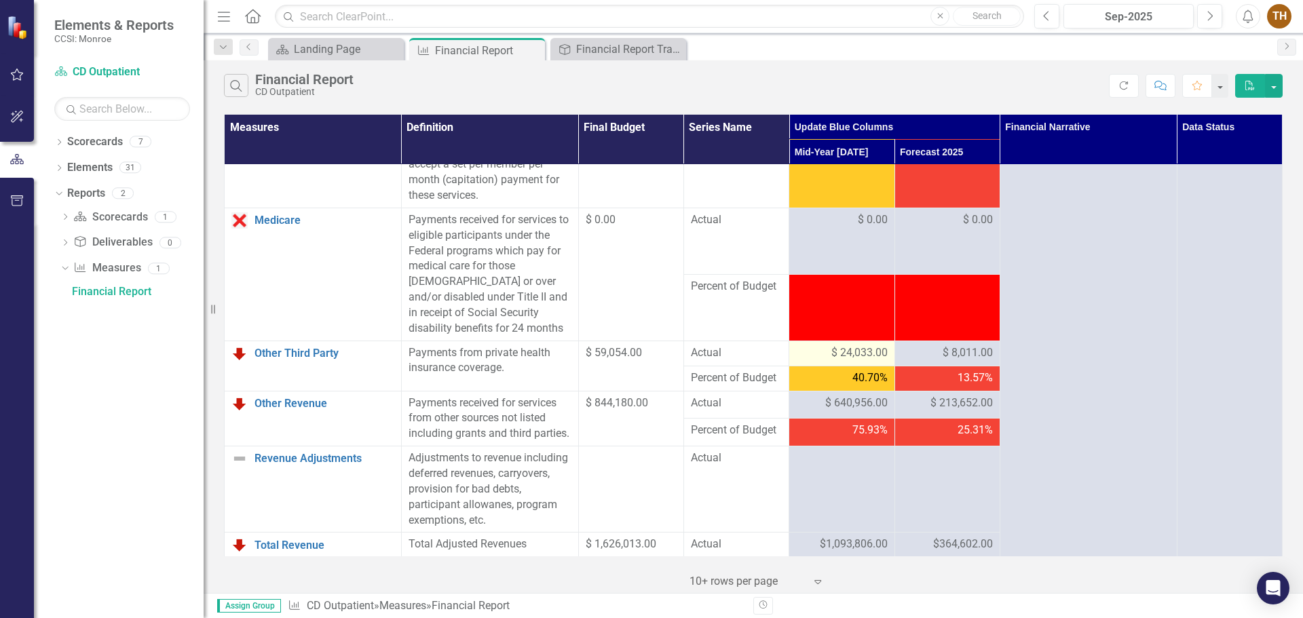
click at [841, 361] on span "$ 24,033.00" at bounding box center [859, 353] width 56 height 16
click at [852, 366] on td "$ 24,033.00" at bounding box center [841, 353] width 105 height 25
click at [866, 361] on span "$ 24,033.00" at bounding box center [859, 353] width 56 height 16
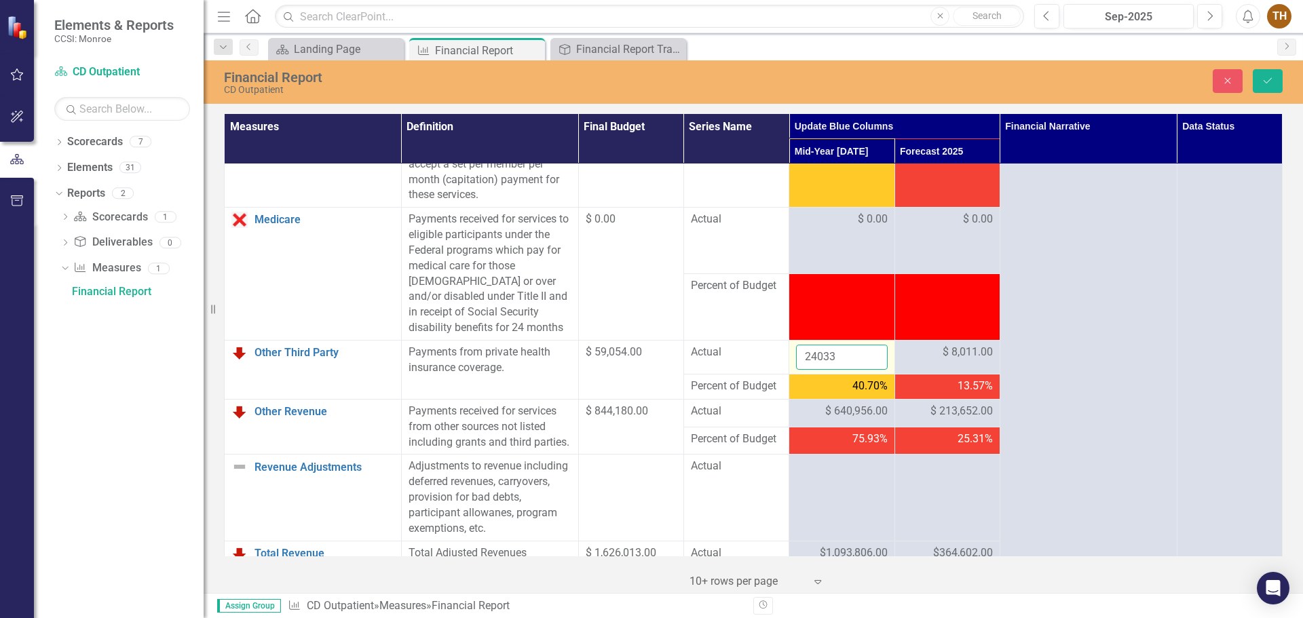
drag, startPoint x: 849, startPoint y: 388, endPoint x: 799, endPoint y: 389, distance: 50.2
click at [799, 370] on input "24033" at bounding box center [841, 357] width 91 height 25
type input "41124"
click at [953, 360] on span "$ 8,011.00" at bounding box center [968, 353] width 50 height 16
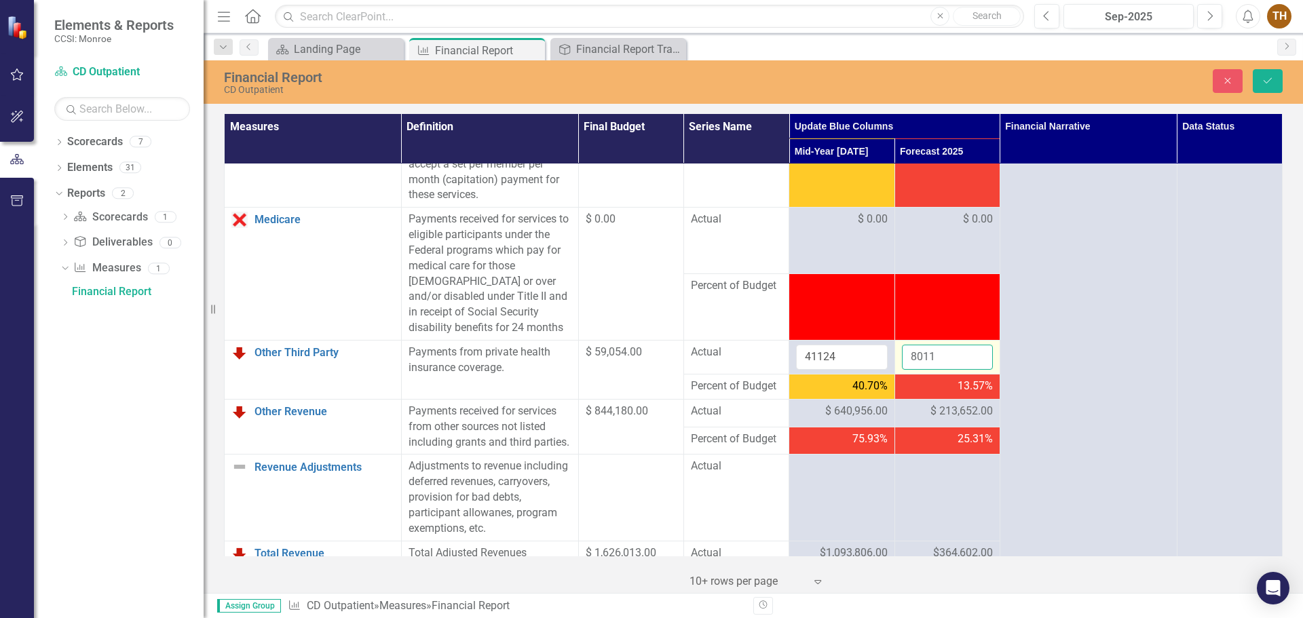
drag, startPoint x: 950, startPoint y: 381, endPoint x: 897, endPoint y: 386, distance: 53.1
click at [902, 370] on input "8011" at bounding box center [947, 357] width 91 height 25
type input "13708"
click at [1042, 76] on icon "Save" at bounding box center [1268, 81] width 12 height 10
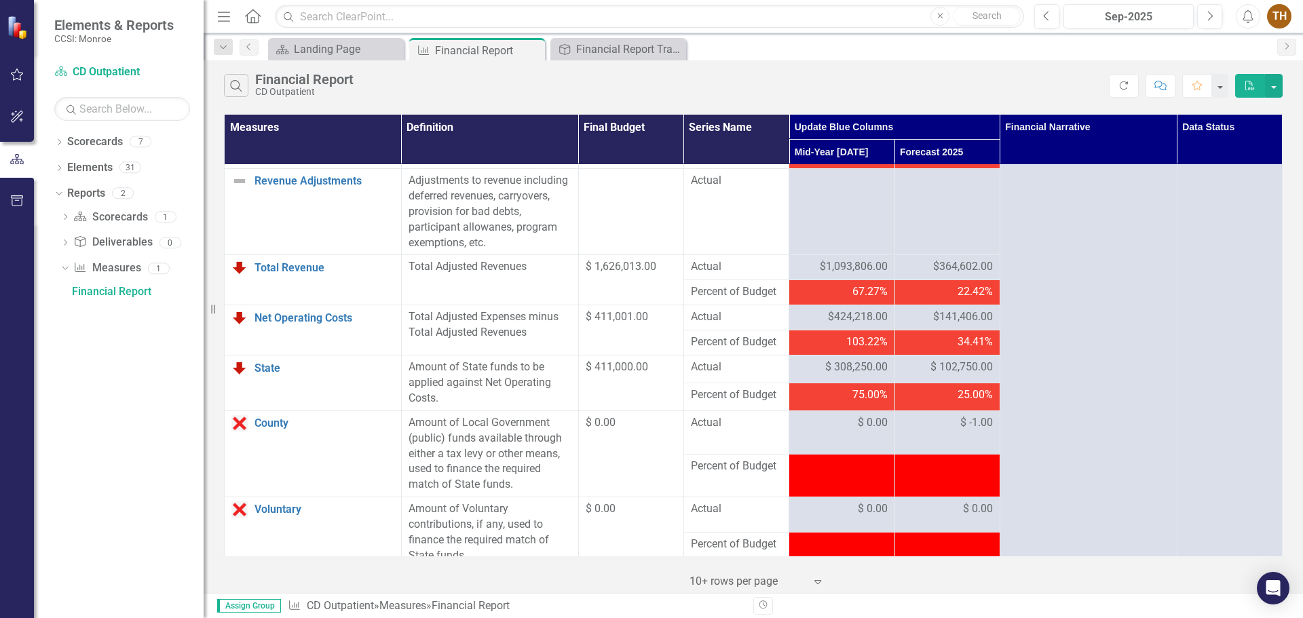
scroll to position [1357, 0]
